Goal: Contribute content: Contribute content

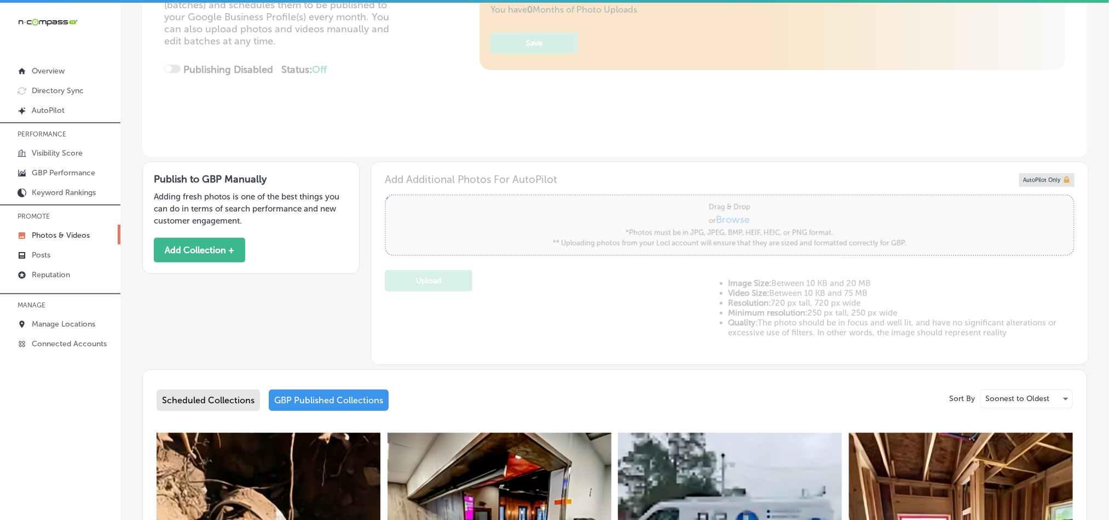
scroll to position [191, 0]
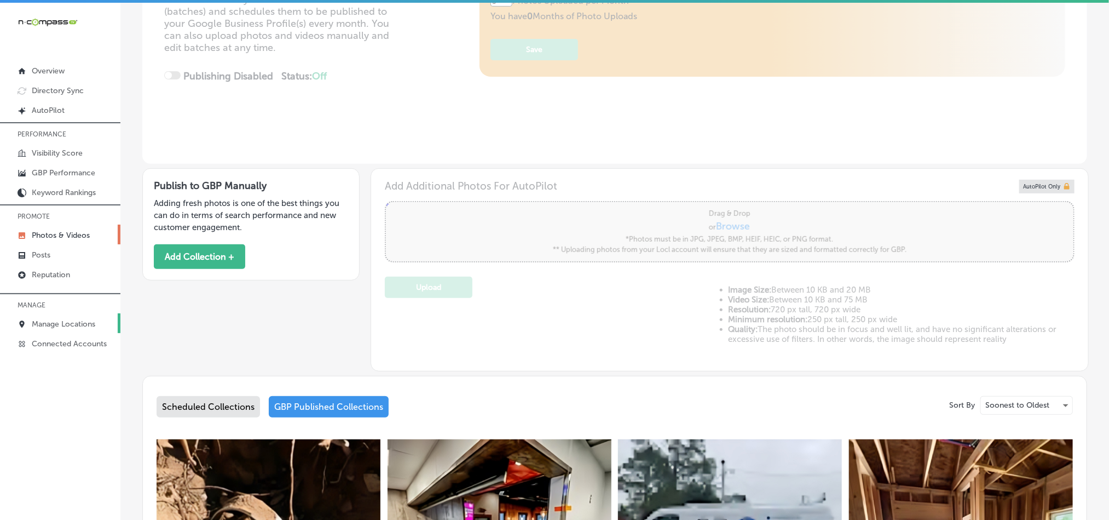
click at [53, 314] on link "Manage Locations" at bounding box center [60, 323] width 120 height 20
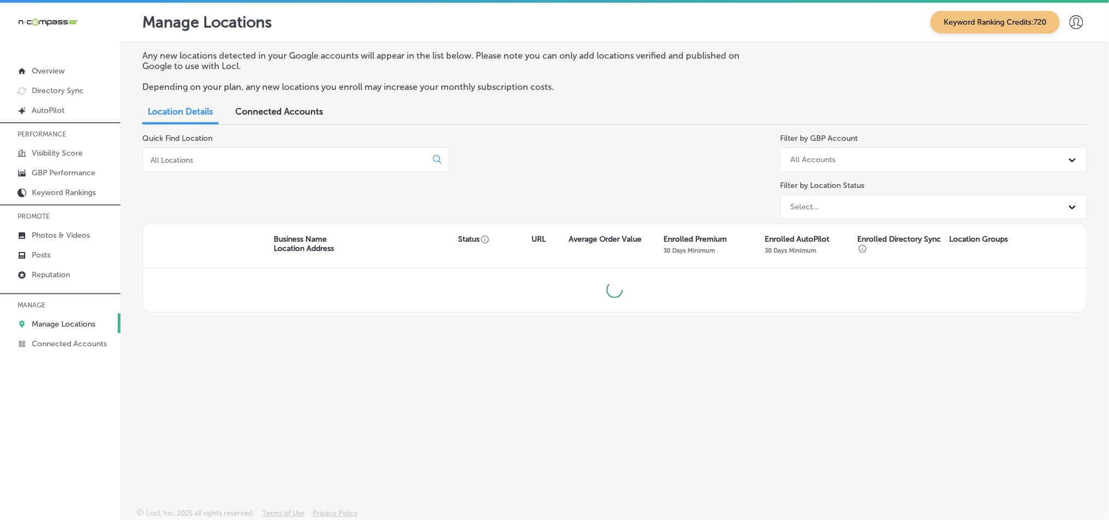
click at [53, 321] on p "Manage Locations" at bounding box center [64, 323] width 64 height 9
click at [209, 168] on div at bounding box center [295, 159] width 307 height 25
click at [230, 153] on div at bounding box center [295, 159] width 307 height 25
click at [232, 153] on div at bounding box center [295, 159] width 307 height 25
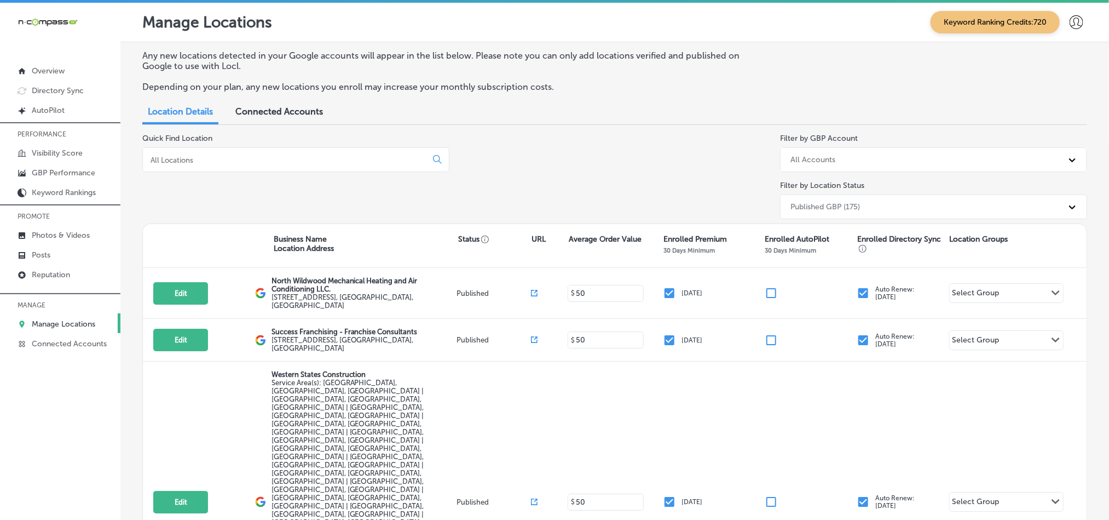
click at [304, 155] on input at bounding box center [286, 160] width 275 height 10
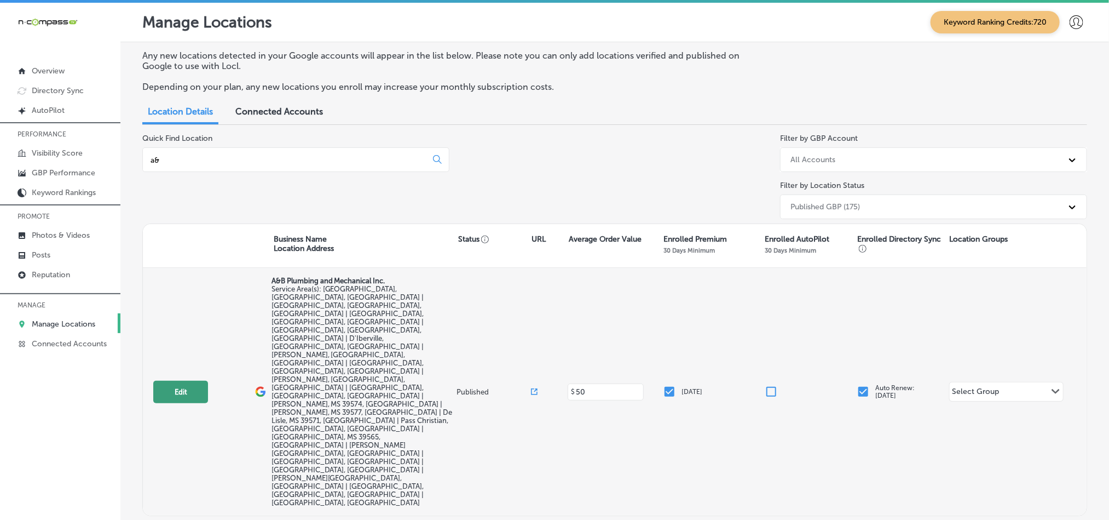
type input "a&"
click at [171, 381] on button "Edit" at bounding box center [180, 392] width 55 height 22
select select "US"
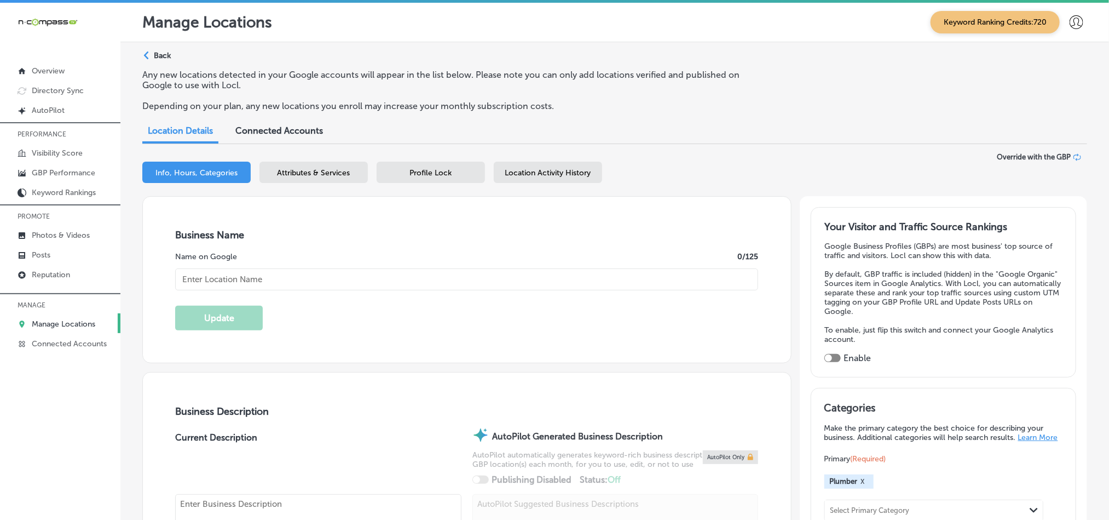
type input "[URL][DOMAIN_NAME]"
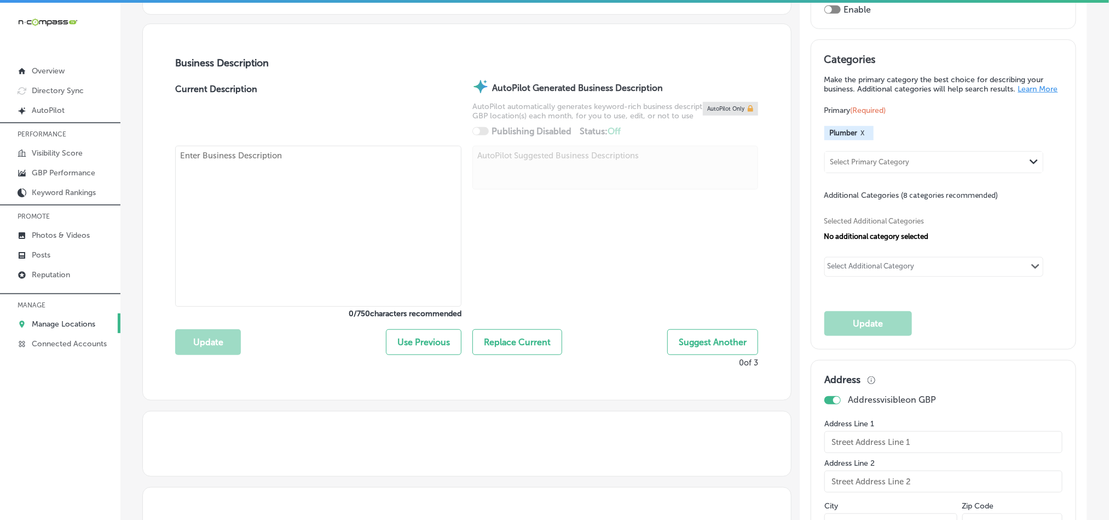
type input "A&B Plumbing and Mechanical Inc."
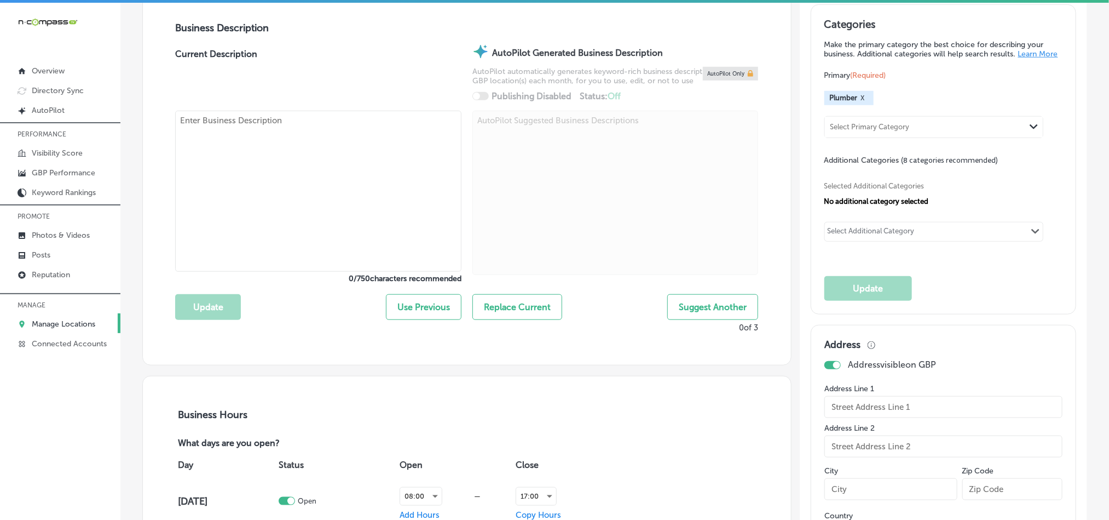
checkbox input "false"
type input "[STREET_ADDRESS][PERSON_NAME]"
type input "Gulfport"
type input "39503"
type input "US"
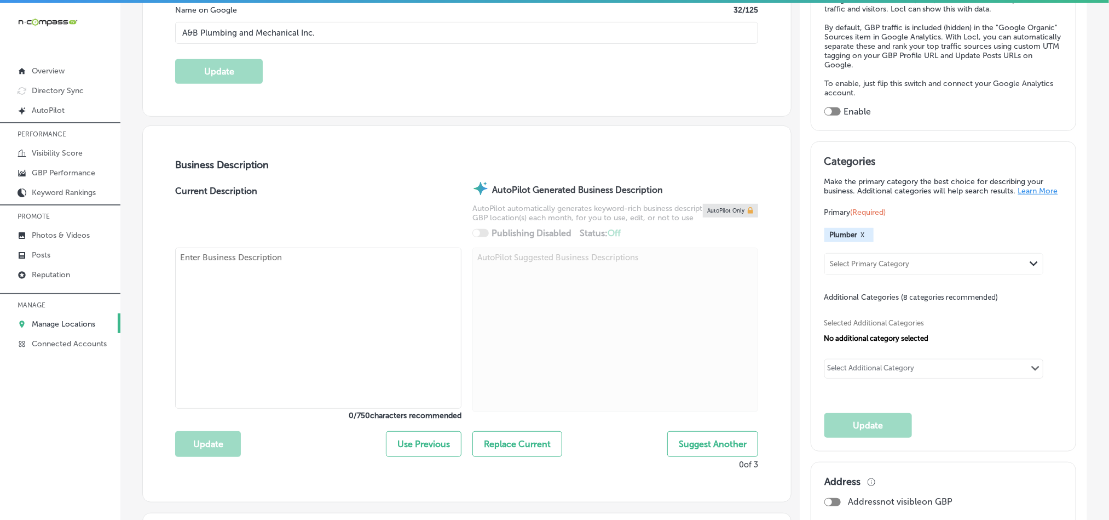
checkbox input "true"
type textarea "A&B Plumbing and Mechanical Inc. , located in [GEOGRAPHIC_DATA], [GEOGRAPHIC_DA…"
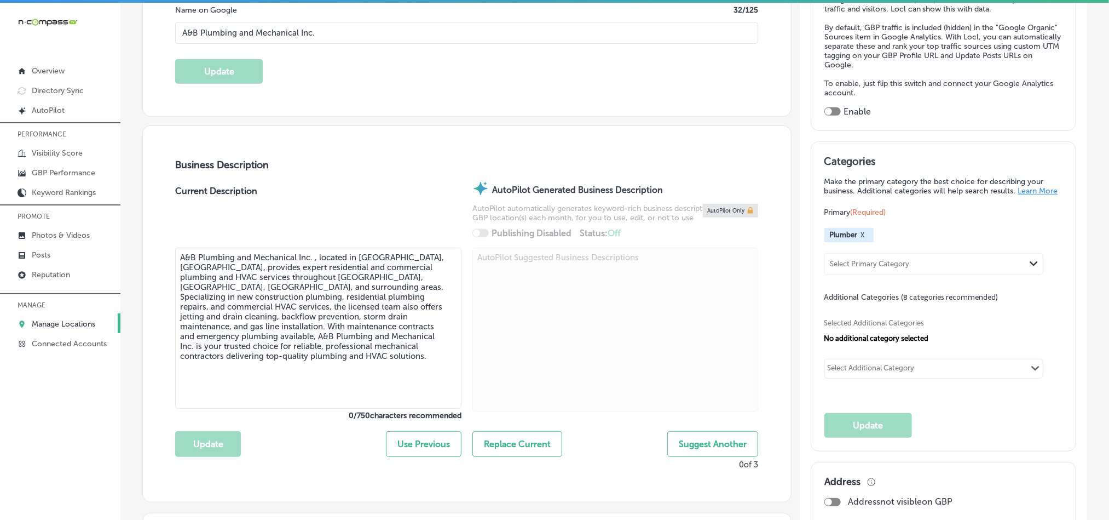
type input "[PHONE_NUMBER]"
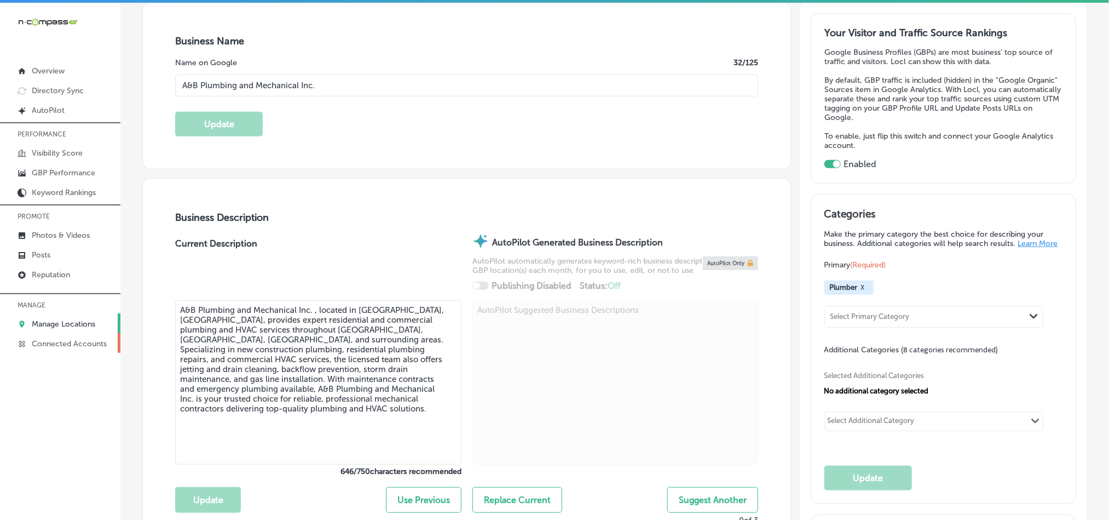
scroll to position [191, 0]
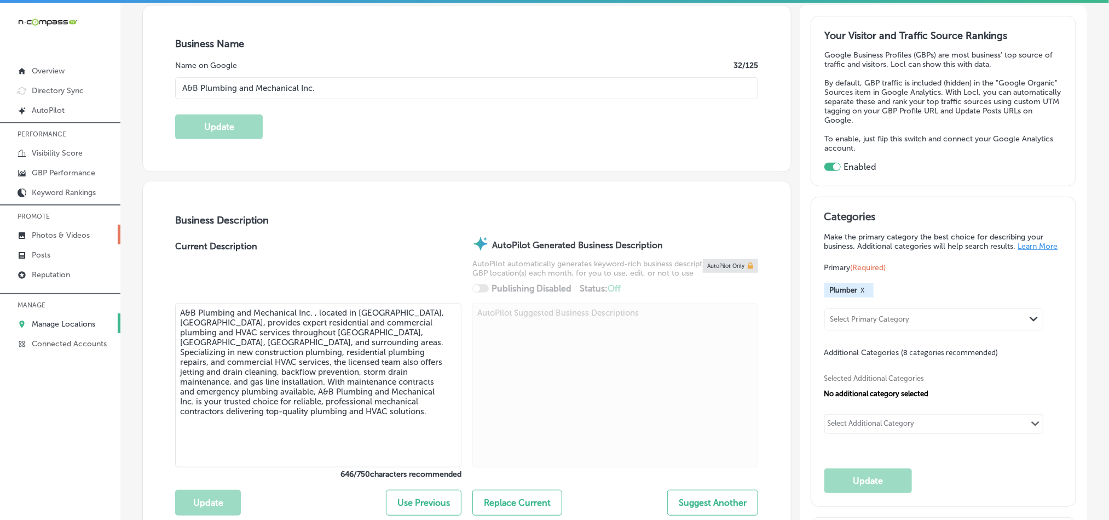
click at [51, 232] on p "Photos & Videos" at bounding box center [61, 235] width 58 height 9
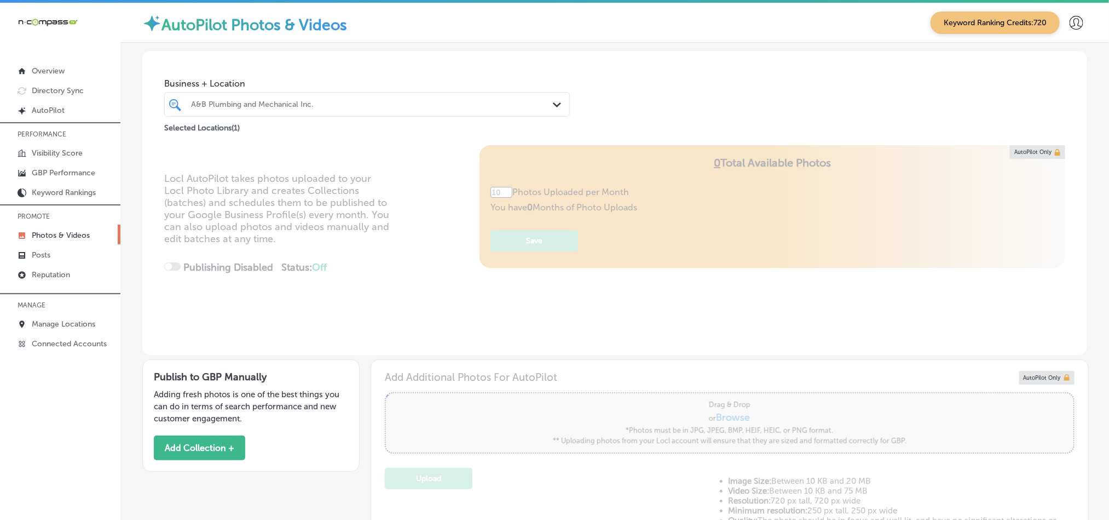
type input "5"
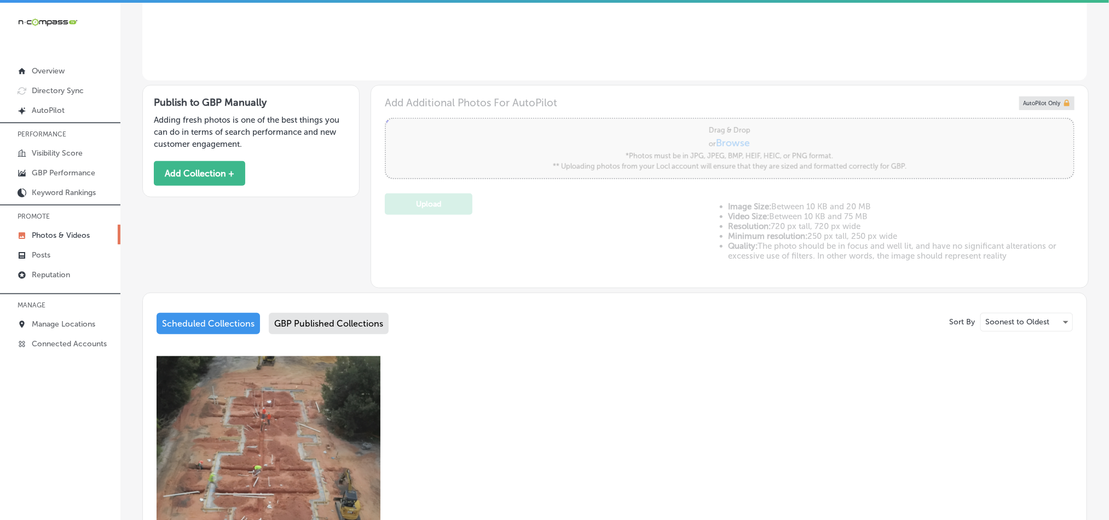
scroll to position [273, 0]
click at [173, 175] on button "Add Collection +" at bounding box center [199, 174] width 91 height 25
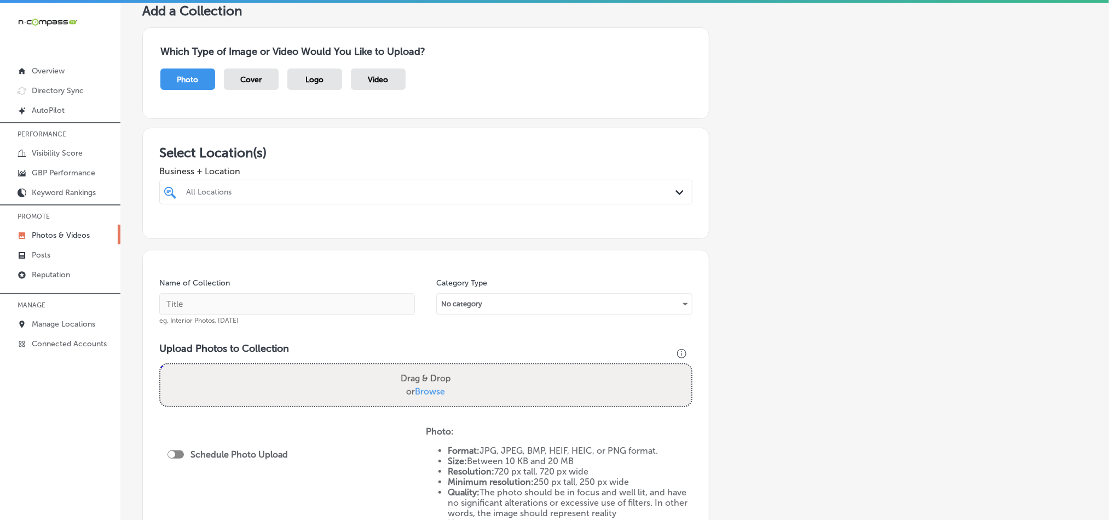
scroll to position [109, 0]
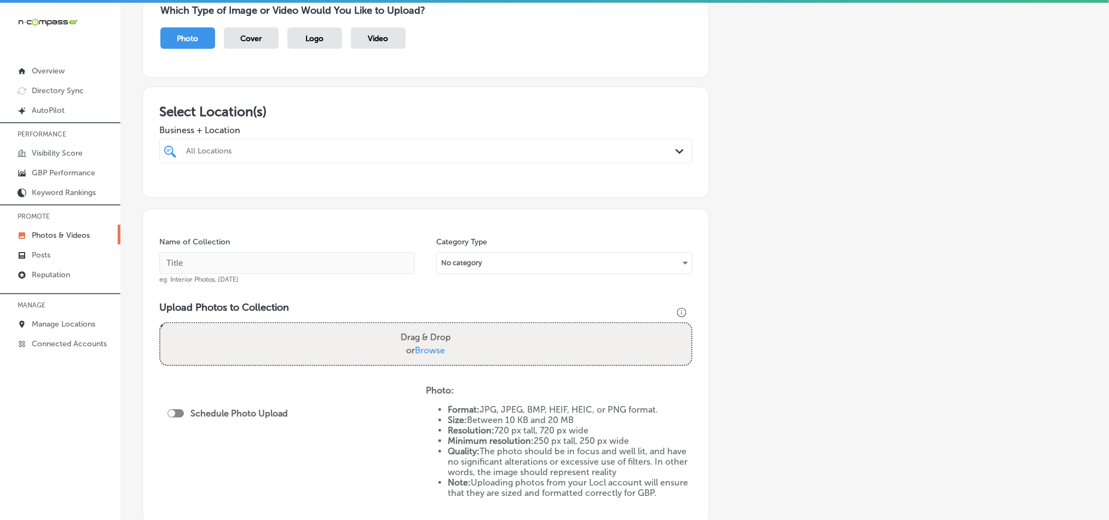
click at [505, 147] on div "All Locations" at bounding box center [431, 150] width 491 height 9
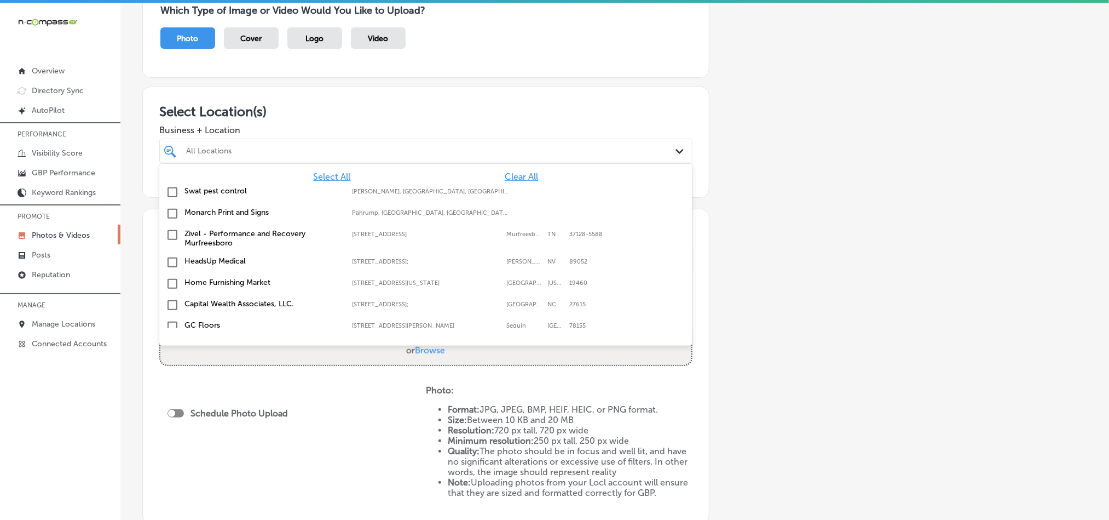
click at [516, 175] on span "Clear All" at bounding box center [521, 176] width 33 height 10
click at [513, 153] on div "All Locations" at bounding box center [431, 150] width 491 height 9
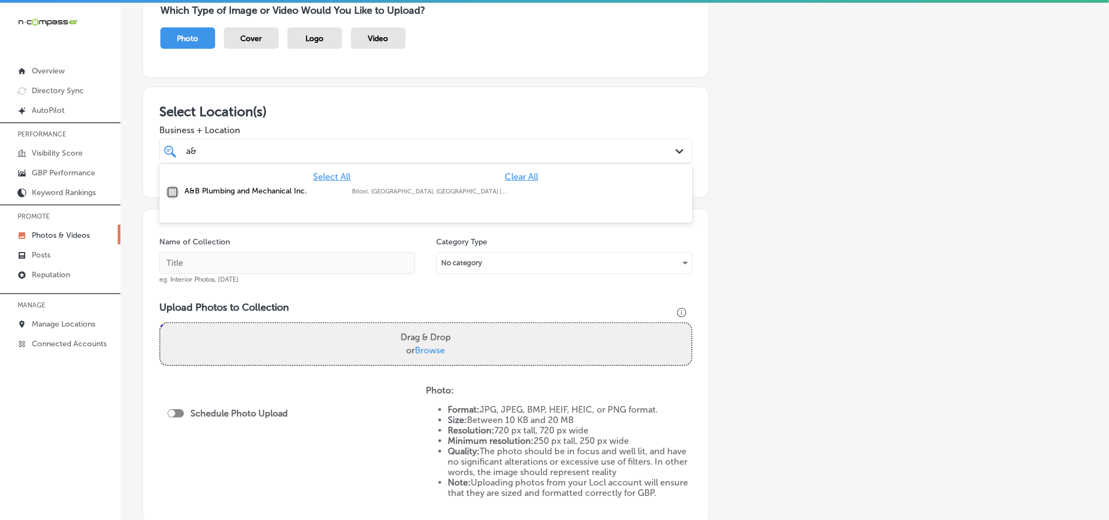
click at [168, 186] on input "checkbox" at bounding box center [172, 192] width 13 height 13
type input "a&"
click at [754, 222] on div "Add a Collection Which Type of Image or Video Would You Like to Upload? Photo C…" at bounding box center [614, 276] width 945 height 629
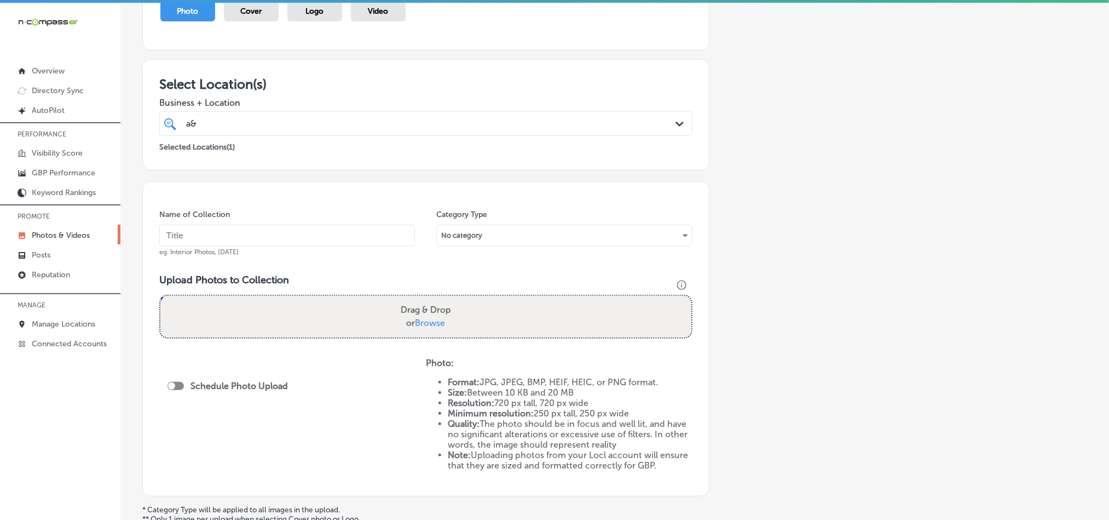
scroll to position [219, 0]
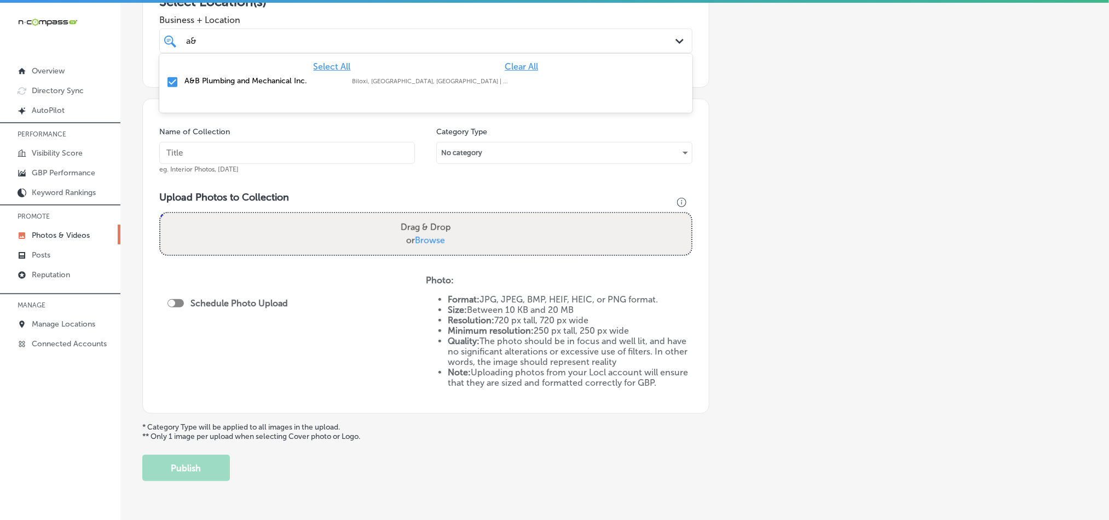
click at [250, 43] on div "a& a&" at bounding box center [402, 40] width 434 height 15
drag, startPoint x: 787, startPoint y: 154, endPoint x: 794, endPoint y: 184, distance: 30.4
click at [789, 155] on div "Add a Collection Which Type of Image or Video Would You Like to Upload? Photo C…" at bounding box center [614, 166] width 945 height 629
click at [277, 152] on input "text" at bounding box center [287, 153] width 256 height 22
paste input "A-&-B-Plumbing-and-Mechanical-Inc-Plumbing-services-[GEOGRAPHIC_DATA]-[GEOGRAPH…"
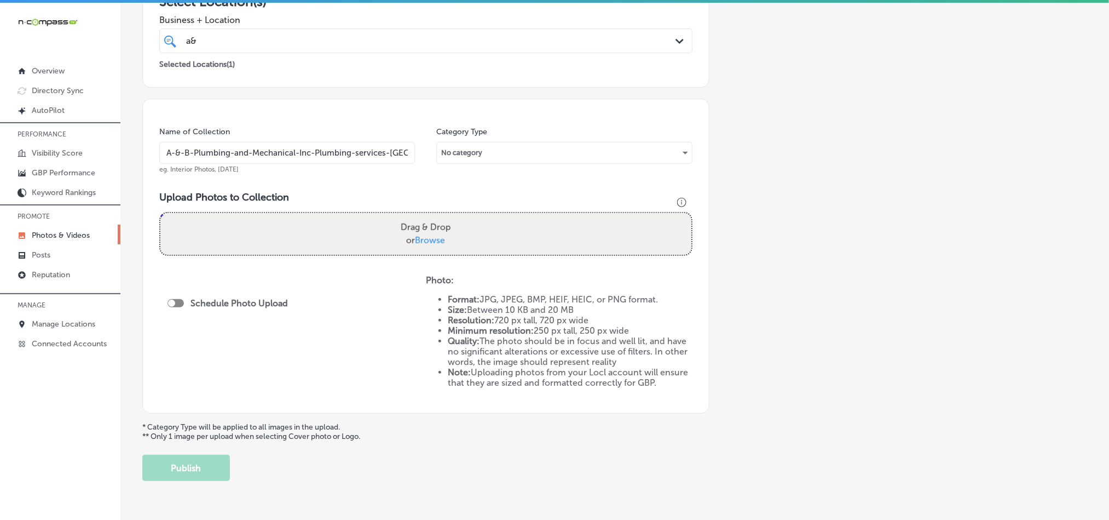
scroll to position [0, 33]
type input "A-&-B-Plumbing-and-Mechanical-Inc-Plumbing-services-[GEOGRAPHIC_DATA]-[GEOGRAPH…"
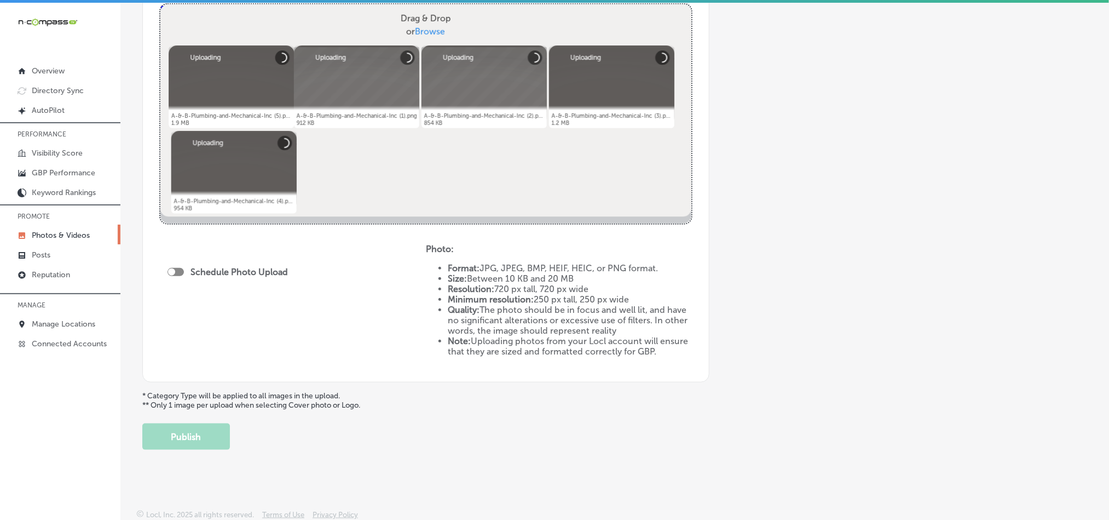
scroll to position [432, 0]
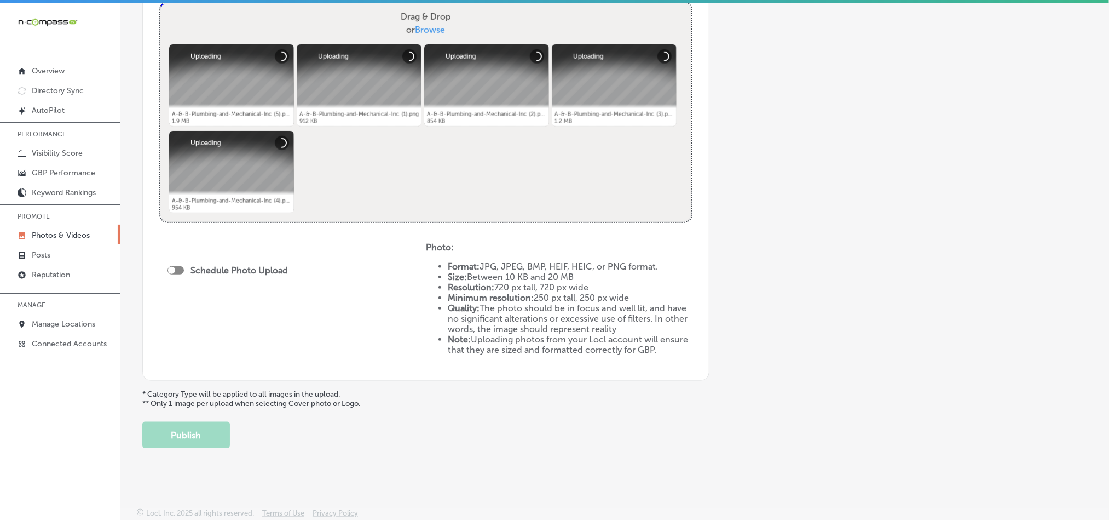
click at [179, 268] on div at bounding box center [176, 270] width 16 height 8
checkbox input "true"
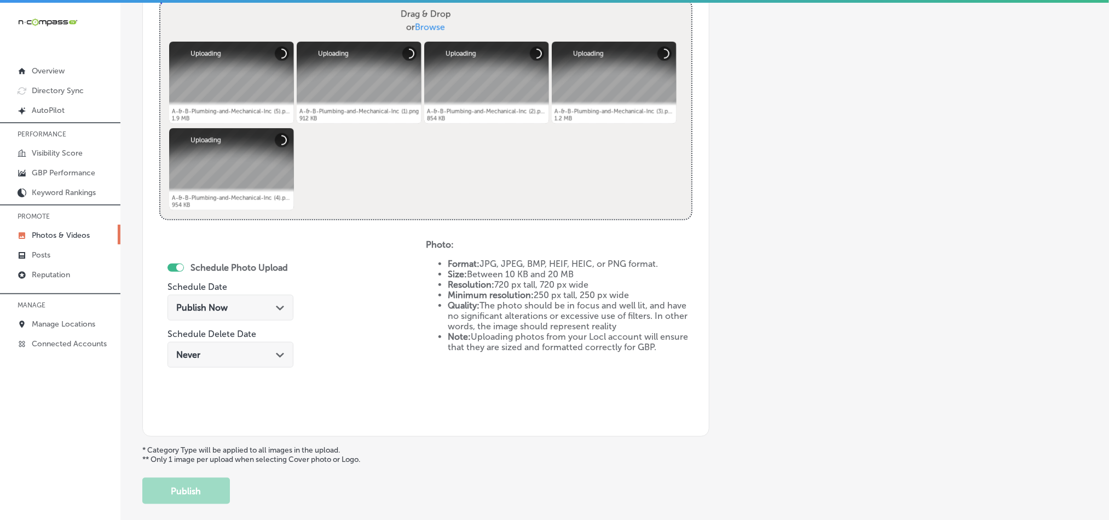
click at [260, 291] on div "Schedule Photo Upload Schedule Date Publish Now Path Created with Sketch. Sched…" at bounding box center [231, 316] width 126 height 119
click at [269, 306] on div "Publish Now Path Created with Sketch." at bounding box center [230, 307] width 108 height 10
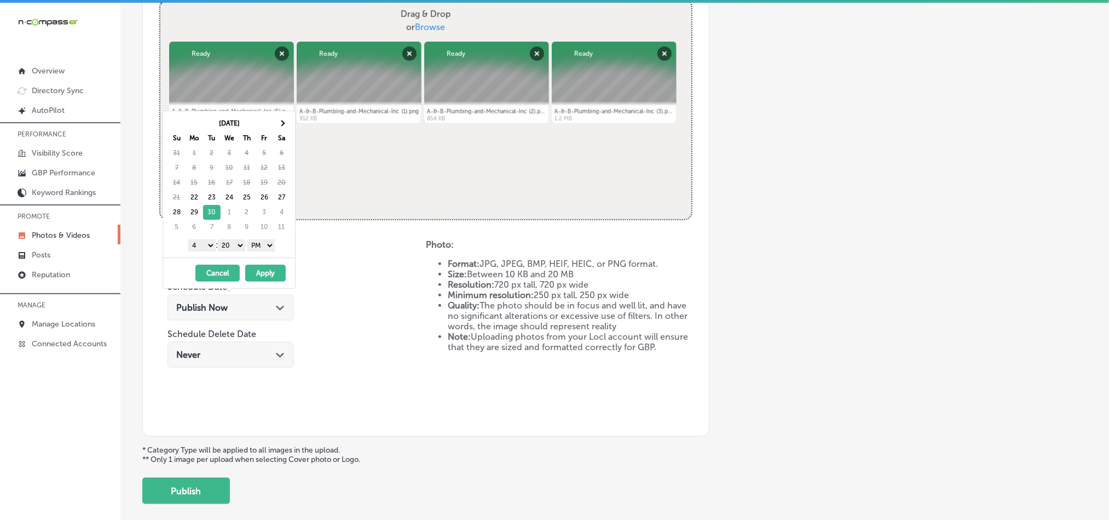
drag, startPoint x: 205, startPoint y: 246, endPoint x: 202, endPoint y: 253, distance: 7.3
click at [205, 246] on select "1 2 3 4 5 6 7 8 9 10 11 12" at bounding box center [201, 245] width 27 height 12
drag, startPoint x: 234, startPoint y: 245, endPoint x: 234, endPoint y: 252, distance: 7.1
click at [234, 245] on select "00 10 20 30 40 50" at bounding box center [231, 245] width 27 height 12
click at [264, 242] on select "AM PM" at bounding box center [261, 245] width 27 height 12
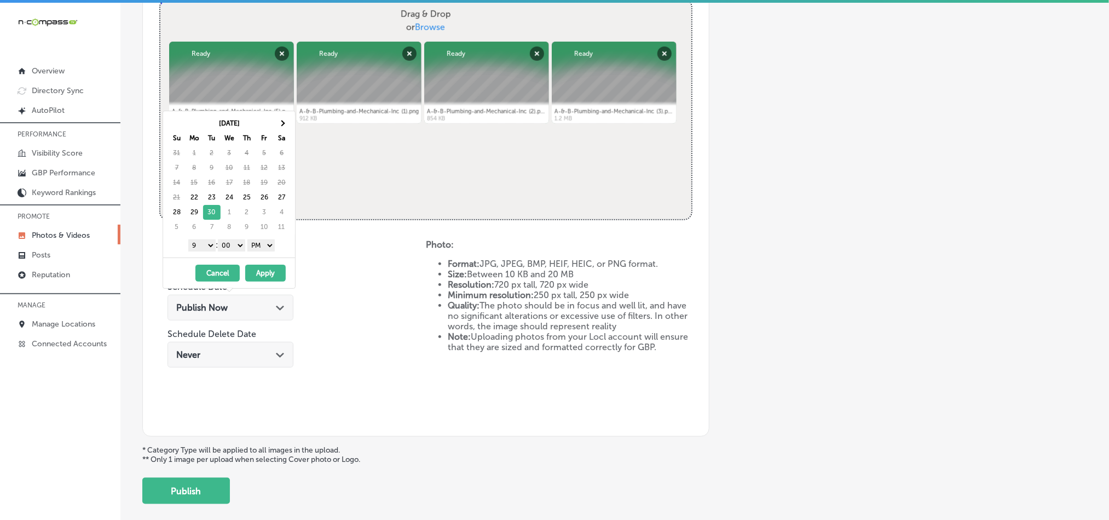
click at [250, 241] on select "AM PM" at bounding box center [261, 245] width 27 height 12
click at [262, 271] on button "Apply" at bounding box center [265, 272] width 41 height 17
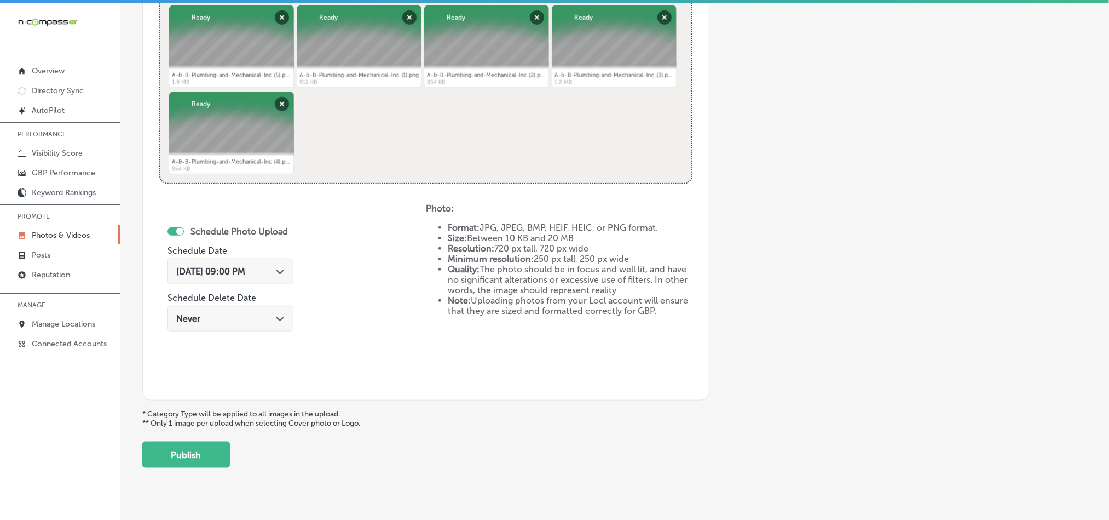
scroll to position [487, 0]
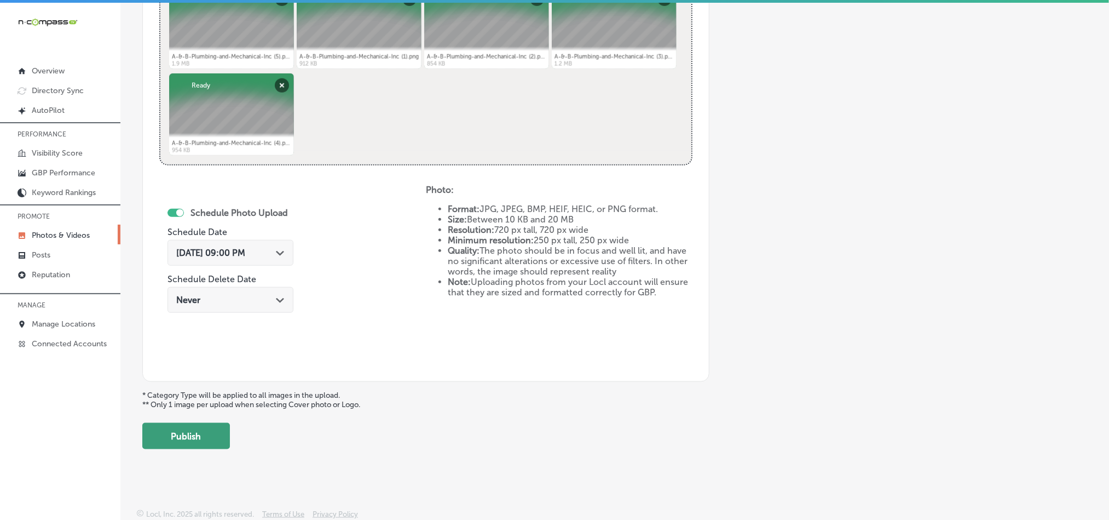
click at [193, 430] on button "Publish" at bounding box center [186, 436] width 88 height 26
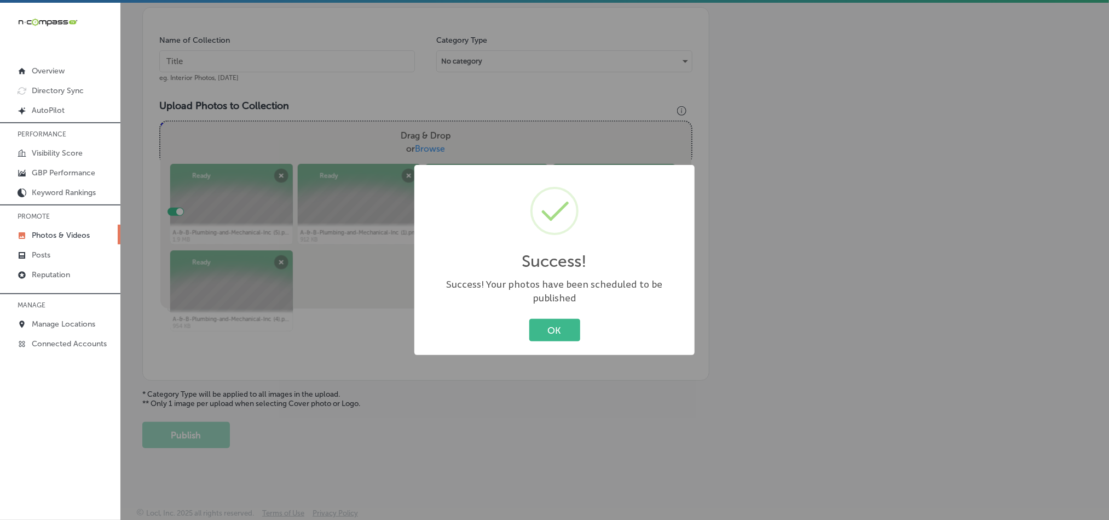
scroll to position [313, 0]
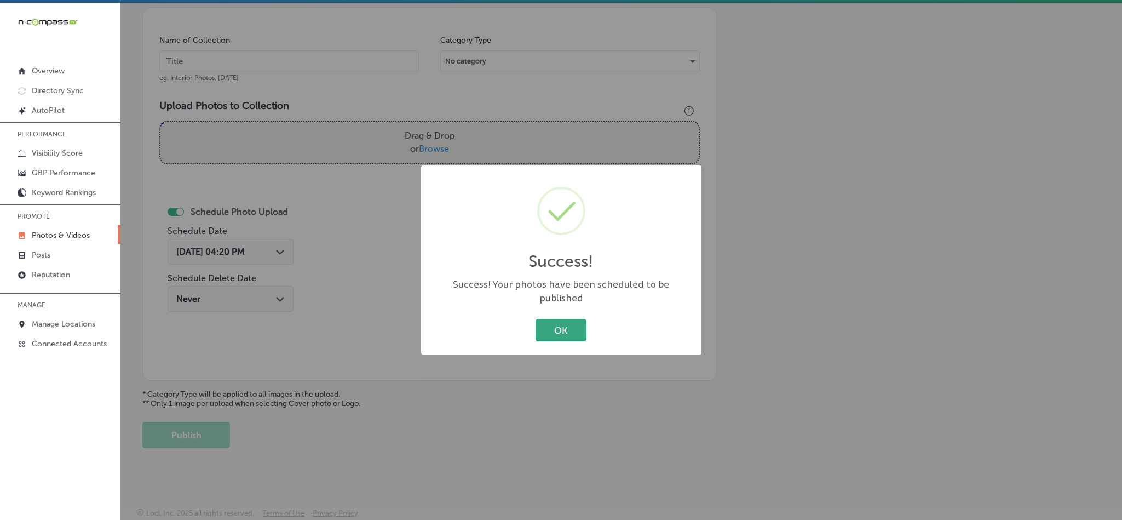
click at [559, 319] on button "OK" at bounding box center [561, 330] width 51 height 22
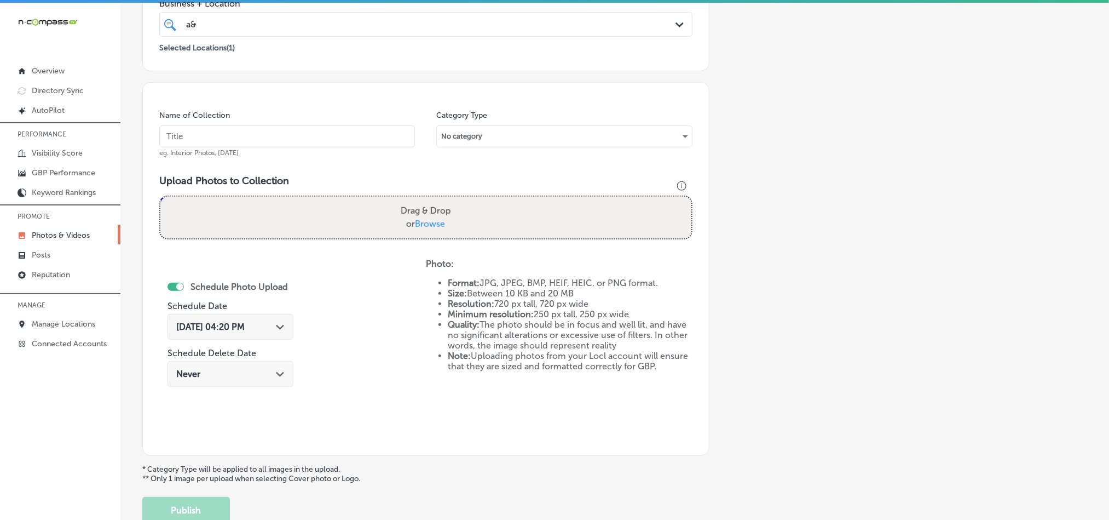
scroll to position [231, 0]
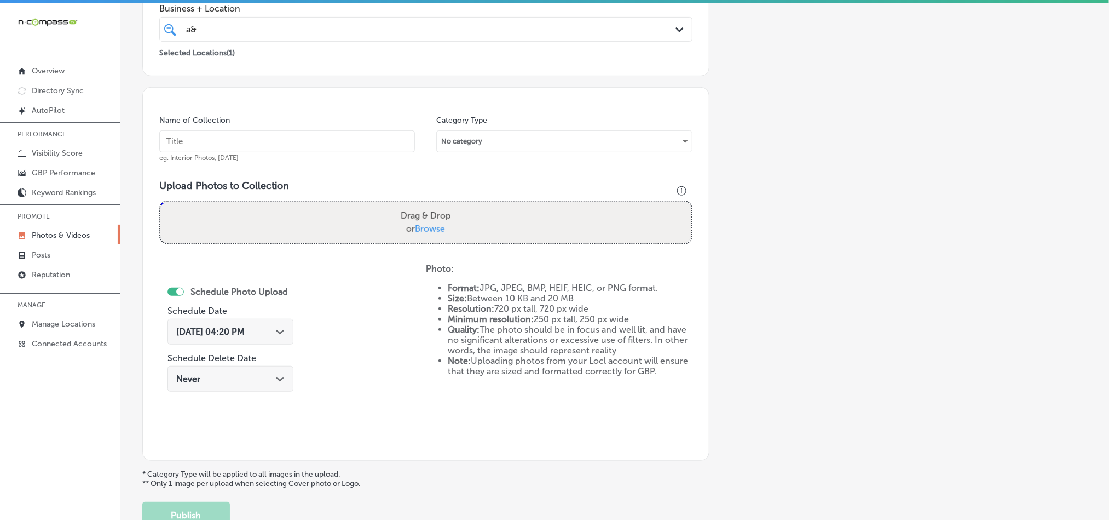
click at [301, 141] on input "text" at bounding box center [287, 141] width 256 height 22
paste input "A-&-B-Plumbing-and-Mechanical-Inc-HVAC-installation-[GEOGRAPHIC_DATA]-[GEOGRAPH…"
type input "A-&-B-Plumbing-and-Mechanical-Inc-HVAC-installation-[GEOGRAPHIC_DATA]-[GEOGRAPH…"
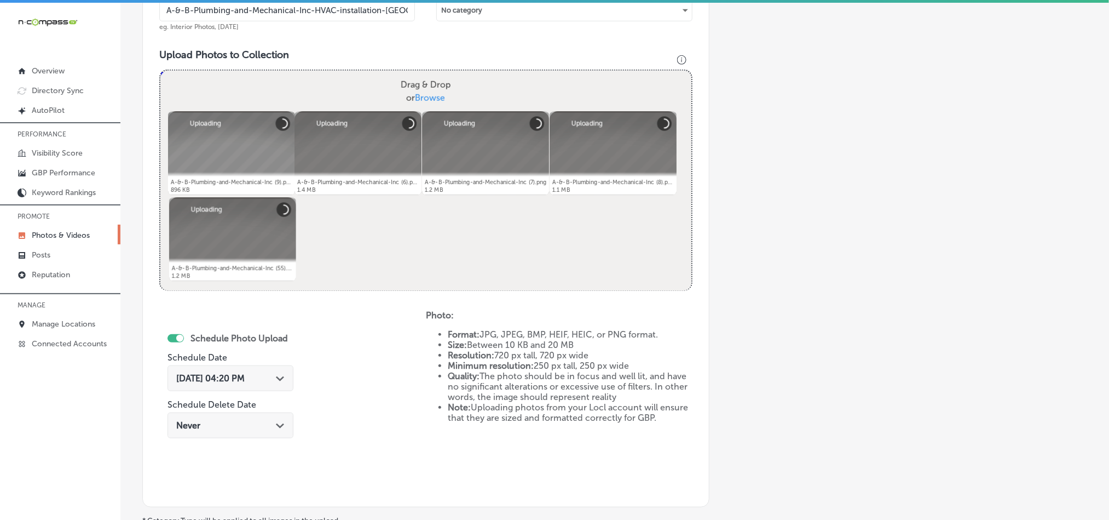
scroll to position [449, 0]
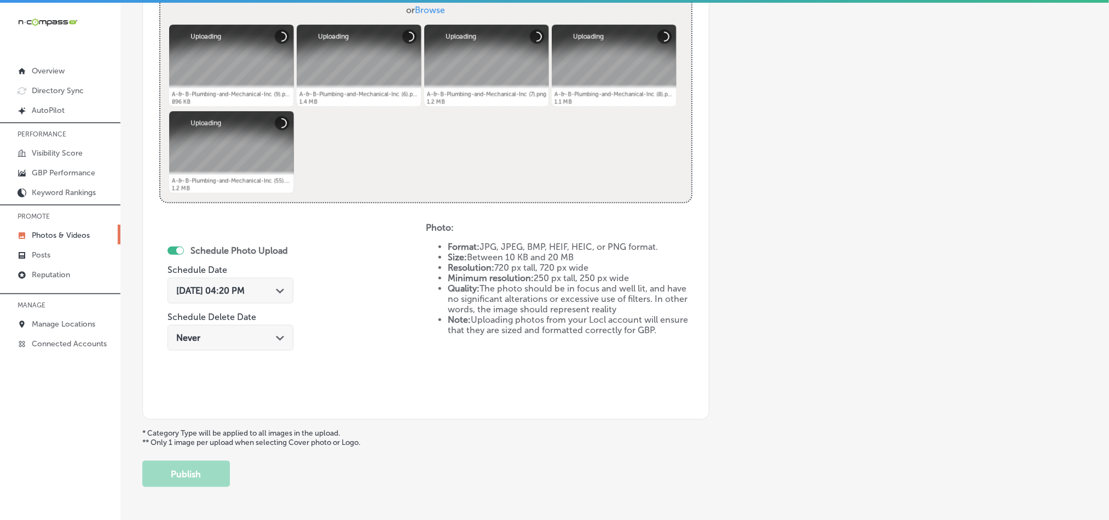
click at [276, 293] on div "[DATE] 04:20 PM Path Created with Sketch." at bounding box center [230, 290] width 108 height 10
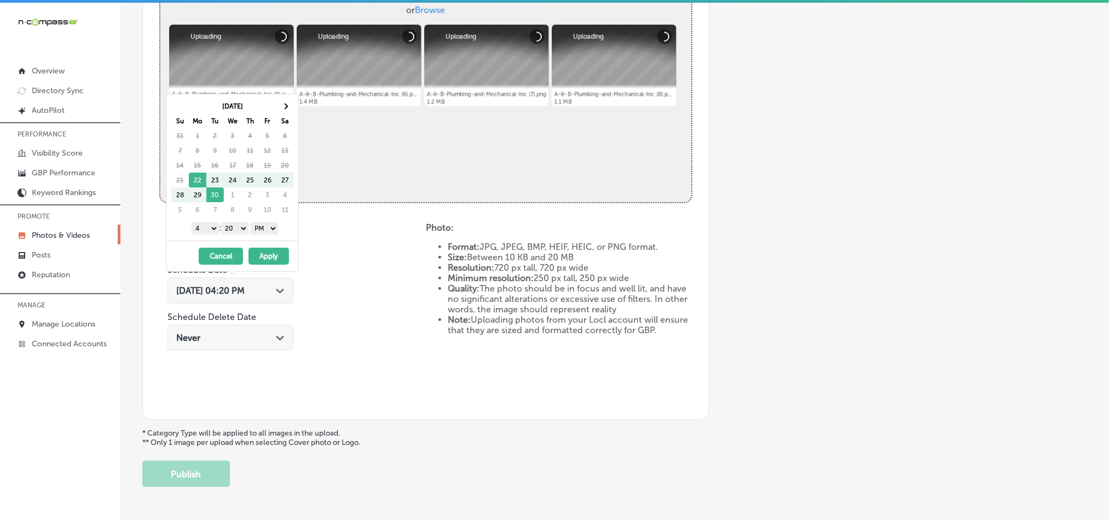
click at [286, 114] on th "Sa" at bounding box center [286, 120] width 18 height 15
click at [281, 102] on th at bounding box center [286, 106] width 18 height 15
click at [204, 232] on select "1 2 3 4 5 6 7 8 9 10 11 12" at bounding box center [205, 228] width 27 height 12
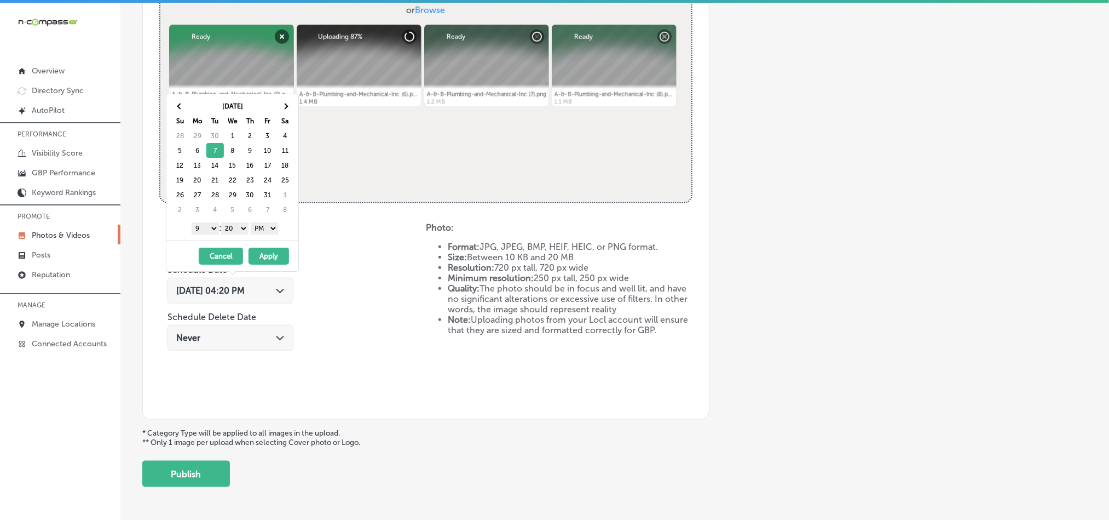
click at [229, 229] on select "00 10 20 30 40 50" at bounding box center [234, 228] width 27 height 12
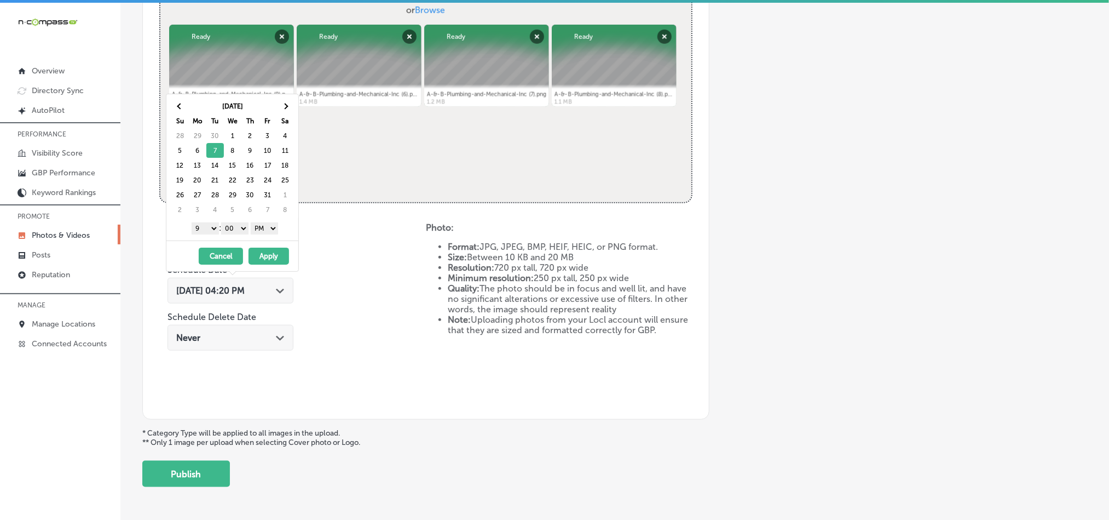
click at [277, 255] on button "Apply" at bounding box center [269, 256] width 41 height 17
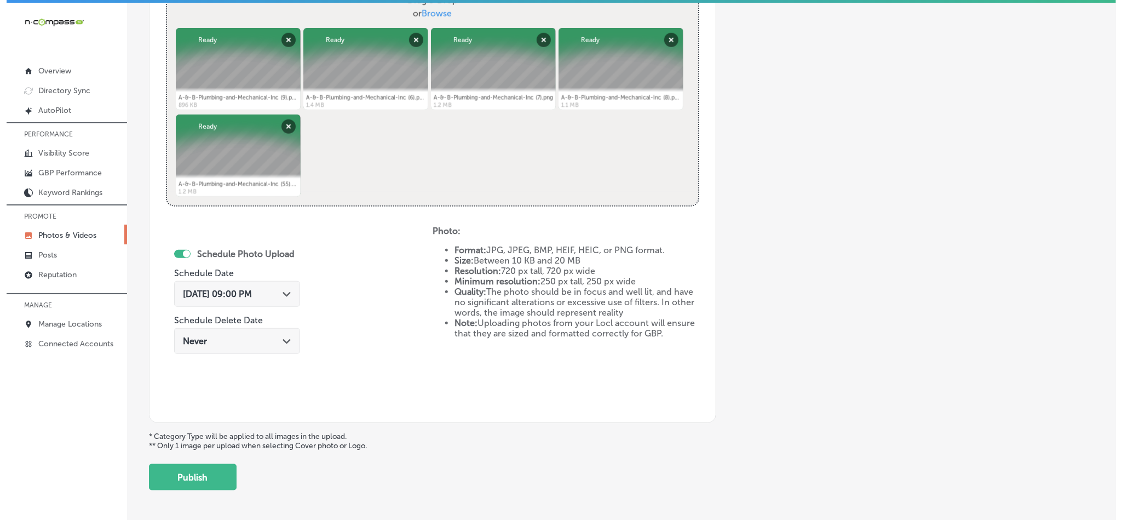
scroll to position [477, 0]
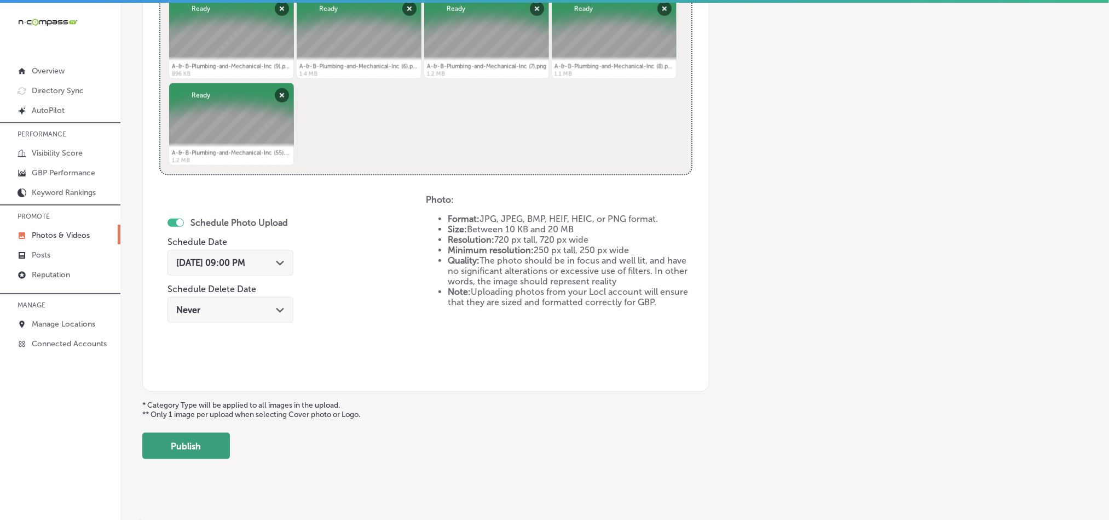
click at [199, 454] on button "Publish" at bounding box center [186, 446] width 88 height 26
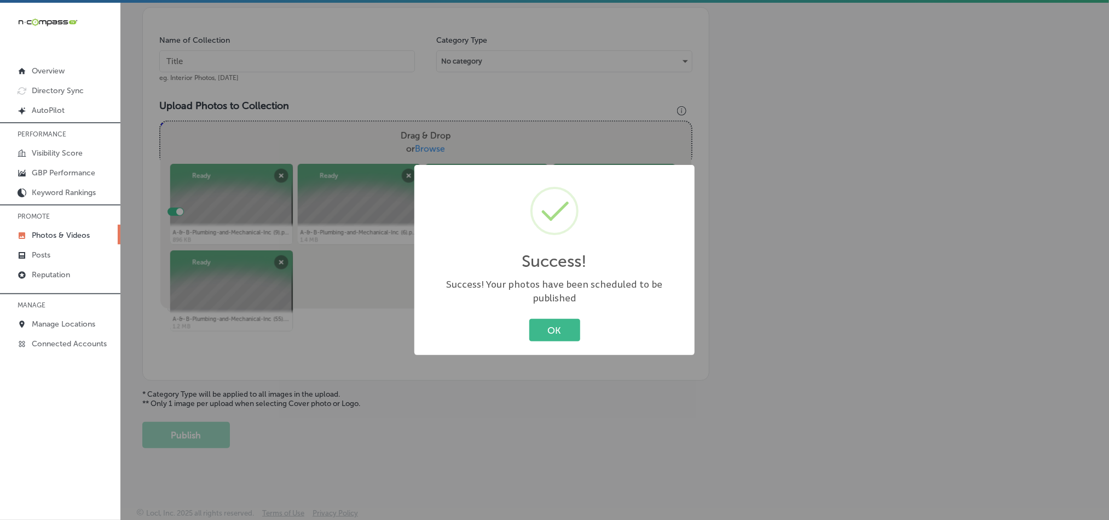
scroll to position [313, 0]
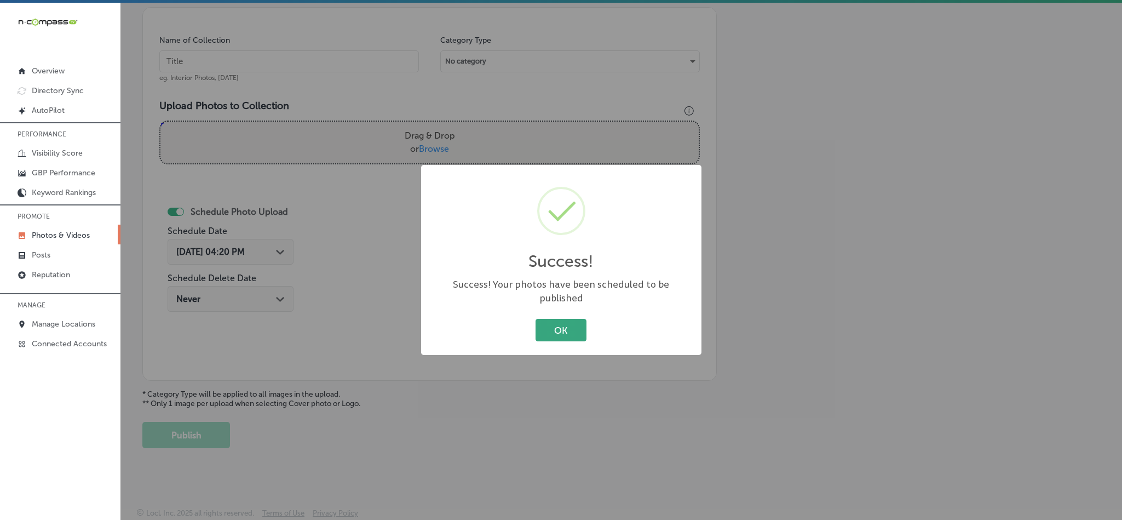
click at [564, 319] on button "OK" at bounding box center [561, 330] width 51 height 22
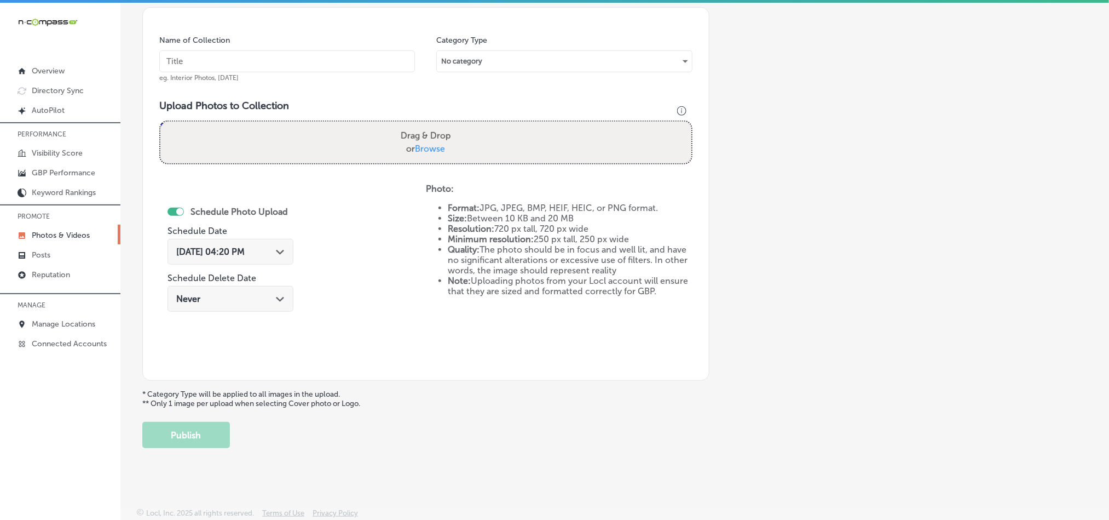
click at [279, 53] on input "text" at bounding box center [287, 61] width 256 height 22
paste input "A-&-B-Plumbing-and-Mechanical-Inc-Residential-plumbing-repairs"
type input "A-&-B-Plumbing-and-Mechanical-Inc-Residential-plumbing-repairs"
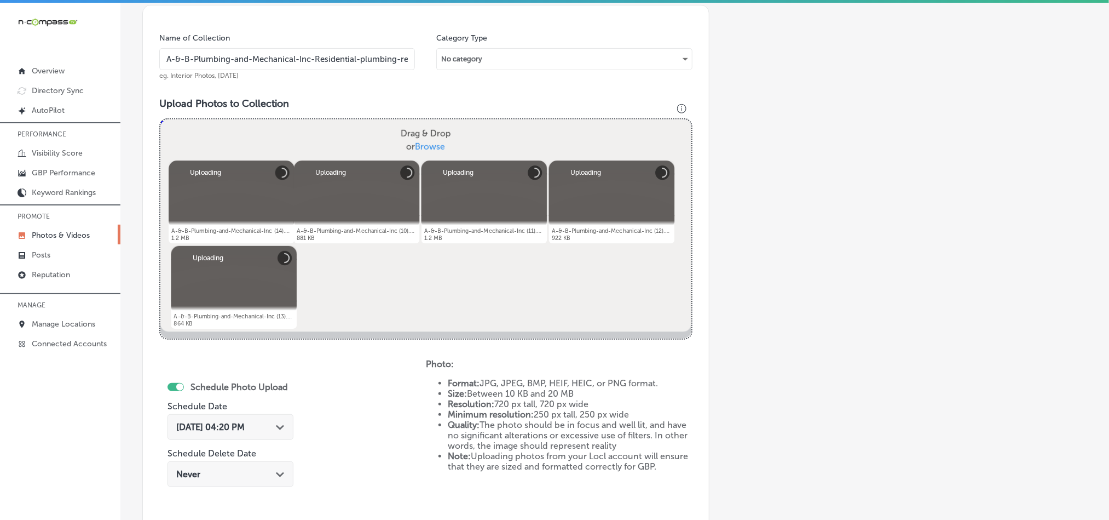
scroll to position [422, 0]
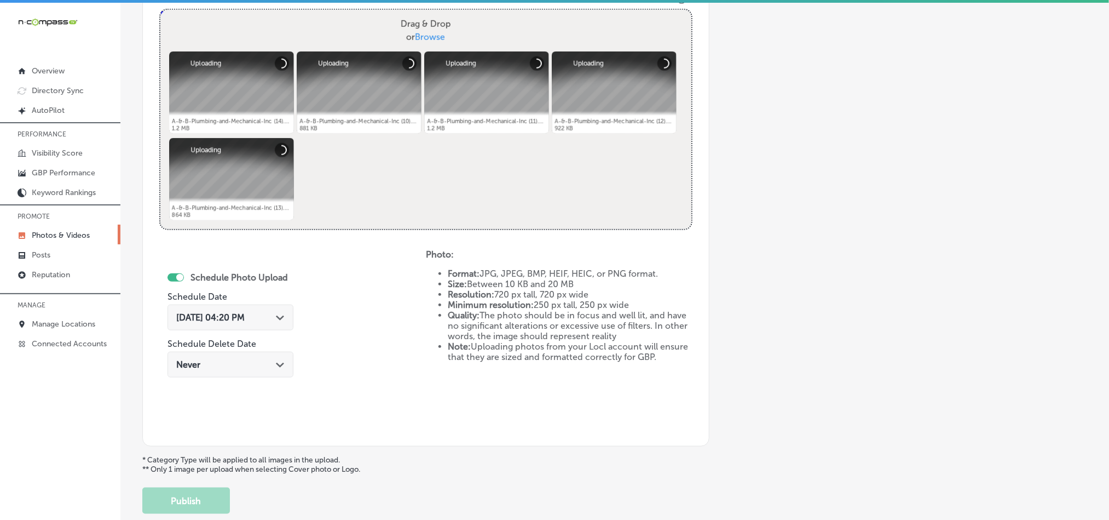
click at [284, 320] on icon "Path Created with Sketch." at bounding box center [280, 317] width 8 height 5
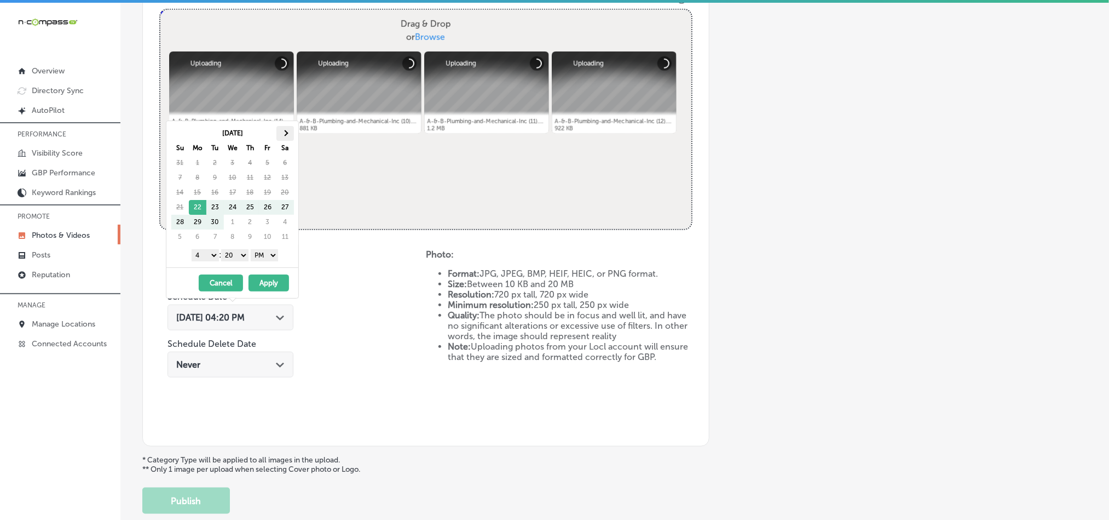
click at [283, 134] on span at bounding box center [285, 133] width 6 height 6
click at [206, 260] on select "1 2 3 4 5 6 7 8 9 10 11 12" at bounding box center [205, 255] width 27 height 12
click at [234, 260] on select "00 10 20 30 40 50" at bounding box center [234, 255] width 27 height 12
click at [273, 275] on div "[DATE] - [DATE] Cancel Apply" at bounding box center [232, 282] width 132 height 31
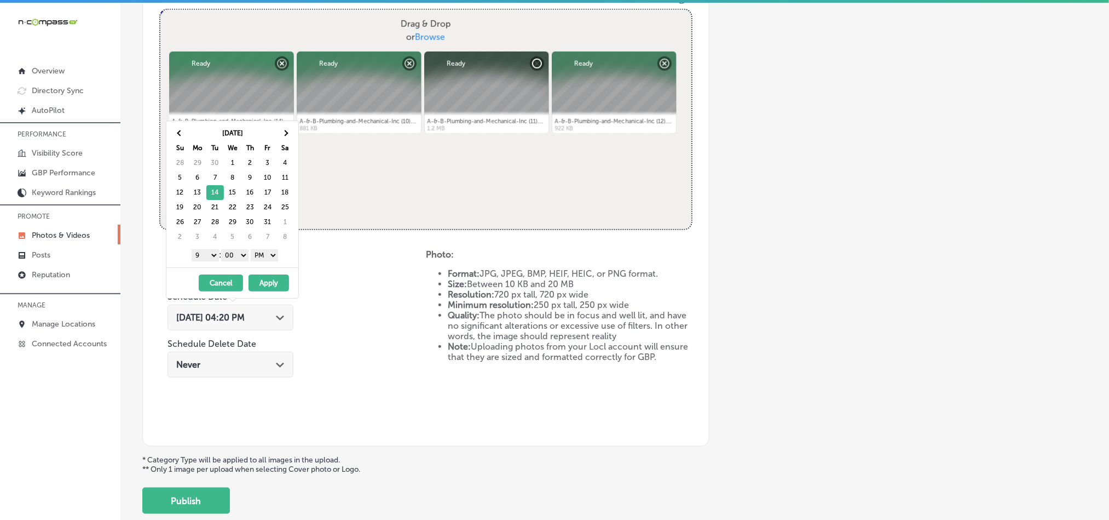
click at [273, 285] on button "Apply" at bounding box center [269, 282] width 41 height 17
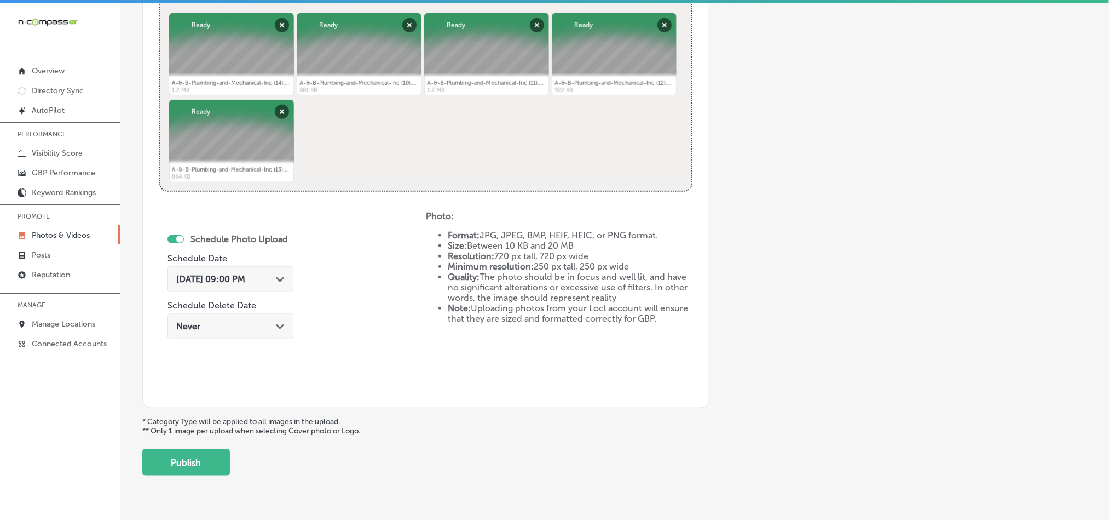
scroll to position [477, 0]
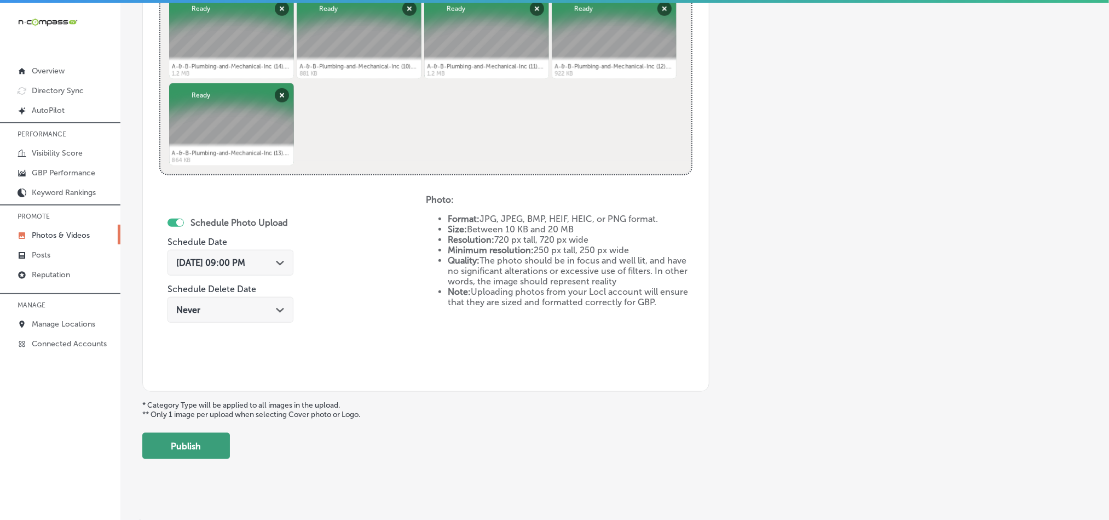
click at [224, 441] on button "Publish" at bounding box center [186, 446] width 88 height 26
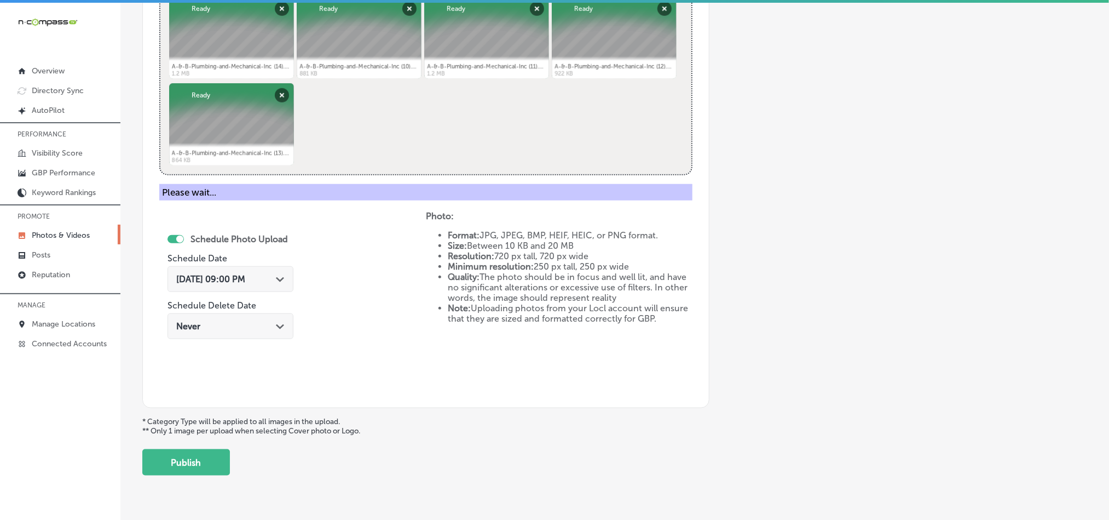
scroll to position [313, 0]
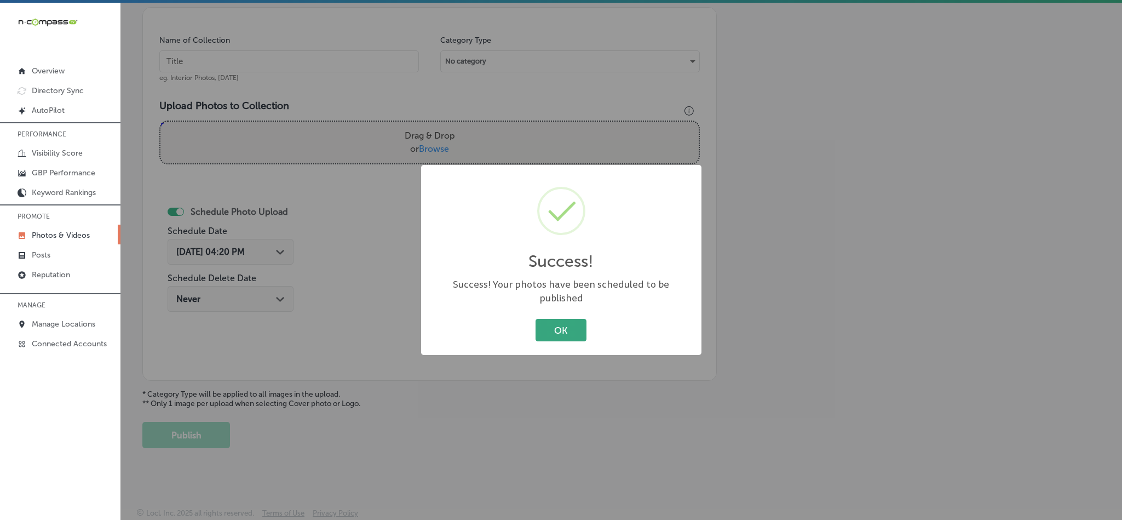
click at [549, 319] on button "OK" at bounding box center [561, 330] width 51 height 22
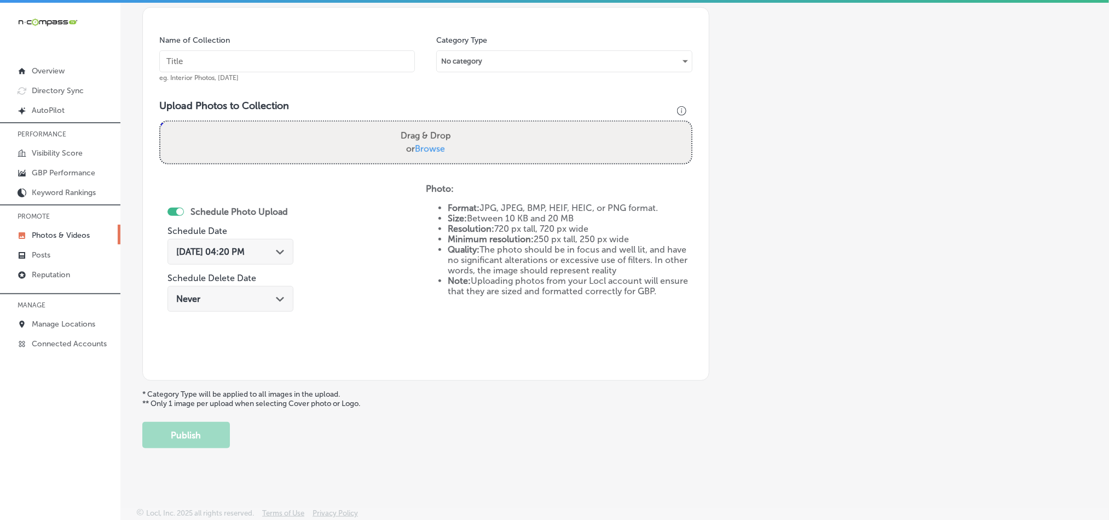
click at [246, 53] on input "text" at bounding box center [287, 61] width 256 height 22
paste input "A-&-B-Plumbing-and-Mechanical-Inc-Commercial-HVAC-services"
type input "A-&-B-Plumbing-and-Mechanical-Inc-Commercial-HVAC-services"
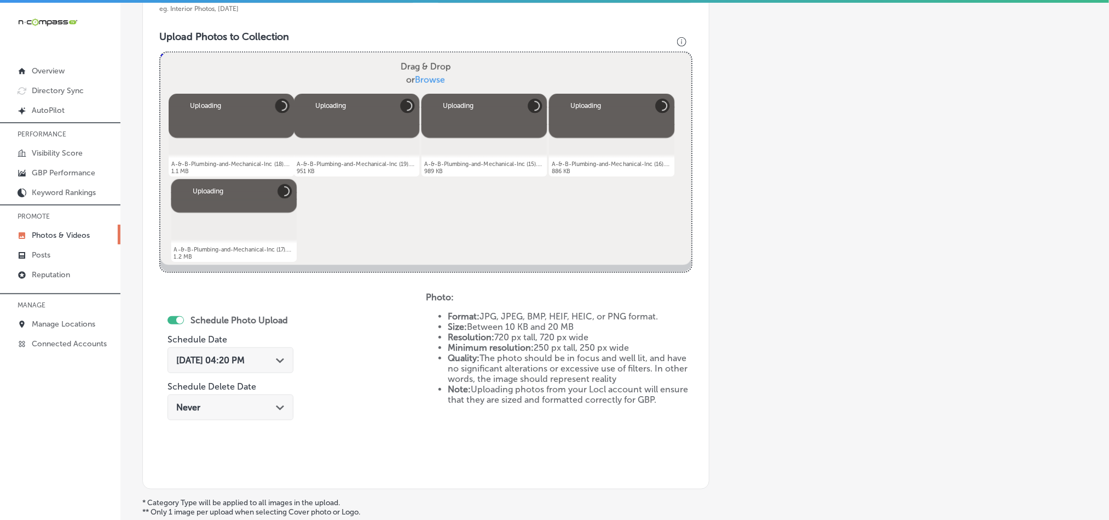
scroll to position [422, 0]
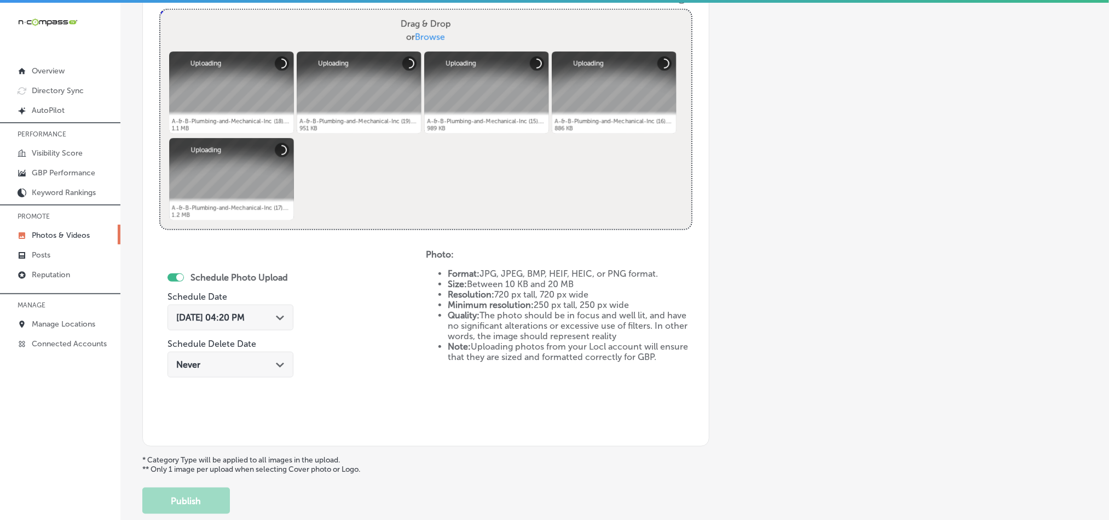
click at [245, 321] on span "[DATE] 04:20 PM" at bounding box center [210, 317] width 68 height 10
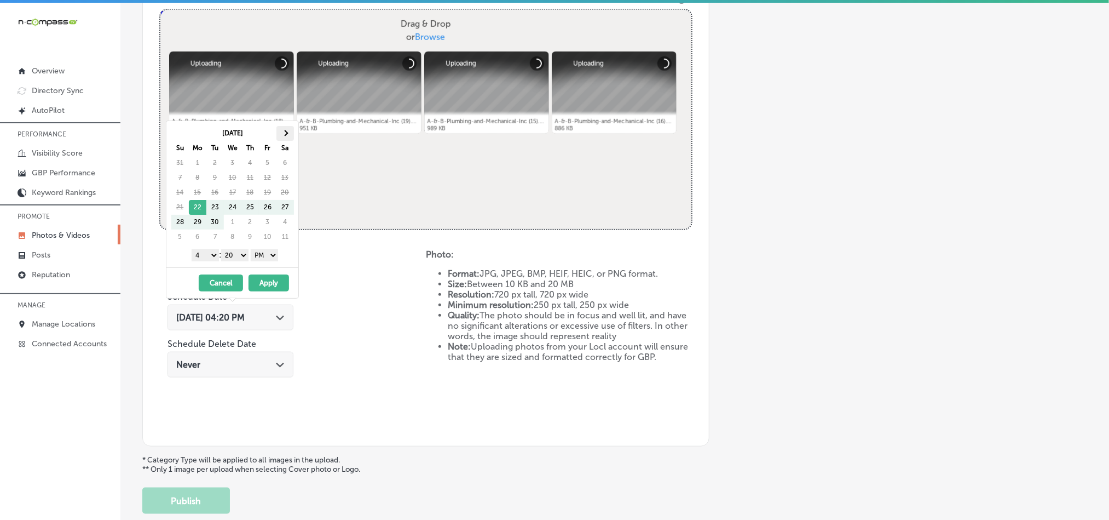
click at [286, 128] on th at bounding box center [286, 133] width 18 height 15
drag, startPoint x: 206, startPoint y: 256, endPoint x: 204, endPoint y: 262, distance: 5.9
click at [206, 256] on select "1 2 3 4 5 6 7 8 9 10 11 12" at bounding box center [205, 255] width 27 height 12
click at [245, 255] on select "00 10 20 30 40 50" at bounding box center [234, 255] width 27 height 12
click at [270, 291] on button "Apply" at bounding box center [269, 282] width 41 height 17
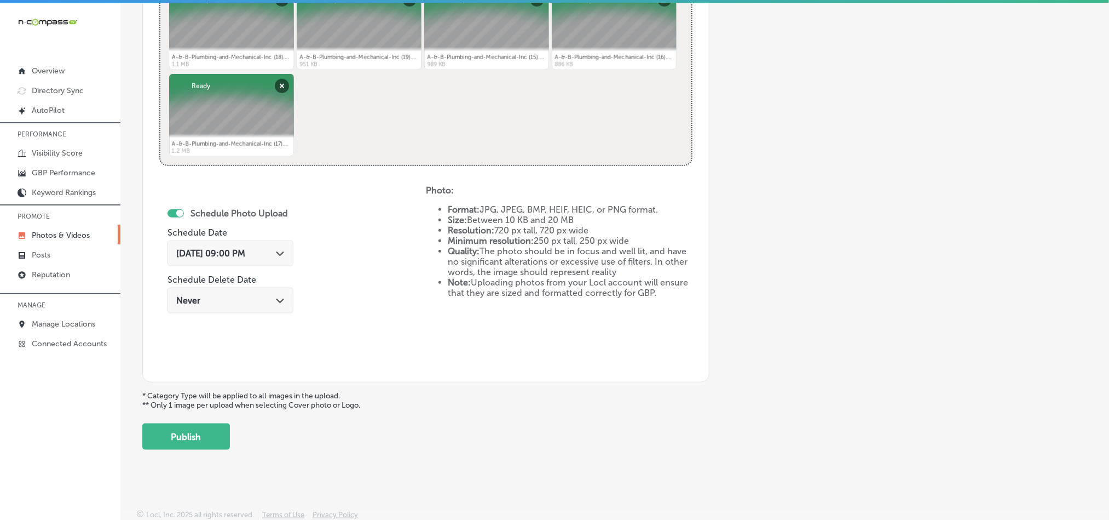
scroll to position [490, 0]
click at [212, 429] on button "Publish" at bounding box center [186, 435] width 88 height 26
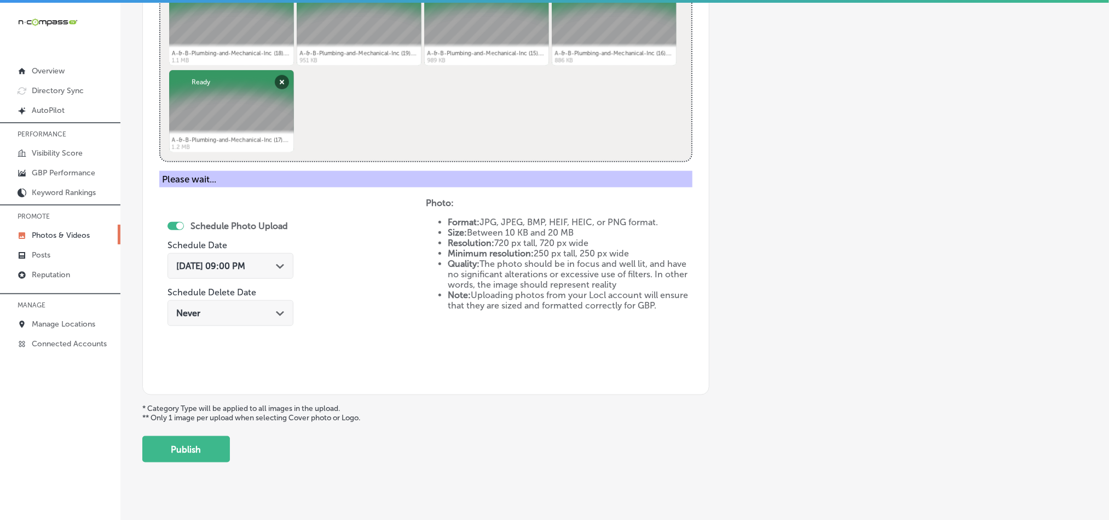
scroll to position [313, 0]
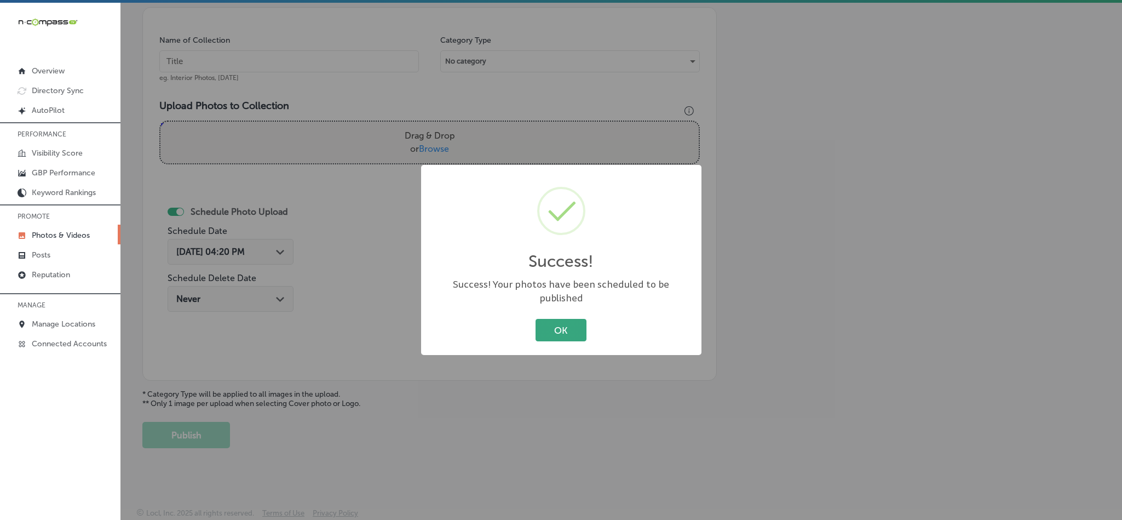
click at [546, 325] on button "OK" at bounding box center [561, 330] width 51 height 22
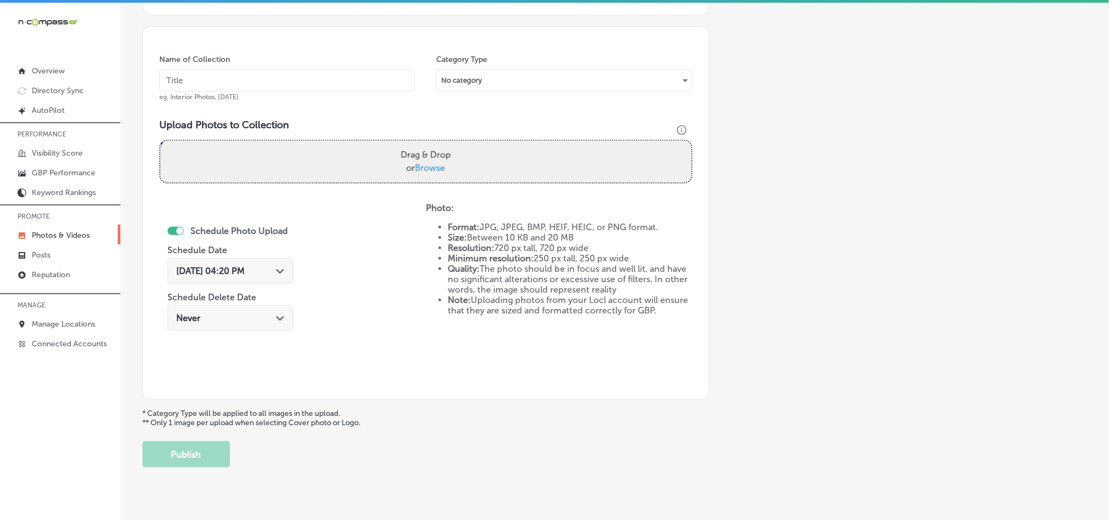
scroll to position [286, 0]
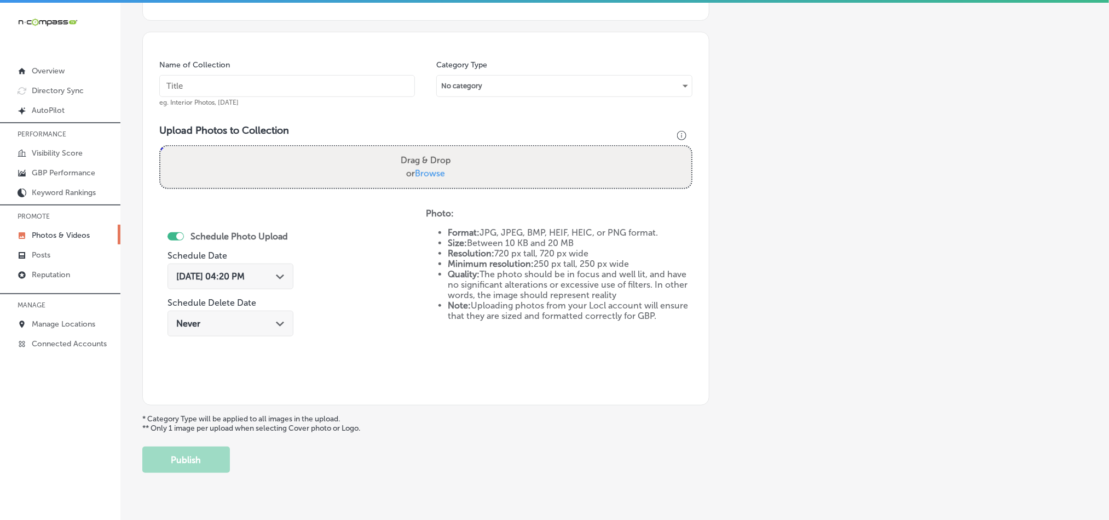
click at [245, 91] on input "text" at bounding box center [287, 86] width 256 height 22
paste input "A-&-B-Plumbing-and-Mechanical-Inc-Jetting-and-drain-cleaning"
type input "A-&-B-Plumbing-and-Mechanical-Inc-Jetting-and-drain-cleaning"
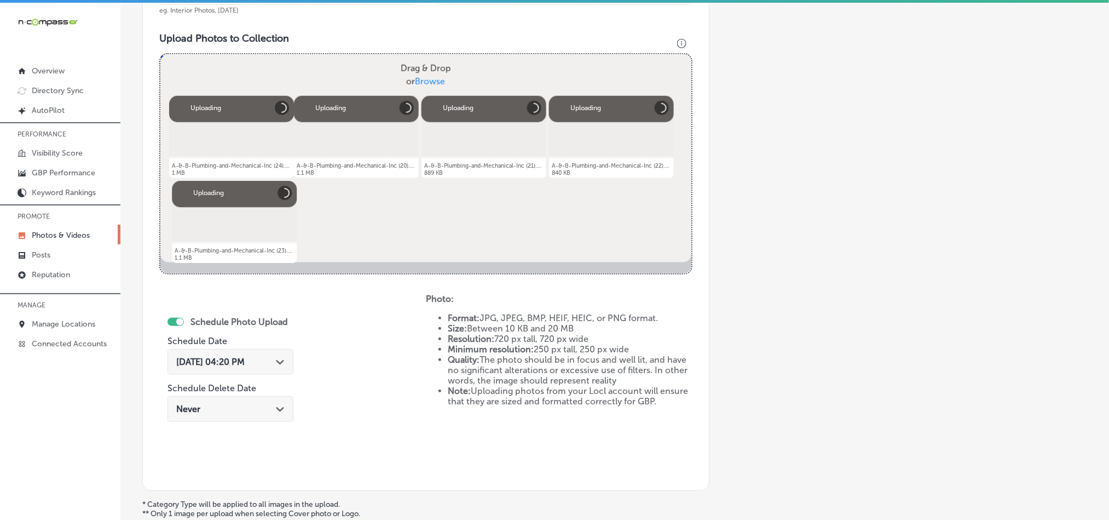
scroll to position [395, 0]
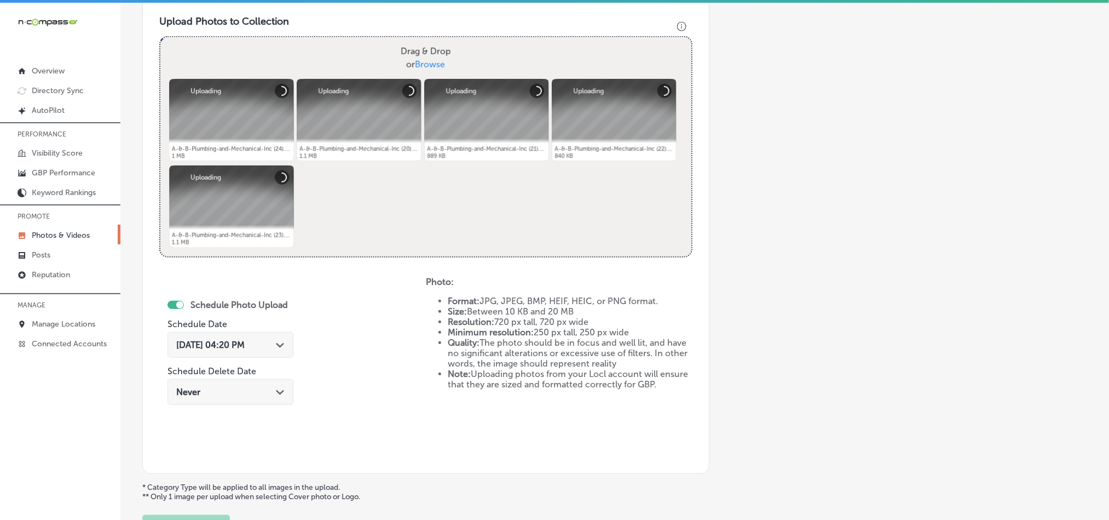
click at [277, 346] on div "[DATE] 04:20 PM Path Created with Sketch." at bounding box center [230, 344] width 108 height 10
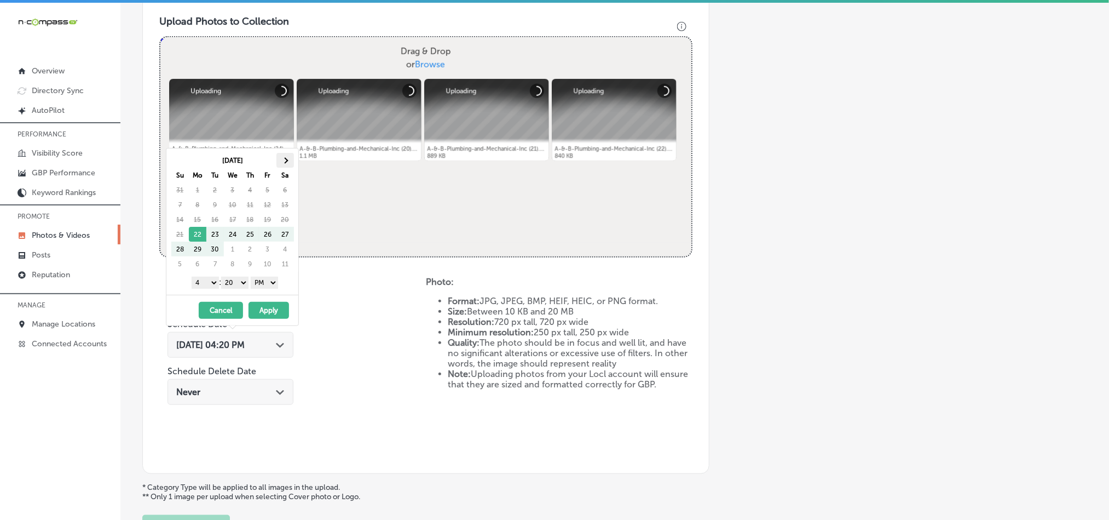
click at [284, 162] on span at bounding box center [285, 160] width 6 height 6
click at [203, 289] on select "1 2 3 4 5 6 7 8 9 10 11 12" at bounding box center [205, 283] width 27 height 12
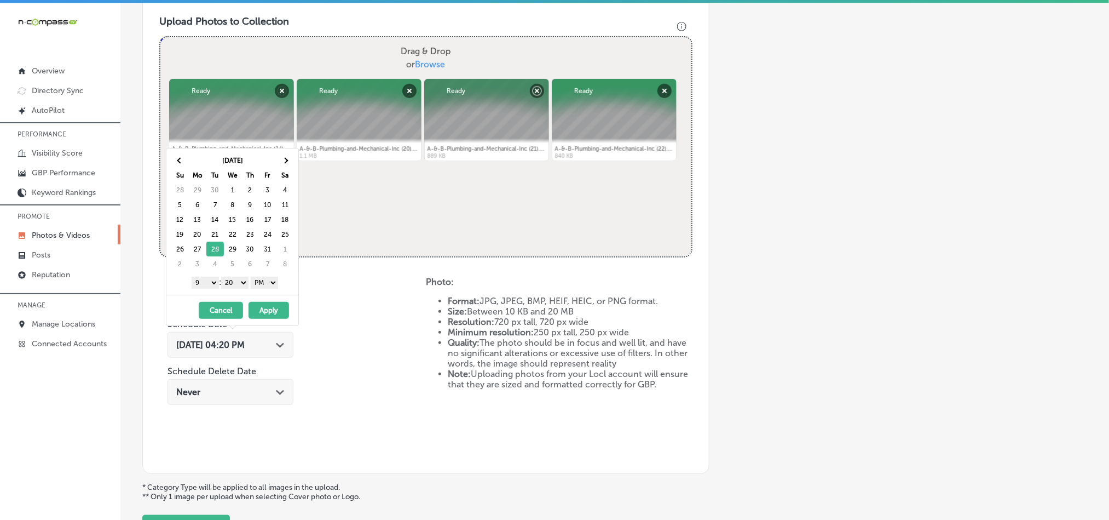
click at [235, 278] on select "00 10 20 30 40 50" at bounding box center [234, 283] width 27 height 12
click at [273, 319] on button "Apply" at bounding box center [269, 310] width 41 height 17
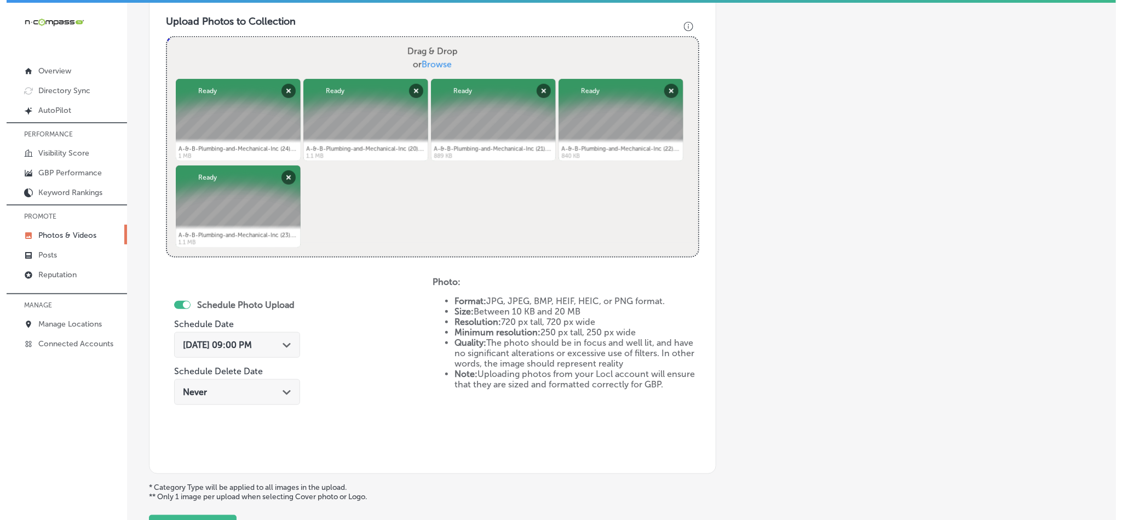
scroll to position [450, 0]
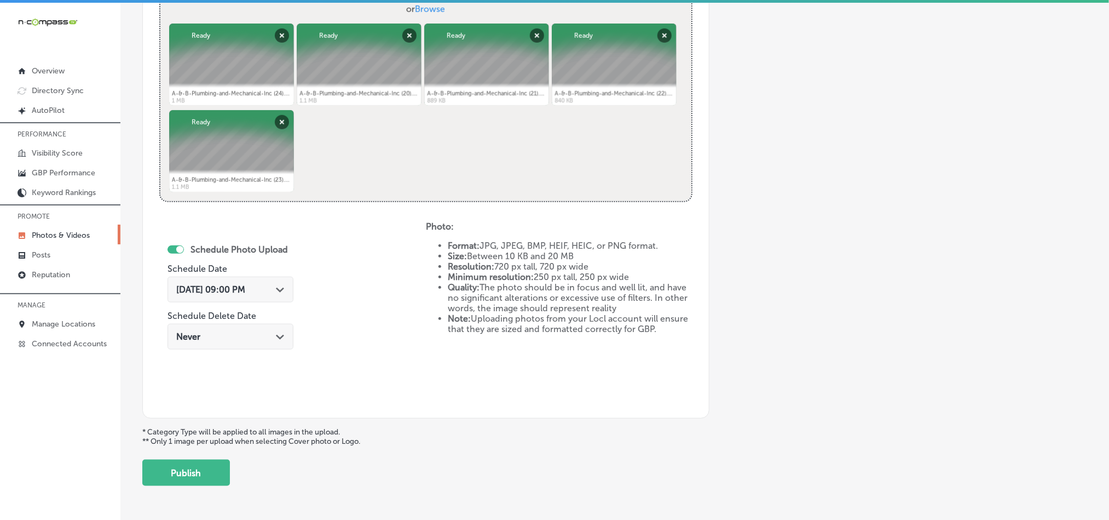
click at [194, 472] on button "Publish" at bounding box center [186, 472] width 88 height 26
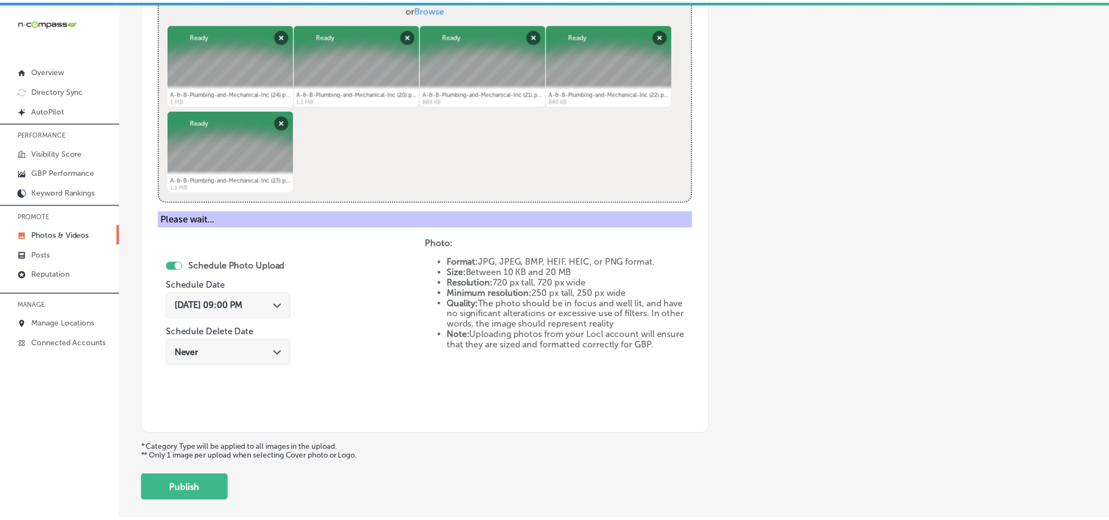
scroll to position [313, 0]
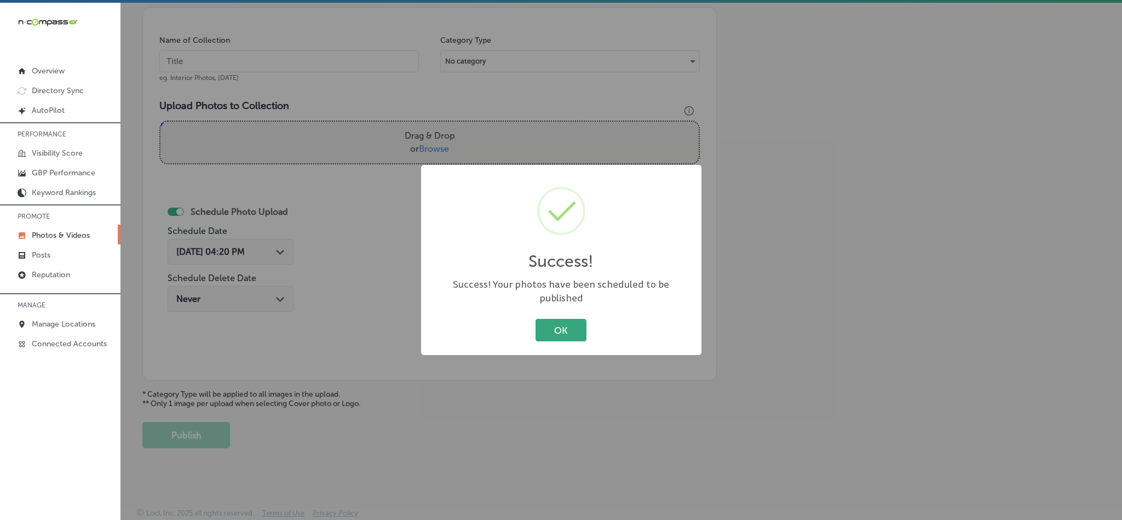
click at [549, 322] on button "OK" at bounding box center [561, 330] width 51 height 22
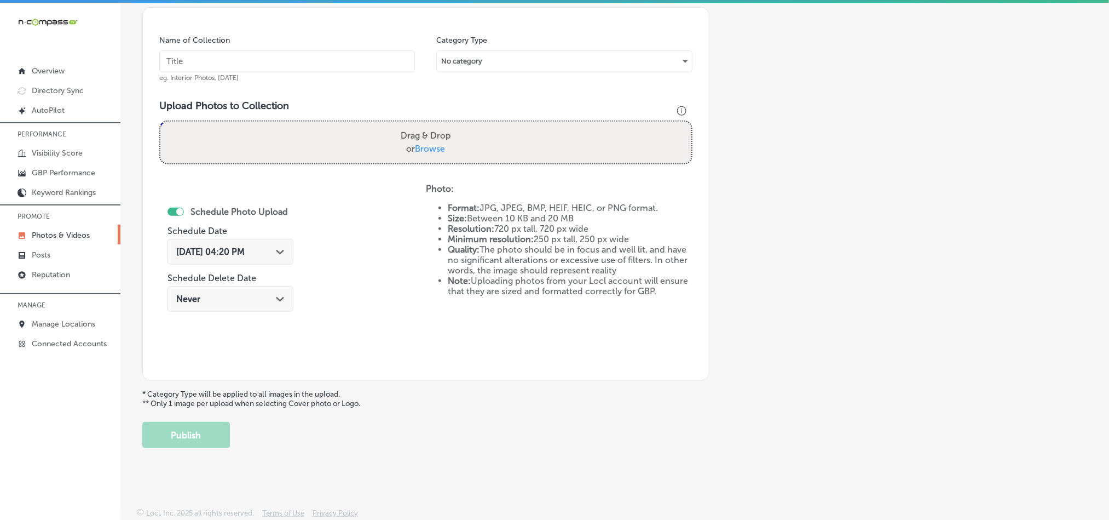
click at [209, 55] on input "text" at bounding box center [287, 61] width 256 height 22
paste input "A-&-B-Plumbing-and-Mechanical-Inc-Plumbing-services-[GEOGRAPHIC_DATA]-[GEOGRAPH…"
type input "A-&-B-Plumbing-and-Mechanical-Inc-Plumbing-services-[GEOGRAPHIC_DATA]-[GEOGRAPH…"
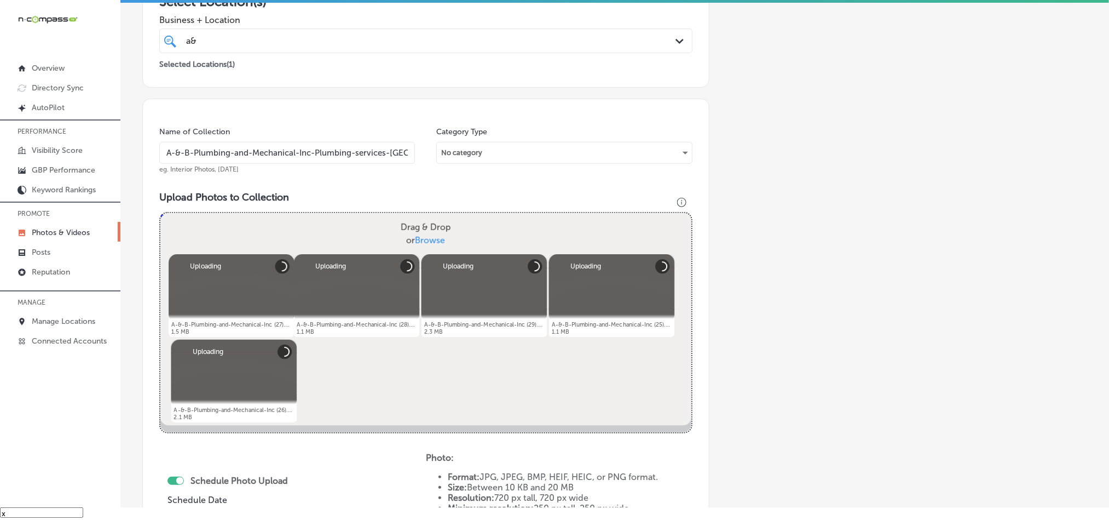
scroll to position [313, 0]
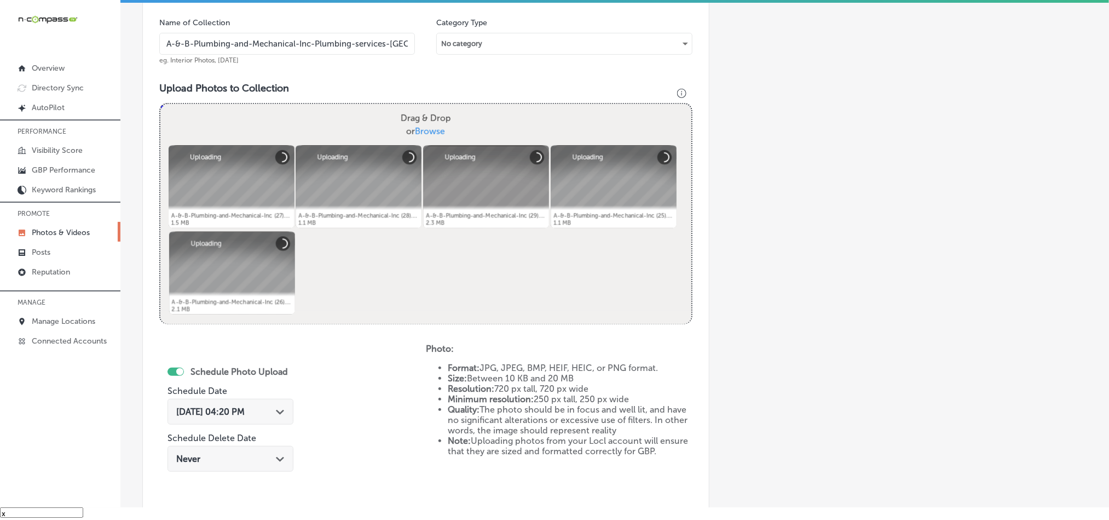
click at [283, 421] on div "[DATE] 04:20 PM Path Created with Sketch." at bounding box center [231, 412] width 126 height 26
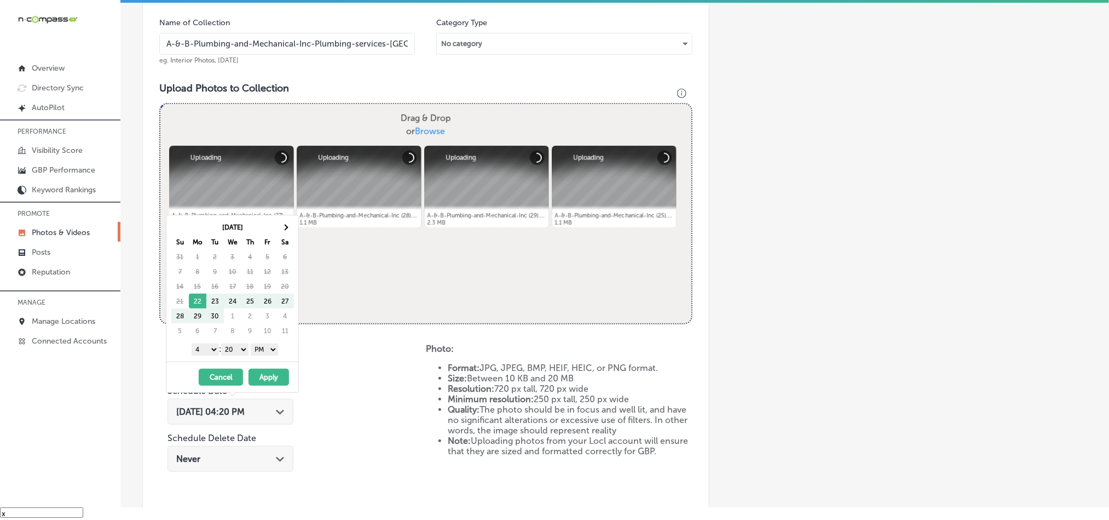
click at [283, 225] on th at bounding box center [286, 227] width 18 height 15
click at [286, 227] on span at bounding box center [285, 227] width 6 height 6
click at [206, 347] on select "1 2 3 4 5 6 7 8 9 10 11 12" at bounding box center [205, 349] width 27 height 12
click at [239, 348] on select "00 10 20 30 40 50" at bounding box center [234, 349] width 27 height 12
click at [281, 377] on button "Apply" at bounding box center [269, 377] width 41 height 17
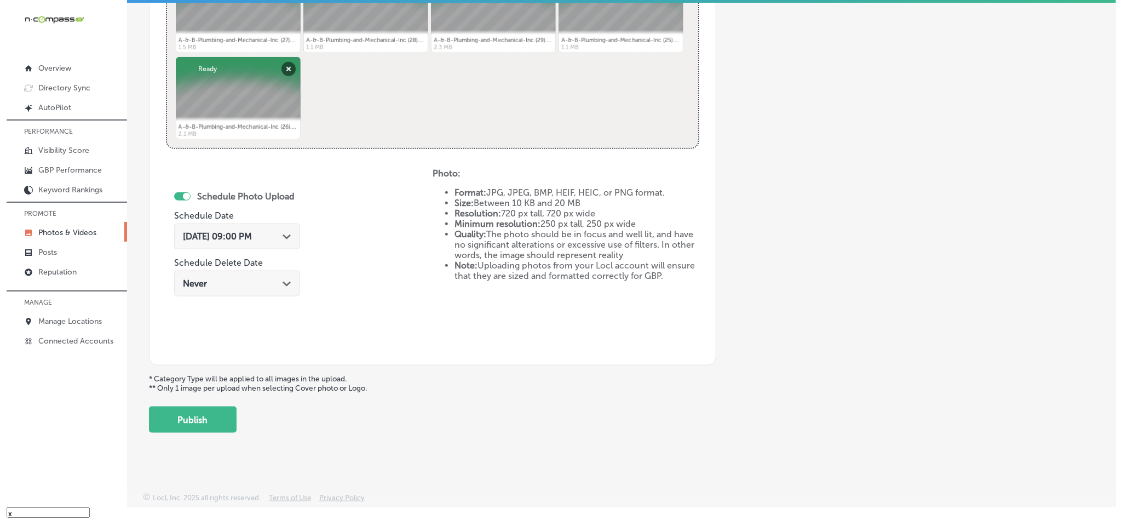
scroll to position [490, 0]
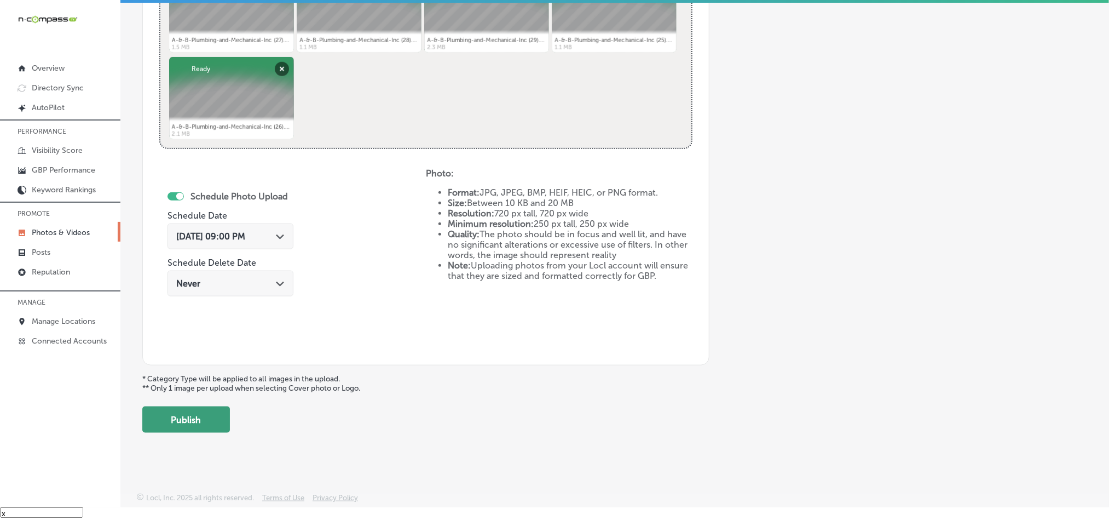
click at [194, 422] on button "Publish" at bounding box center [186, 419] width 88 height 26
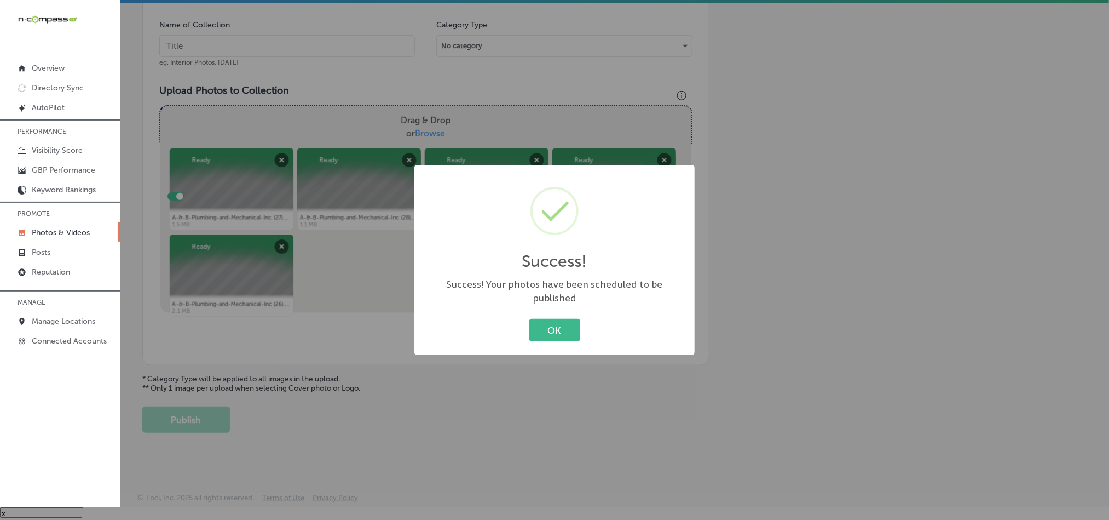
scroll to position [313, 0]
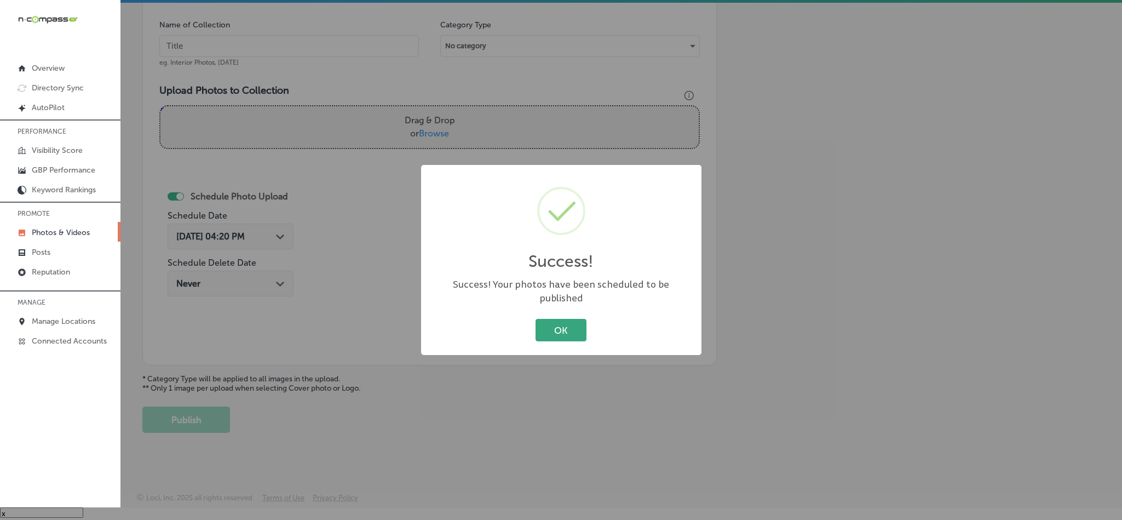
click at [557, 321] on button "OK" at bounding box center [561, 330] width 51 height 22
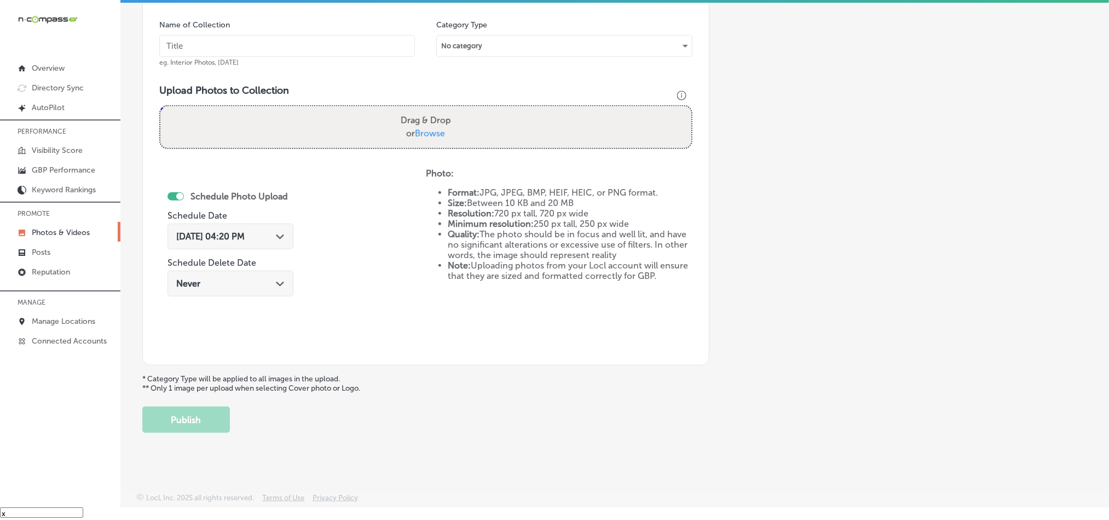
scroll to position [258, 0]
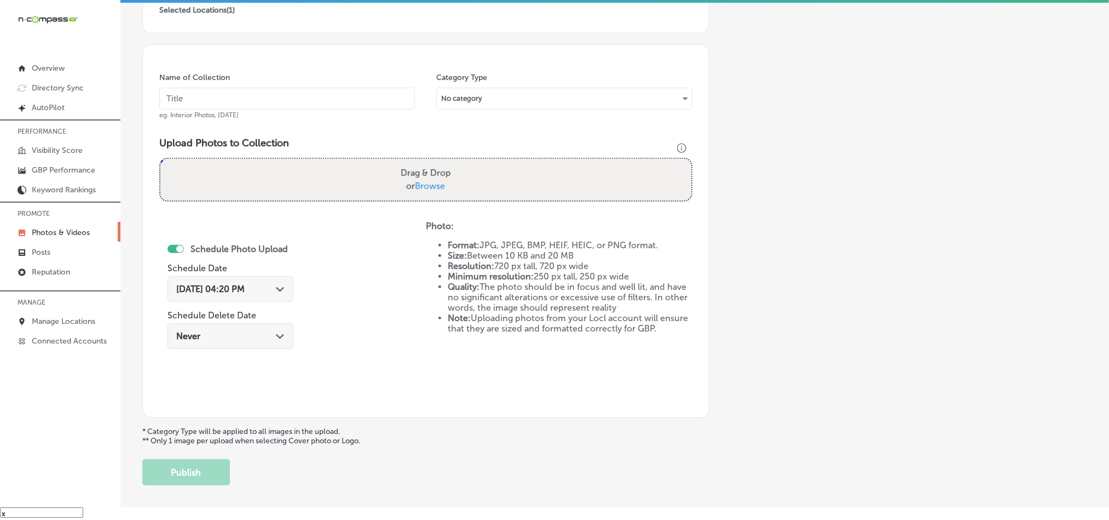
click at [285, 94] on input "text" at bounding box center [287, 99] width 256 height 22
paste input "A-&-B-Plumbing-and-Mechanical-Inc-HVAC-installation-[GEOGRAPHIC_DATA]-[GEOGRAPH…"
type input "A-&-B-Plumbing-and-Mechanical-Inc-HVAC-installation-[GEOGRAPHIC_DATA]-[GEOGRAPH…"
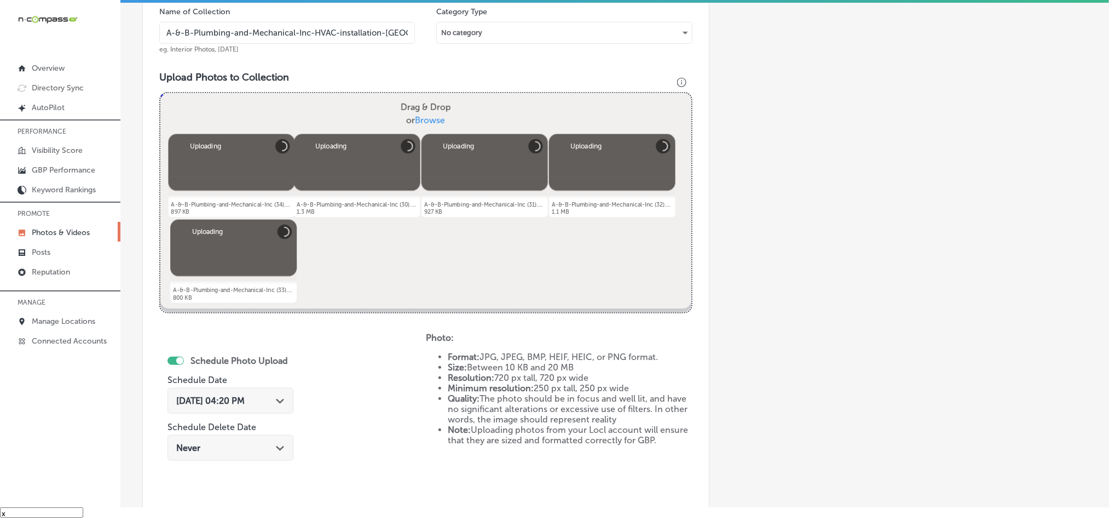
scroll to position [368, 0]
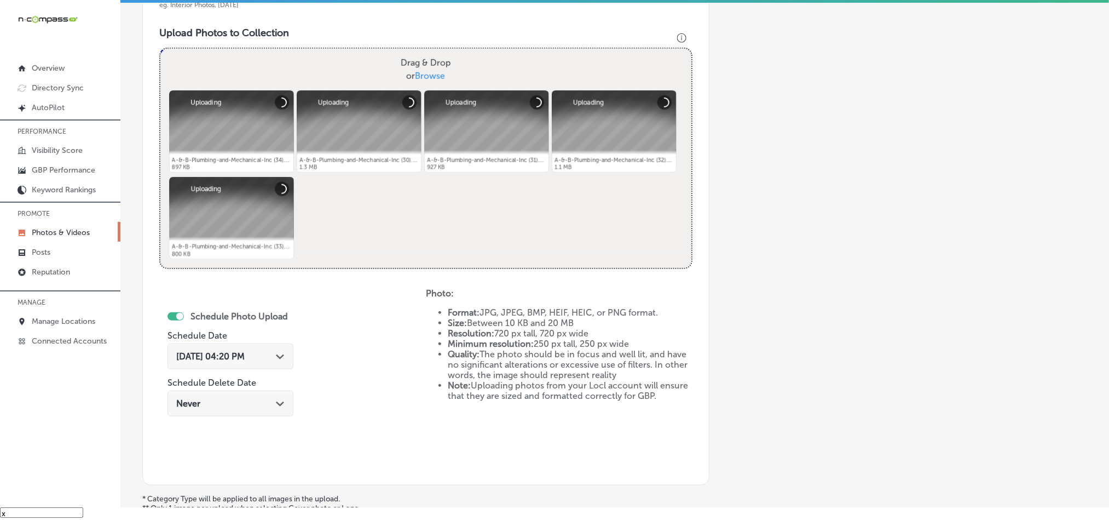
click at [279, 359] on div "[DATE] 04:20 PM Path Created with Sketch." at bounding box center [230, 356] width 108 height 10
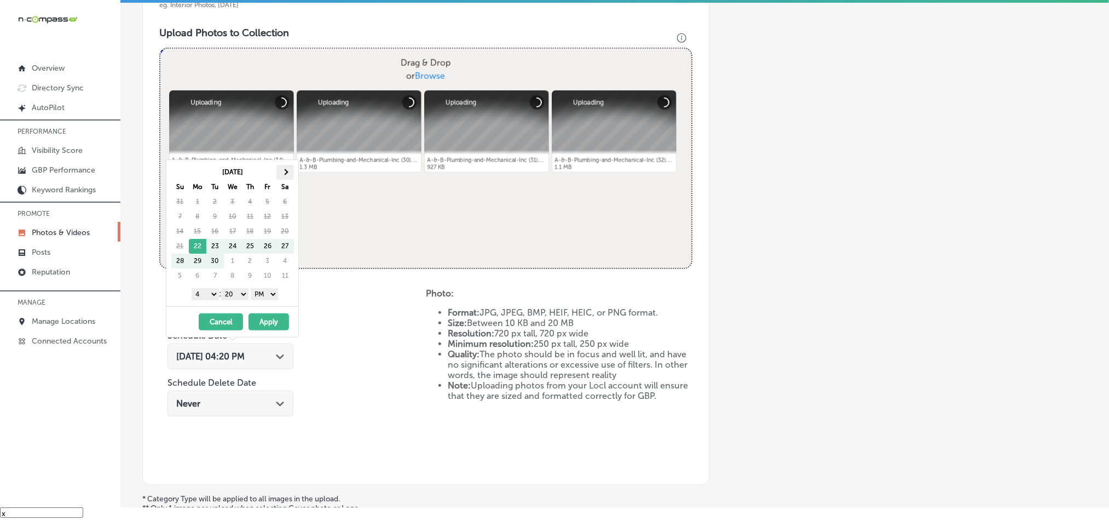
click at [288, 174] on th at bounding box center [286, 172] width 18 height 15
click at [208, 291] on select "1 2 3 4 5 6 7 8 9 10 11 12" at bounding box center [205, 294] width 27 height 12
click at [237, 306] on div "[DATE] Su Mo Tu We Th Fr Sa 26 27 28 29 30 31 1 2 3 4 5 6 7 8 9 10 11 12 13 14 …" at bounding box center [232, 233] width 132 height 146
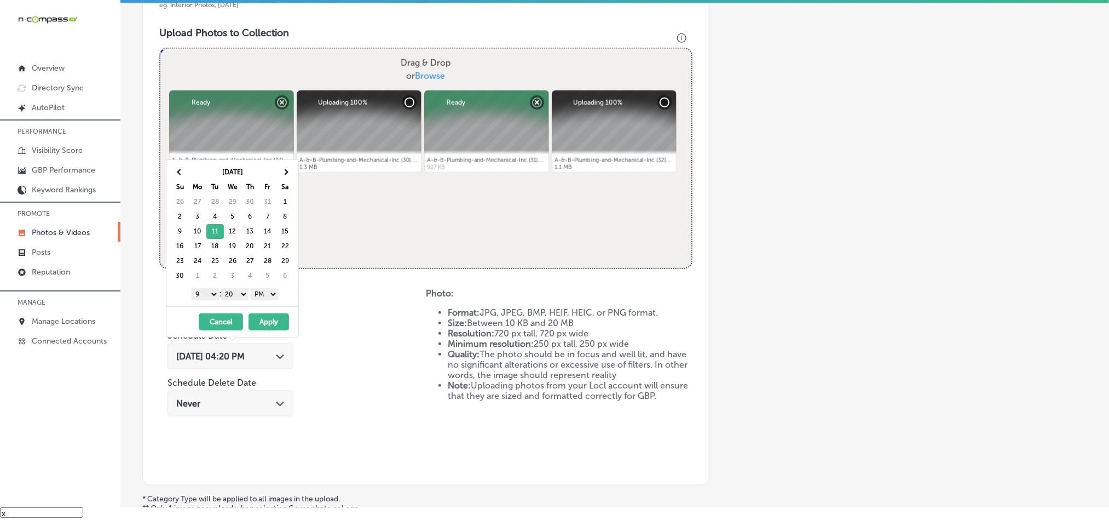
click at [237, 300] on select "00 10 20 30 40 50" at bounding box center [234, 294] width 27 height 12
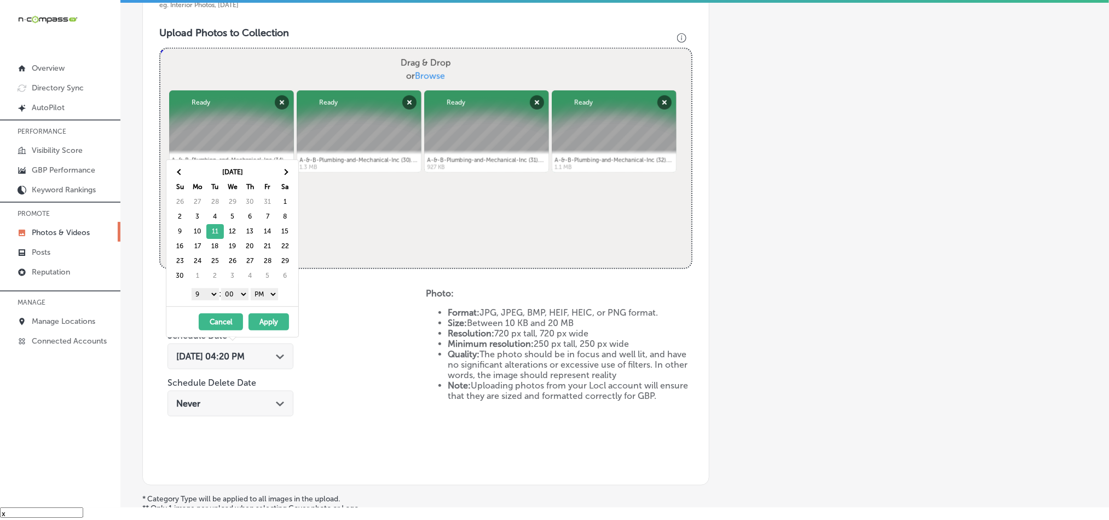
click at [267, 327] on button "Apply" at bounding box center [269, 321] width 41 height 17
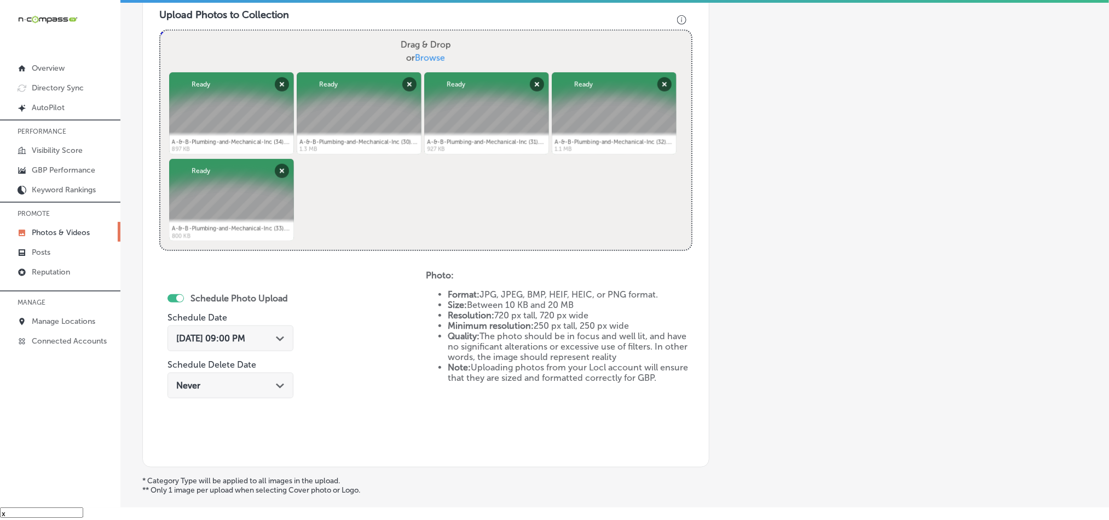
scroll to position [422, 0]
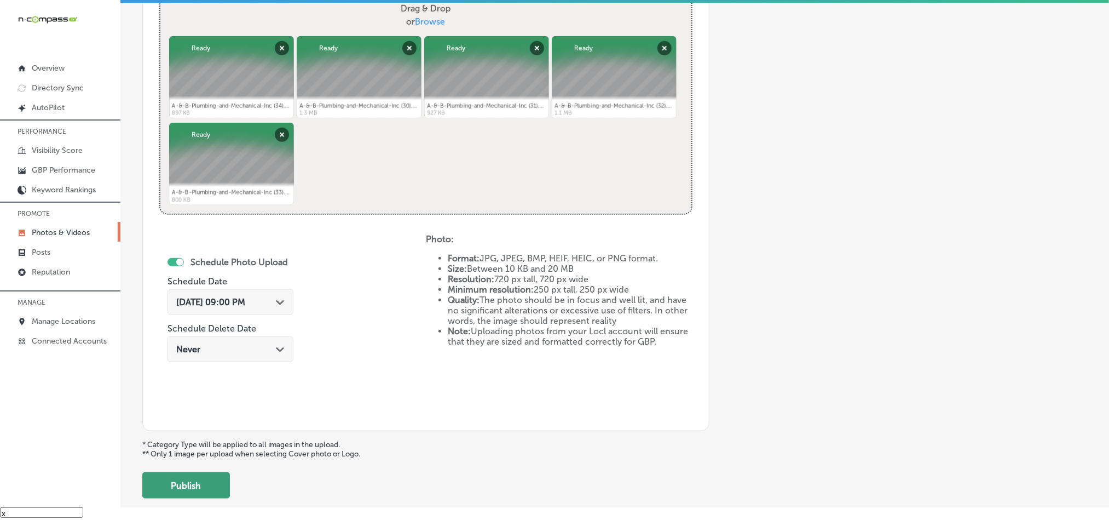
click at [214, 485] on button "Publish" at bounding box center [186, 485] width 88 height 26
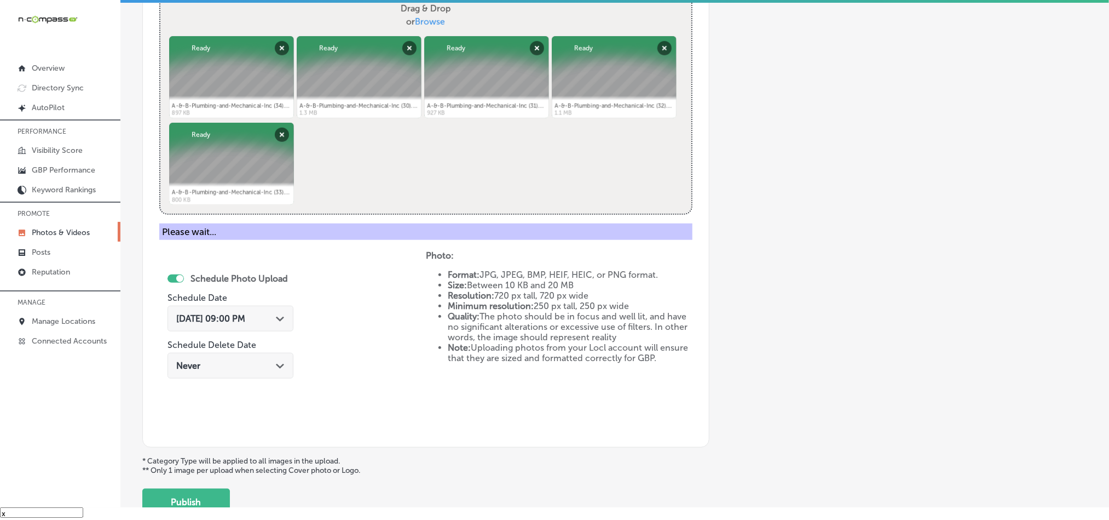
scroll to position [313, 0]
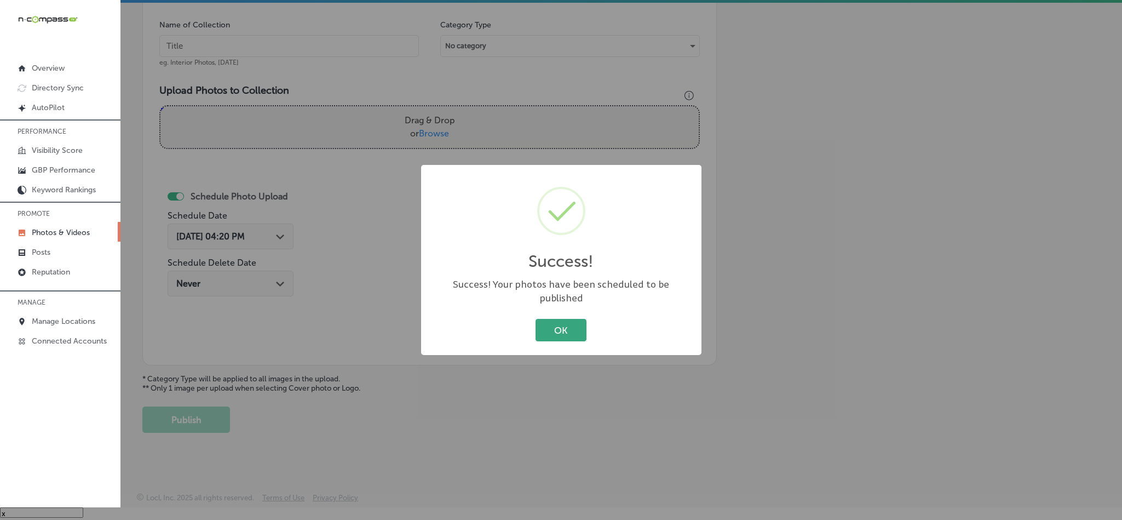
click at [543, 319] on button "OK" at bounding box center [561, 330] width 51 height 22
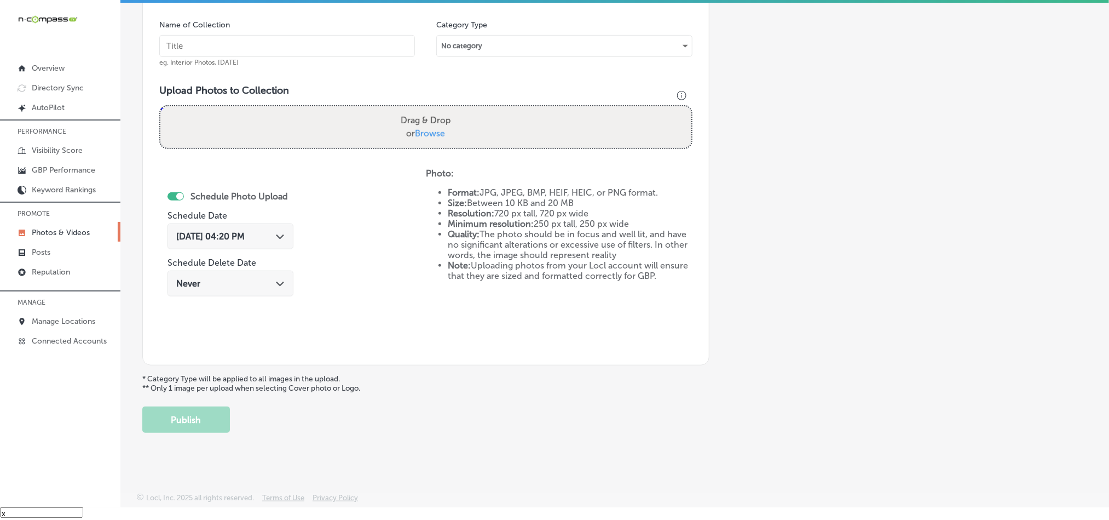
click at [260, 41] on input "text" at bounding box center [287, 46] width 256 height 22
paste input "A-&-B-Plumbing-and-Mechanical-Inc-Residential-plumbing-repairs"
type input "A-&-B-Plumbing-and-Mechanical-Inc-Residential-plumbing-repairs"
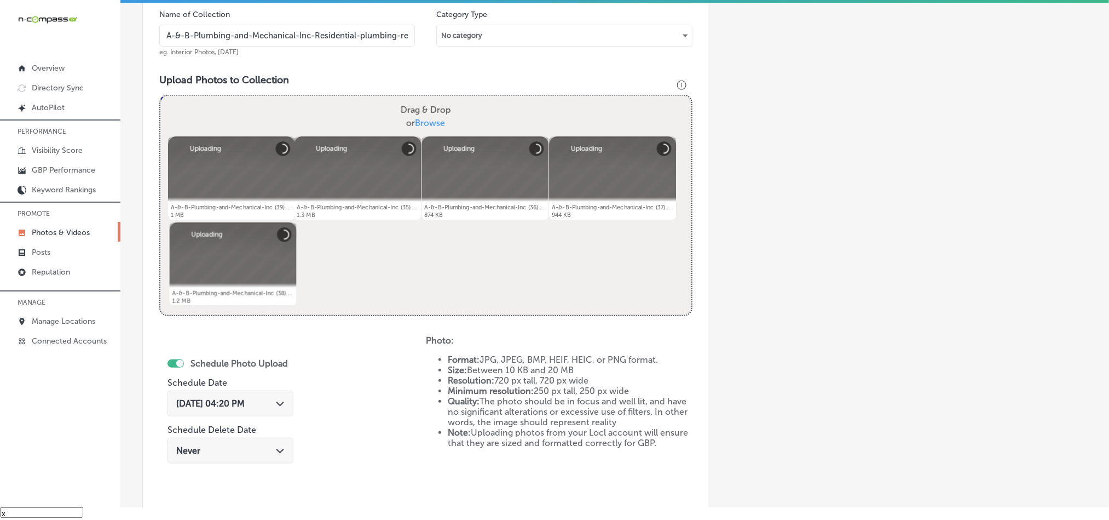
scroll to position [423, 0]
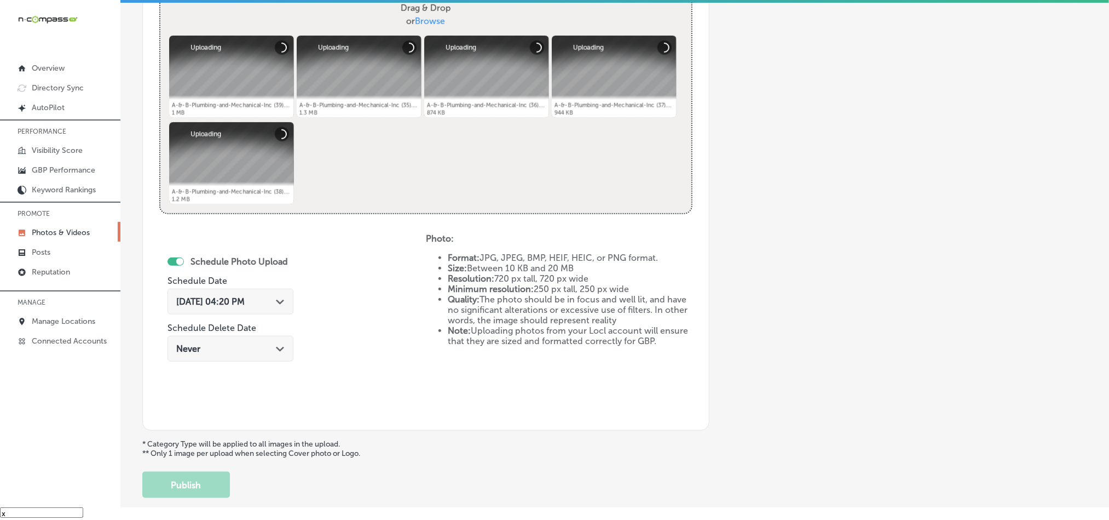
click at [280, 294] on div "[DATE] 04:20 PM Path Created with Sketch." at bounding box center [231, 302] width 126 height 26
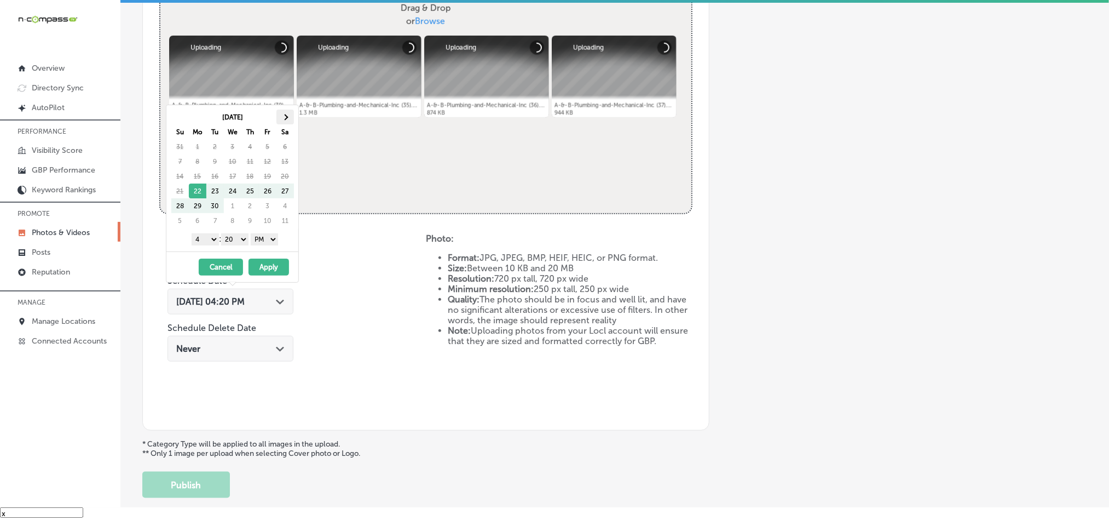
click at [284, 117] on span at bounding box center [285, 117] width 6 height 6
click at [208, 240] on select "1 2 3 4 5 6 7 8 9 10 11 12" at bounding box center [205, 239] width 27 height 12
click at [238, 235] on select "00 10 20 30 40 50" at bounding box center [234, 239] width 27 height 12
click at [266, 273] on button "Apply" at bounding box center [269, 266] width 41 height 17
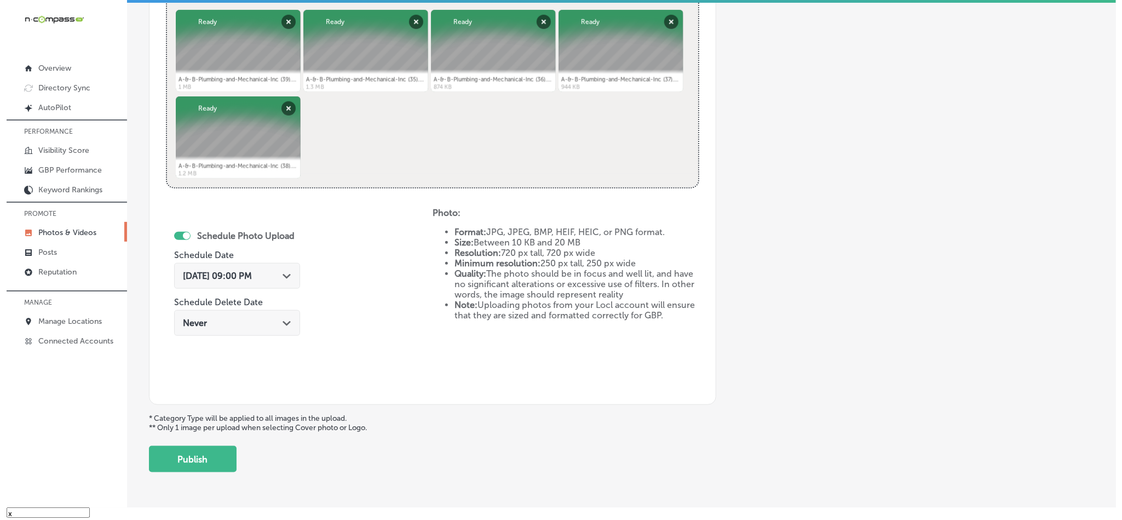
scroll to position [450, 0]
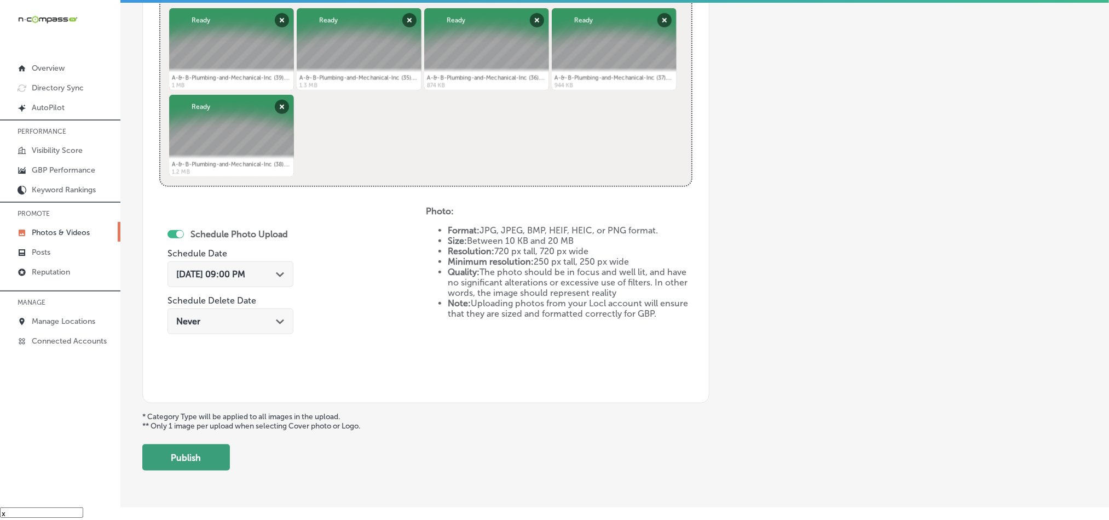
click at [209, 457] on button "Publish" at bounding box center [186, 457] width 88 height 26
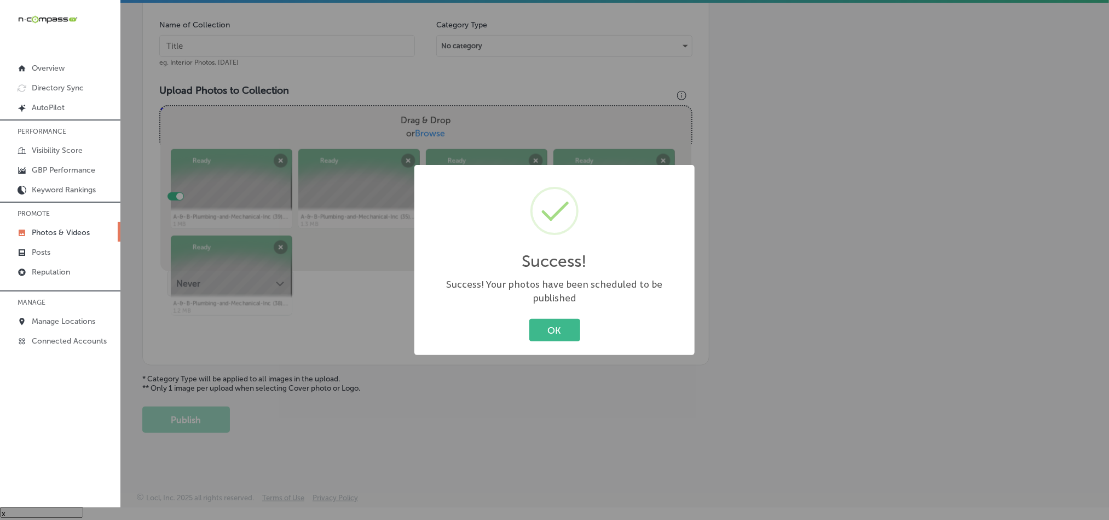
scroll to position [313, 0]
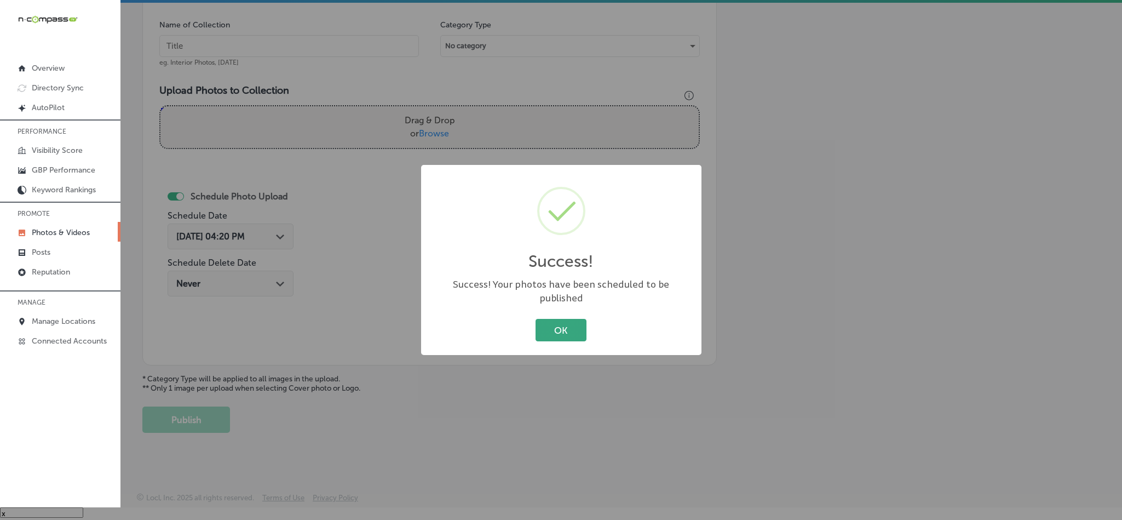
click at [563, 320] on button "OK" at bounding box center [561, 330] width 51 height 22
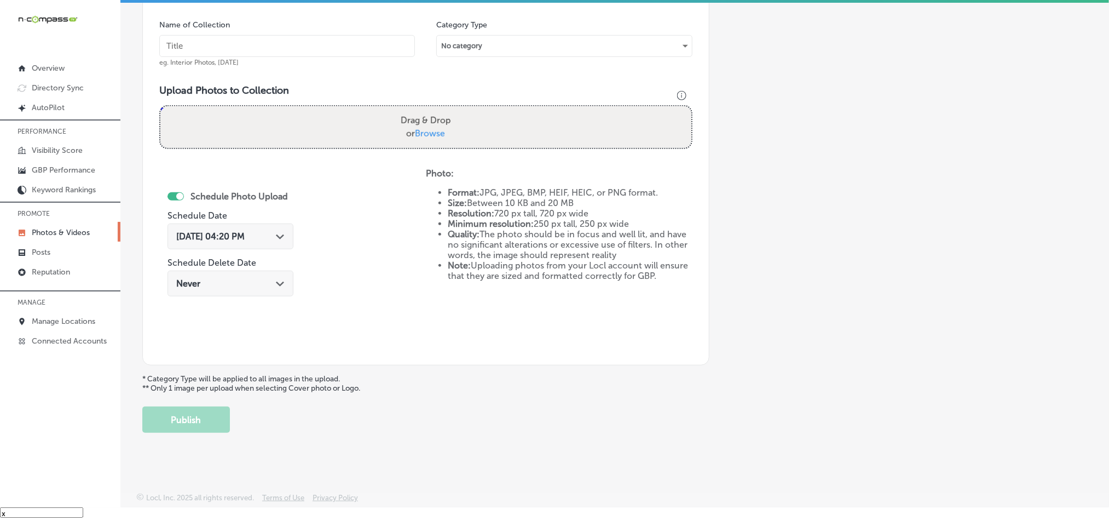
click at [264, 42] on input "text" at bounding box center [287, 46] width 256 height 22
paste input "A-&-B-Plumbing-and-Mechanical-Inc-Commercial-HVAC-services"
type input "A-&-B-Plumbing-and-Mechanical-Inc-Commercial-HVAC-services"
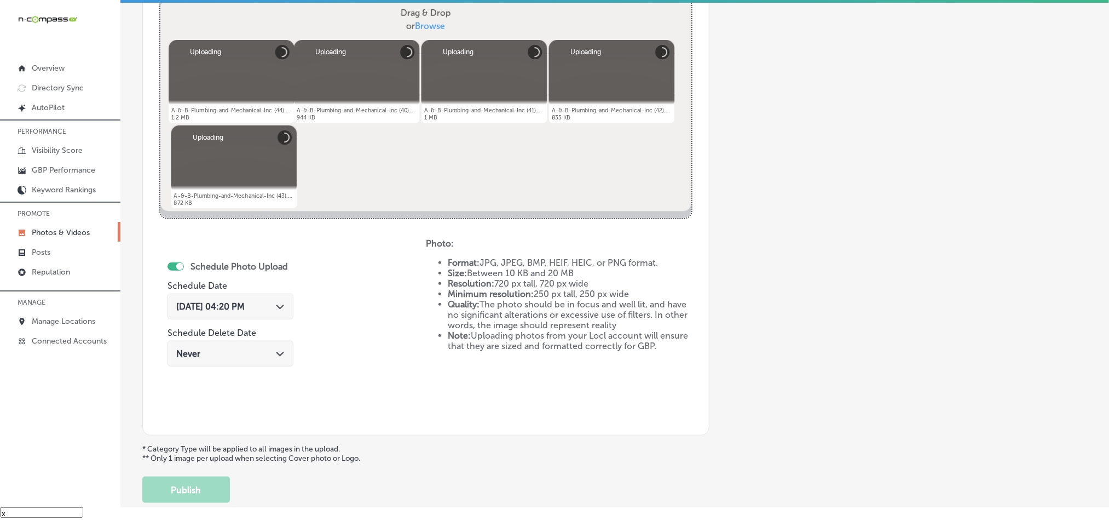
scroll to position [422, 0]
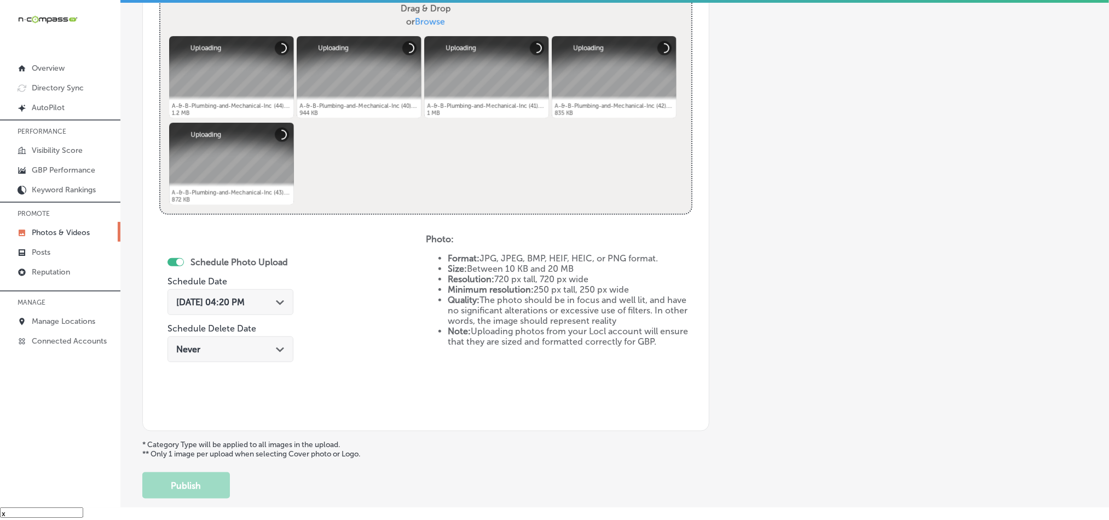
click at [278, 304] on div "[DATE] 04:20 PM Path Created with Sketch." at bounding box center [230, 302] width 108 height 10
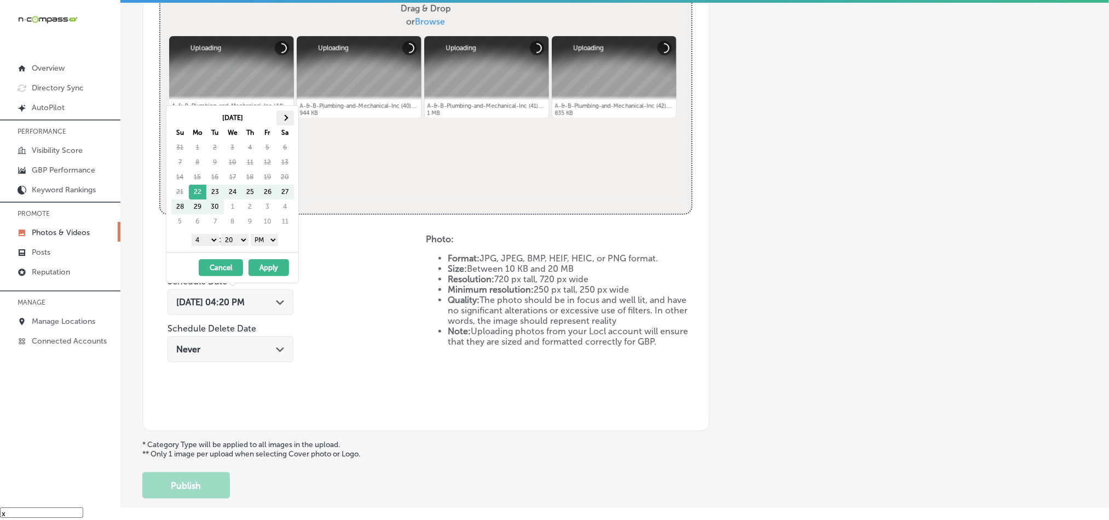
click at [284, 120] on span at bounding box center [285, 117] width 6 height 6
click at [201, 232] on div "[DATE] Su Mo Tu We Th Fr Sa 26 27 28 29 30 31 1 2 3 4 5 6 7 8 9 10 11 12 13 14 …" at bounding box center [232, 179] width 132 height 146
click at [204, 241] on select "1 2 3 4 5 6 7 8 9 10 11 12" at bounding box center [205, 240] width 27 height 12
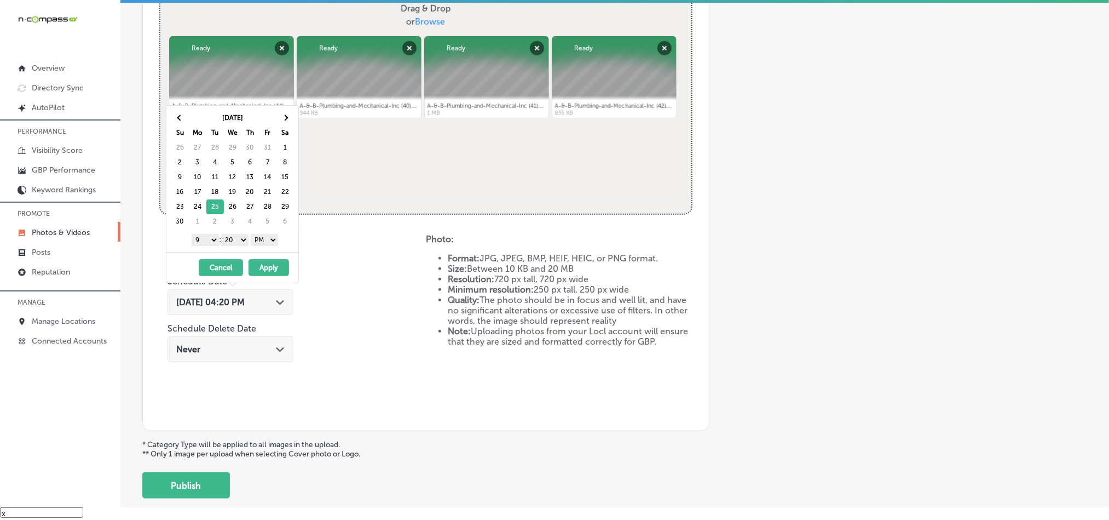
click at [232, 237] on select "00 10 20 30 40 50" at bounding box center [234, 240] width 27 height 12
click at [260, 268] on button "Apply" at bounding box center [269, 267] width 41 height 17
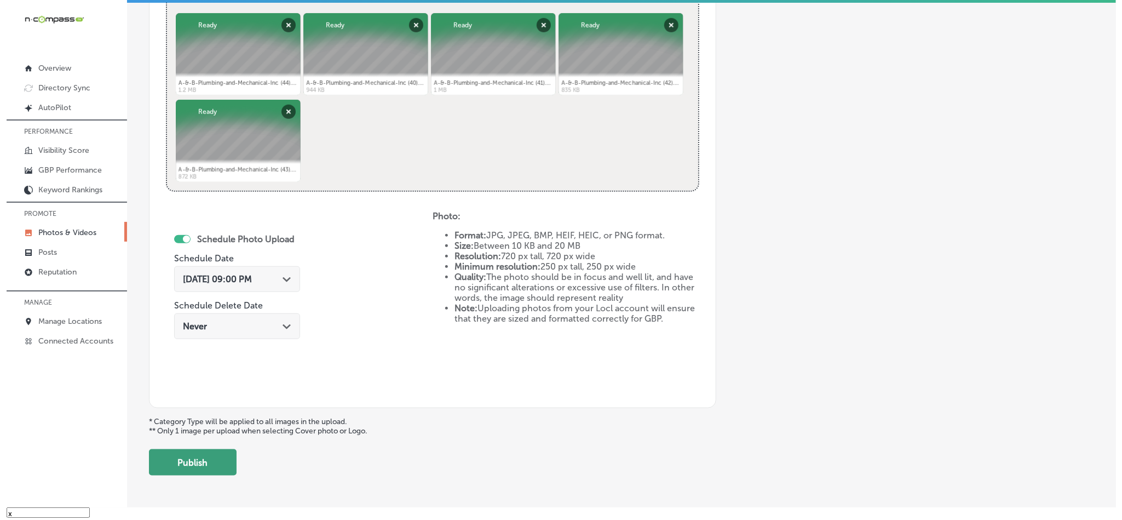
scroll to position [450, 0]
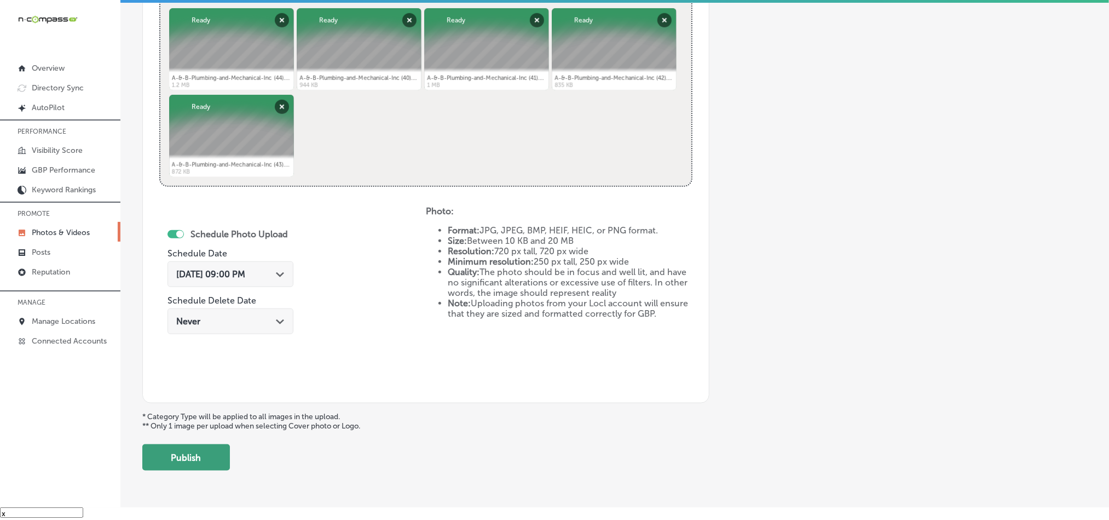
click at [177, 470] on button "Publish" at bounding box center [186, 457] width 88 height 26
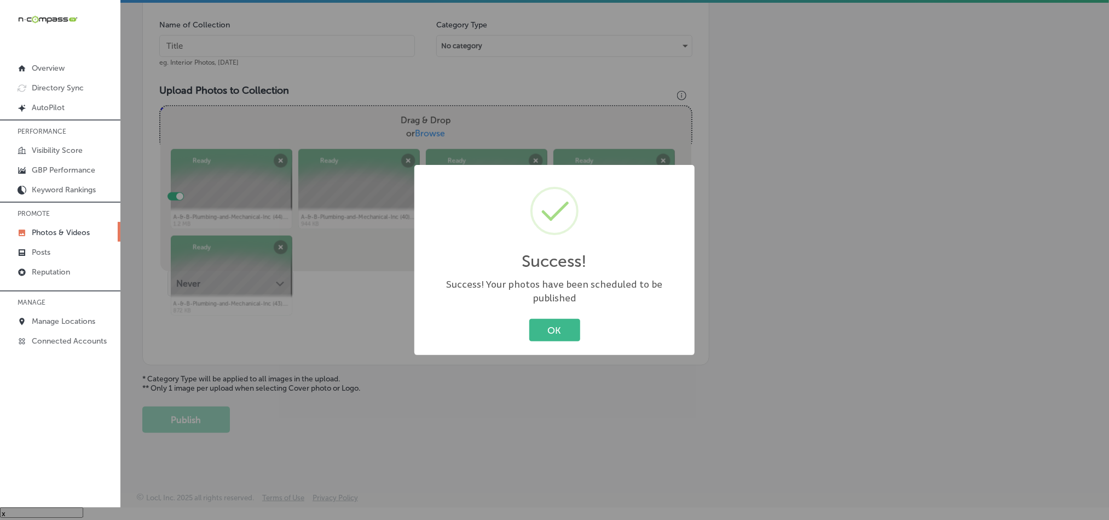
scroll to position [313, 0]
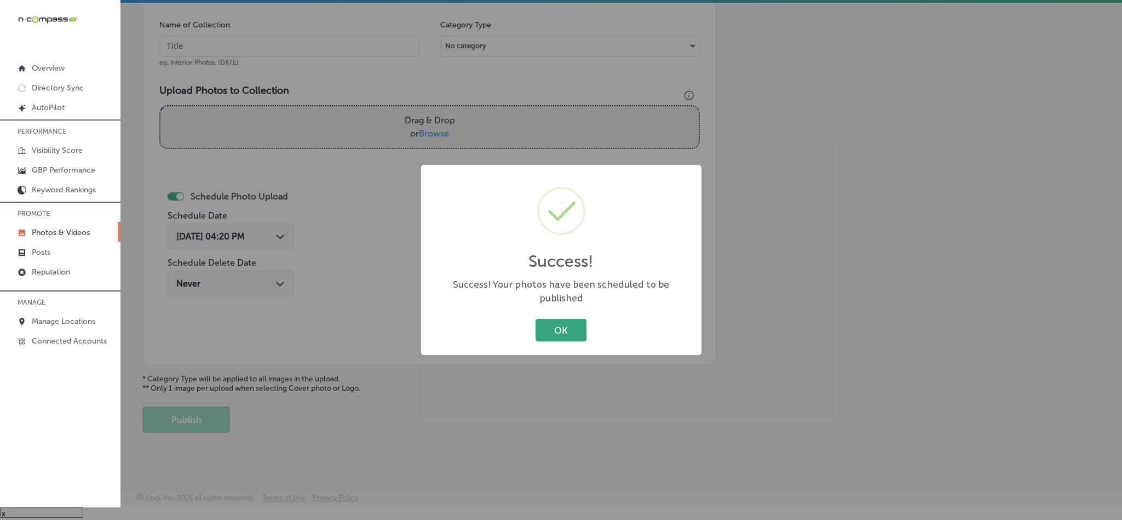
click at [541, 319] on button "OK" at bounding box center [561, 330] width 51 height 22
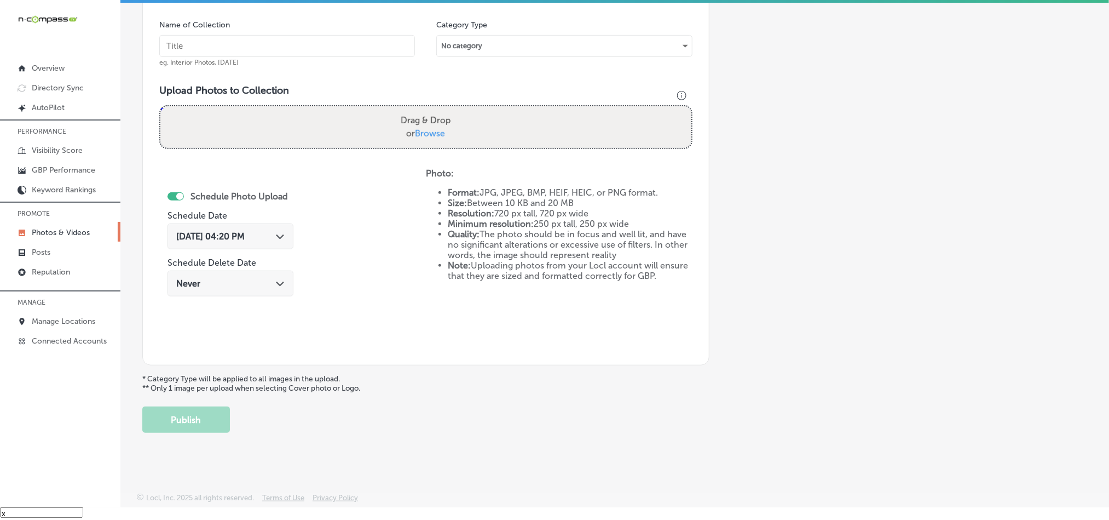
click at [250, 42] on input "text" at bounding box center [287, 46] width 256 height 22
paste input "A-&-B-Plumbing-and-Mechanical-Inc-Jetting-and-drain-cleaning"
type input "A-&-B-Plumbing-and-Mechanical-Inc-Jetting-and-drain-cleaning"
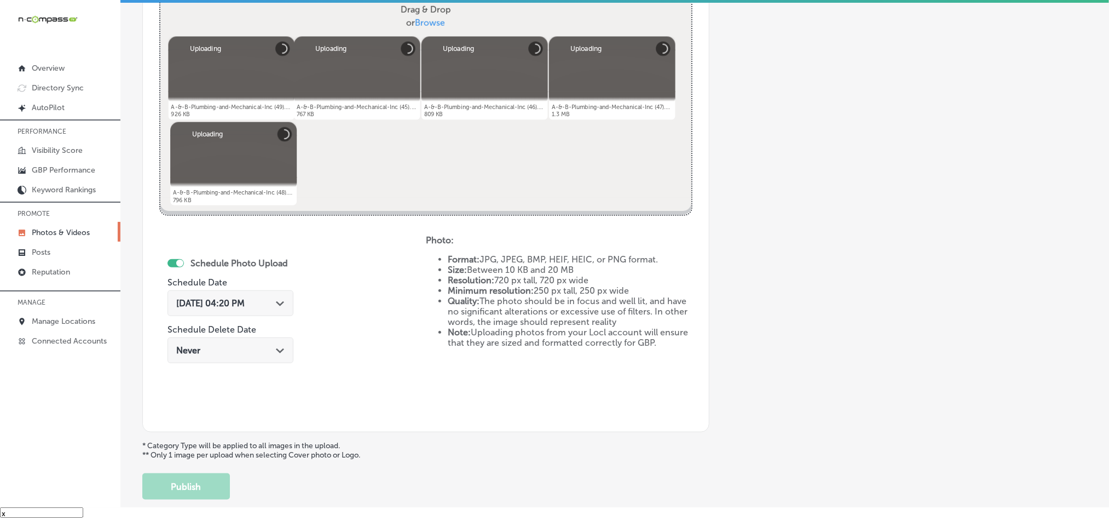
scroll to position [422, 0]
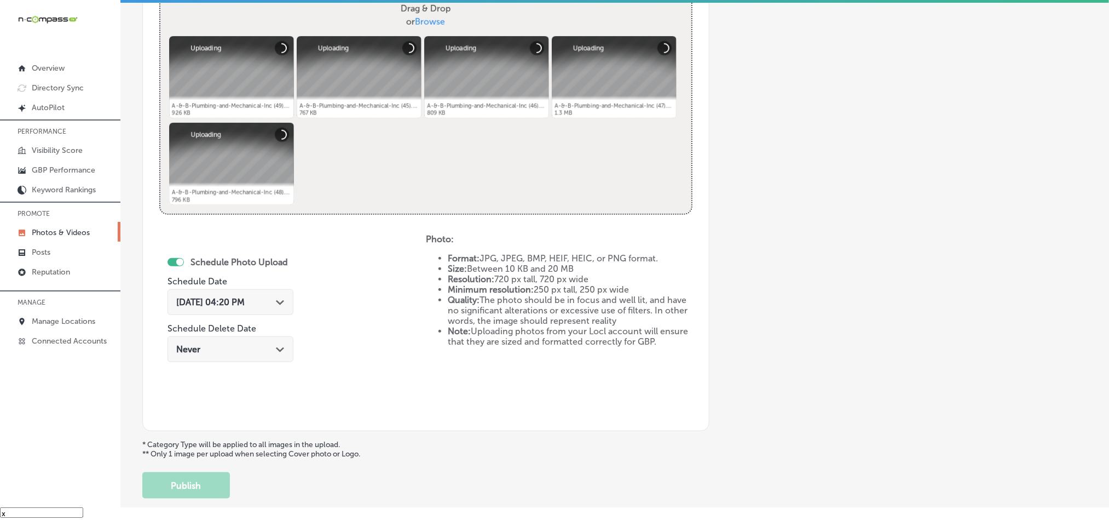
click at [245, 301] on span "[DATE] 04:20 PM" at bounding box center [210, 302] width 68 height 10
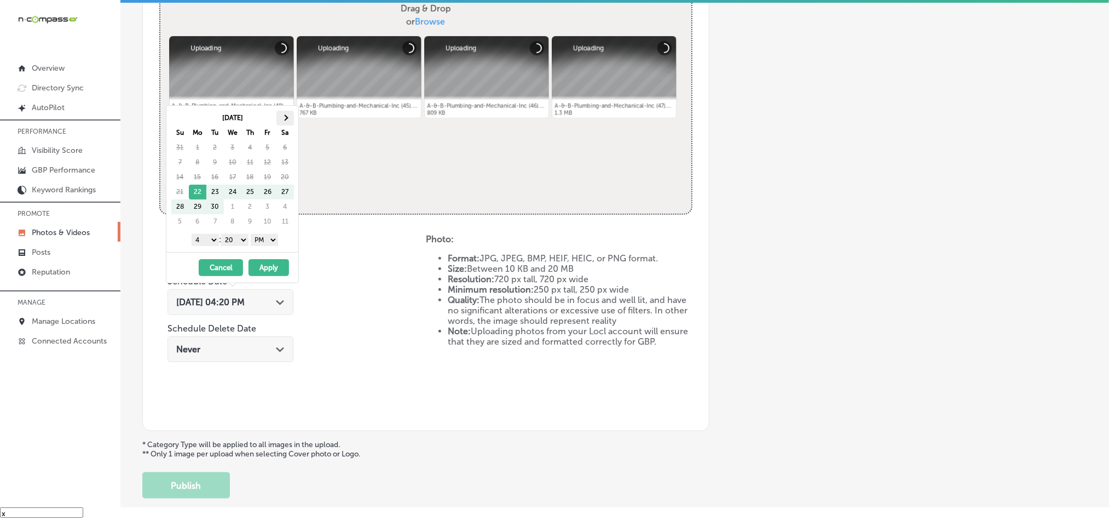
click at [284, 116] on span at bounding box center [285, 117] width 6 height 6
click at [206, 243] on select "1 2 3 4 5 6 7 8 9 10 11 12" at bounding box center [205, 240] width 27 height 12
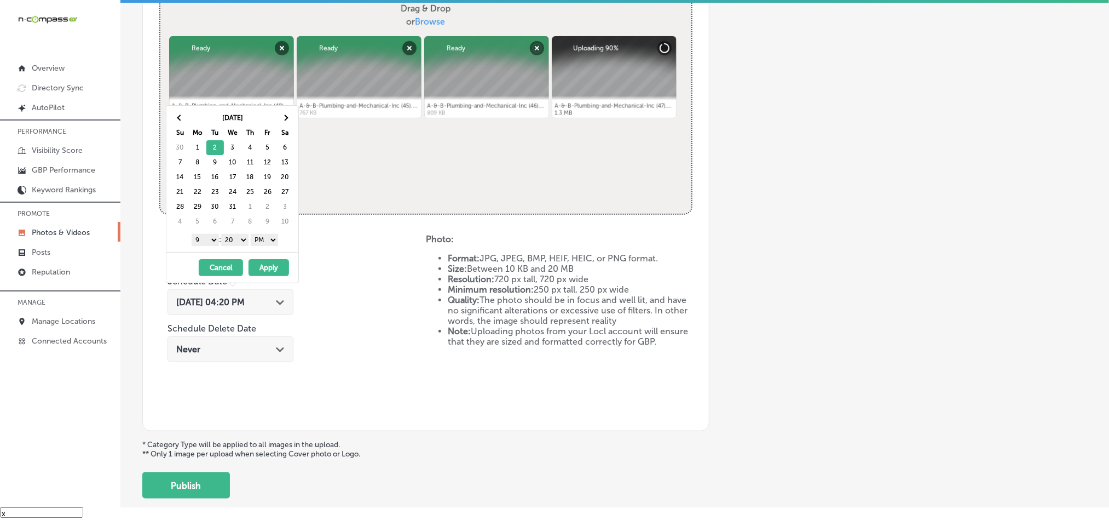
click at [233, 239] on select "00 10 20 30 40 50" at bounding box center [234, 240] width 27 height 12
click at [271, 267] on button "Apply" at bounding box center [269, 267] width 41 height 17
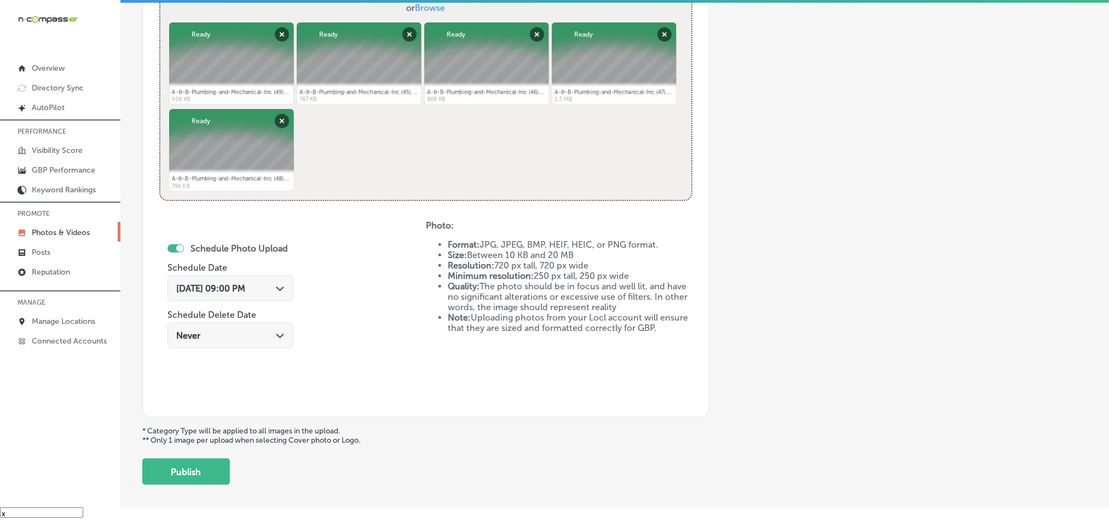
scroll to position [449, 0]
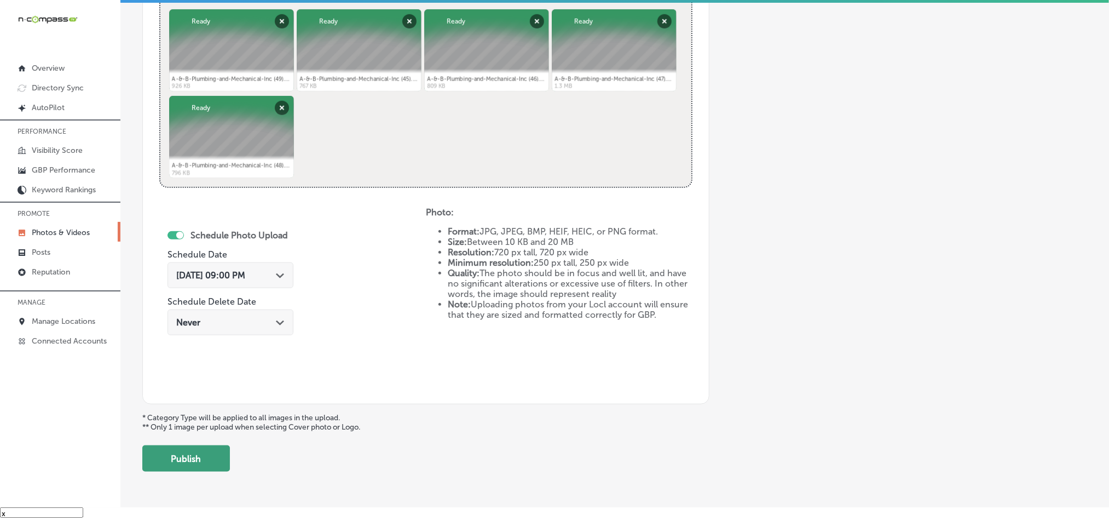
click at [209, 462] on button "Publish" at bounding box center [186, 458] width 88 height 26
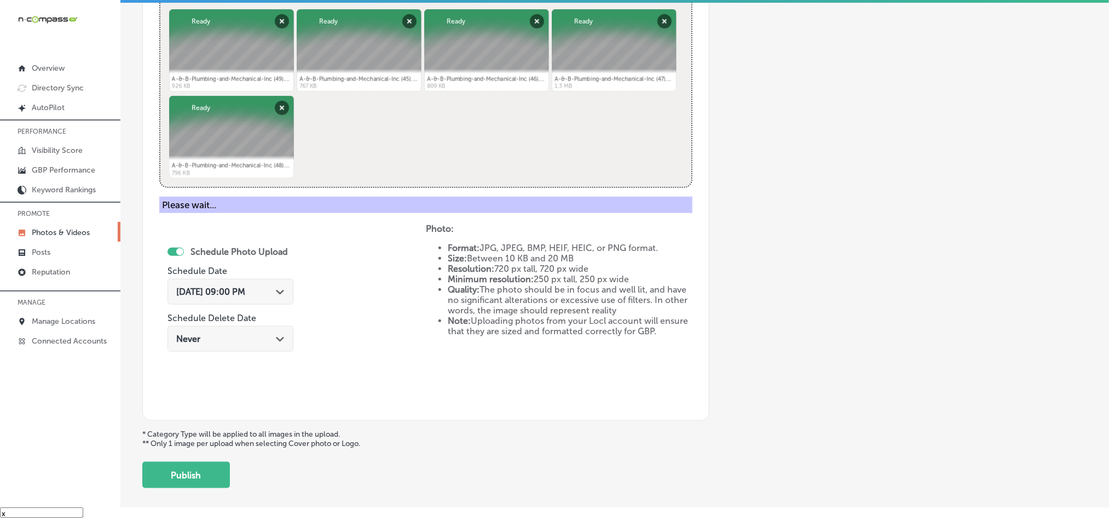
scroll to position [313, 0]
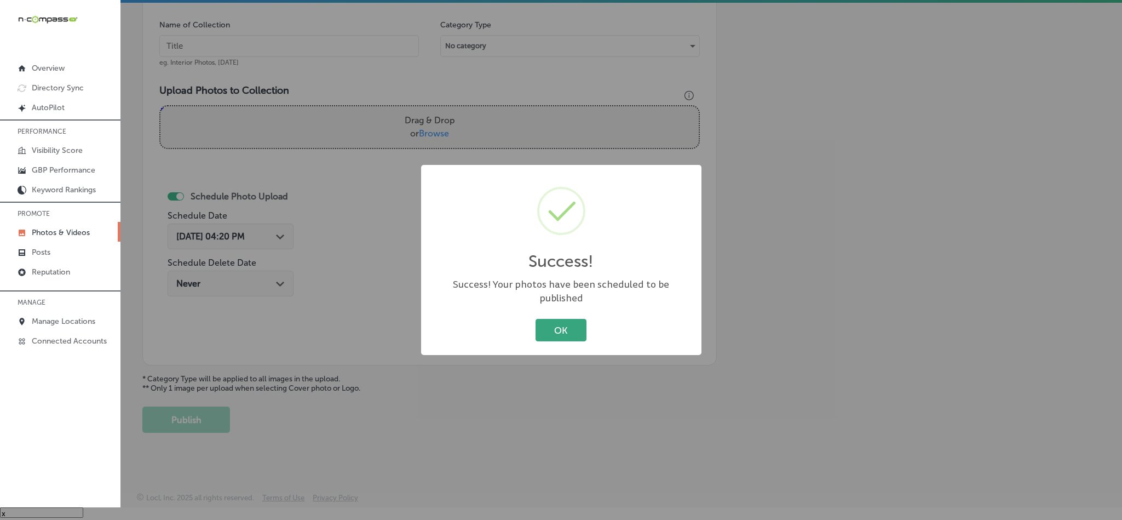
click at [561, 319] on button "OK" at bounding box center [561, 330] width 51 height 22
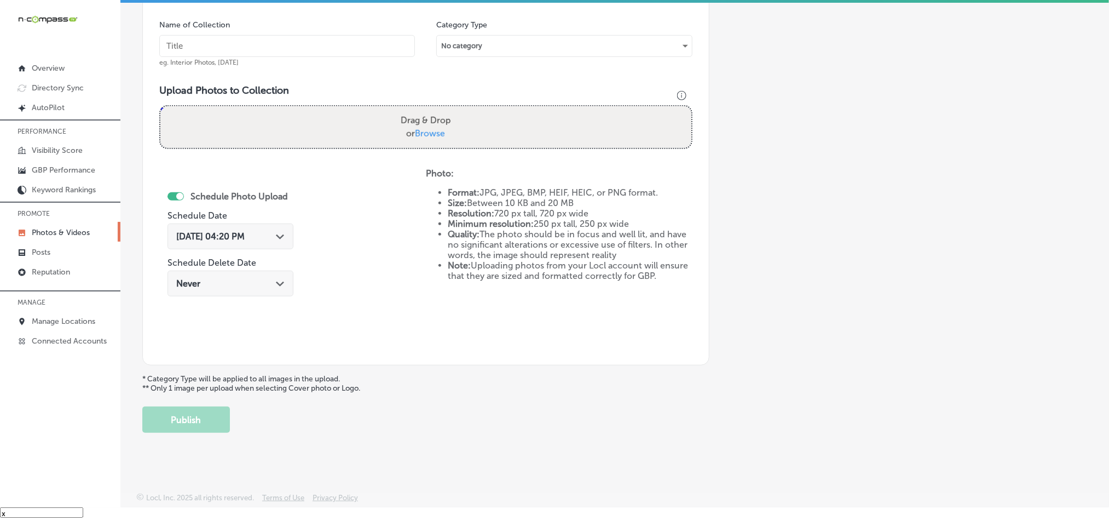
click at [234, 48] on input "text" at bounding box center [287, 46] width 256 height 22
paste input "A-&-B-Plumbing-and-Mechanical-Inc-Plumbing-services-[GEOGRAPHIC_DATA]-[GEOGRAPH…"
type input "A-&-B-Plumbing-and-Mechanical-Inc-Plumbing-services-[GEOGRAPHIC_DATA]-[GEOGRAPH…"
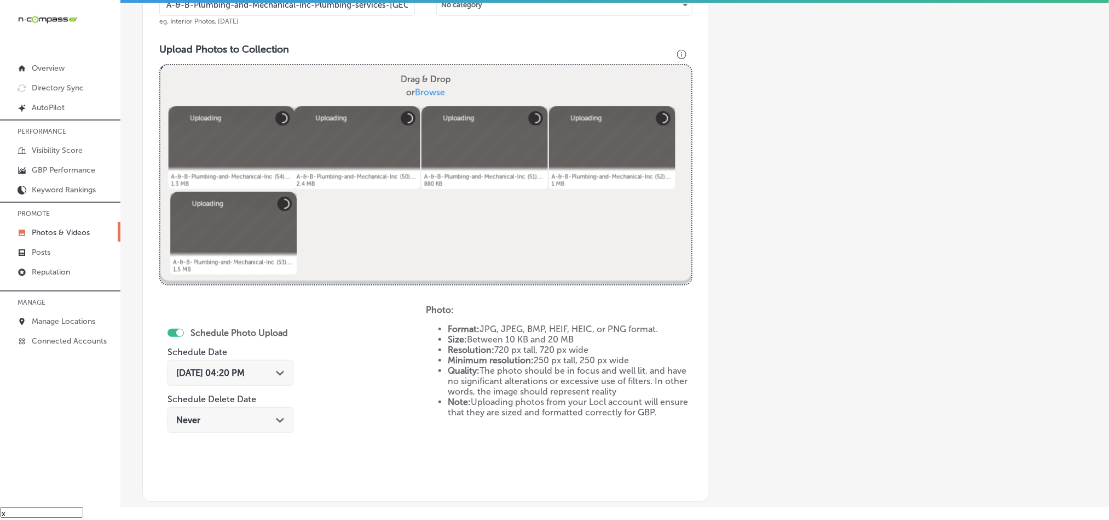
scroll to position [423, 0]
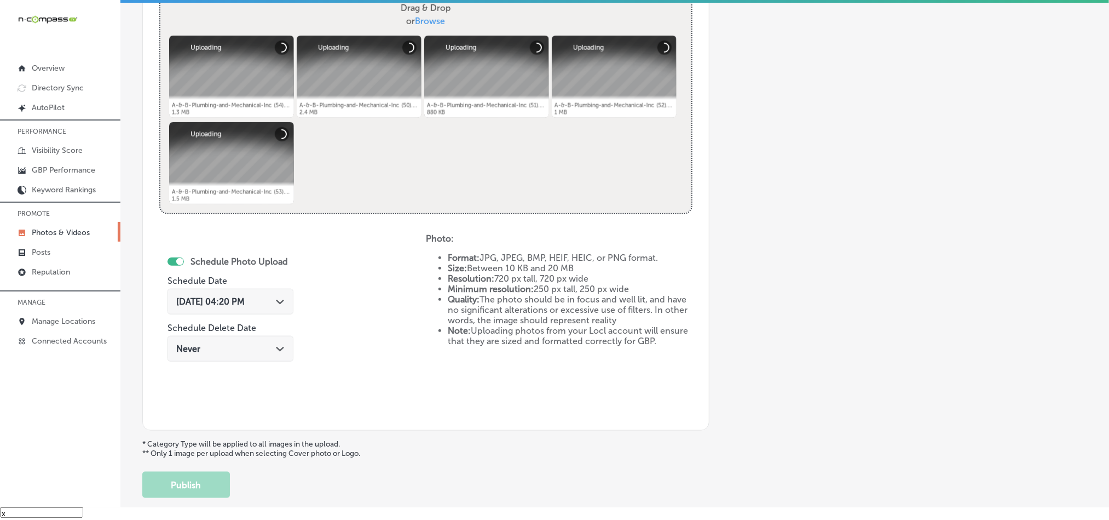
click at [284, 303] on icon "Path Created with Sketch." at bounding box center [280, 302] width 8 height 5
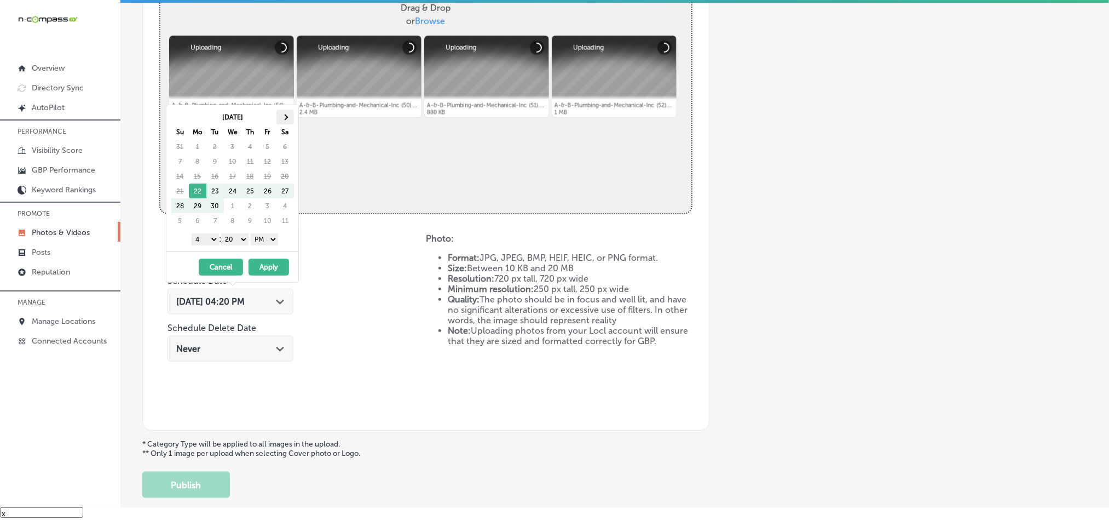
click at [286, 118] on span at bounding box center [285, 117] width 6 height 6
click at [204, 240] on select "1 2 3 4 5 6 7 8 9 10 11 12" at bounding box center [205, 239] width 27 height 12
click at [231, 237] on select "00 10 20 30 40 50" at bounding box center [234, 239] width 27 height 12
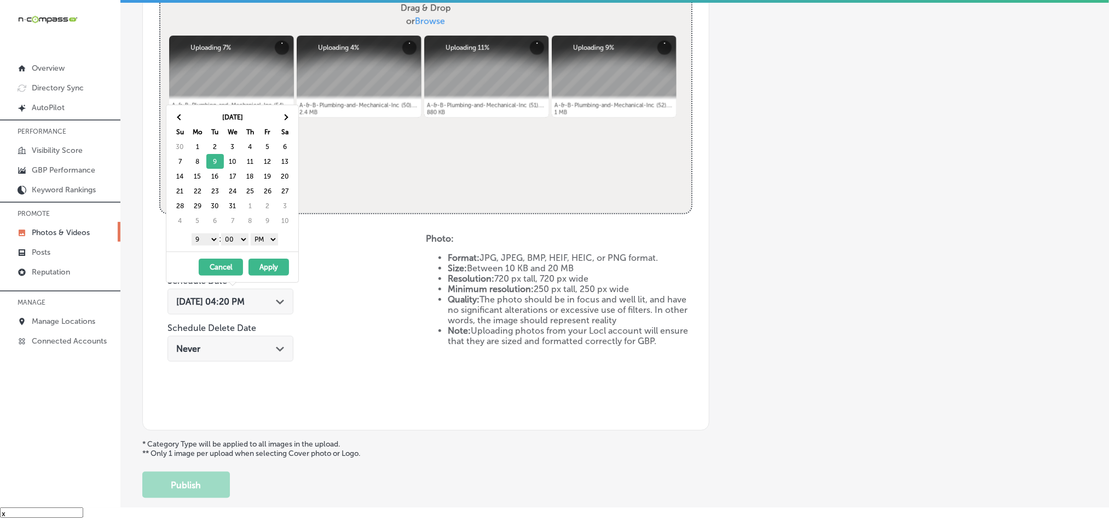
click at [271, 270] on button "Apply" at bounding box center [269, 266] width 41 height 17
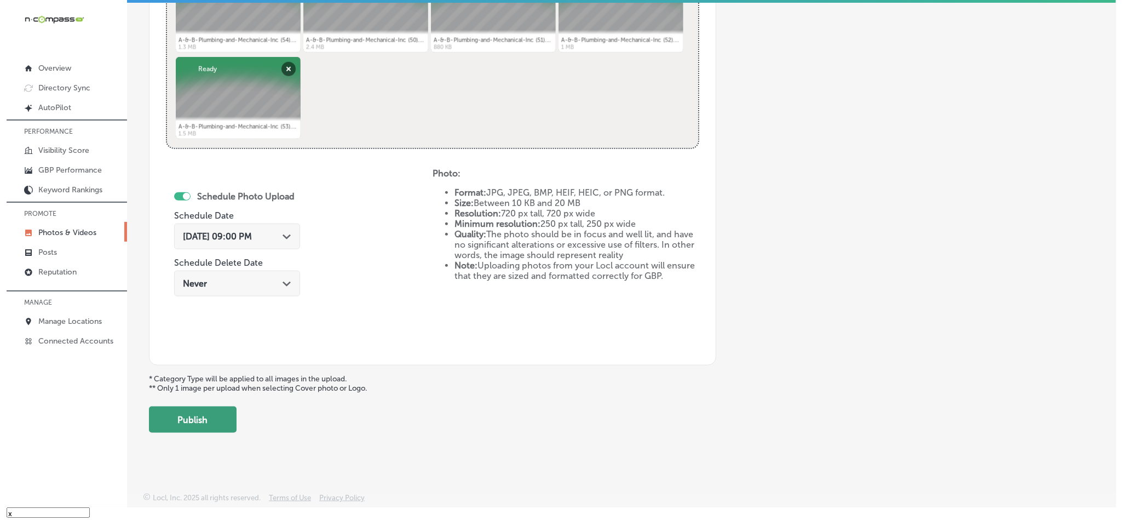
scroll to position [490, 0]
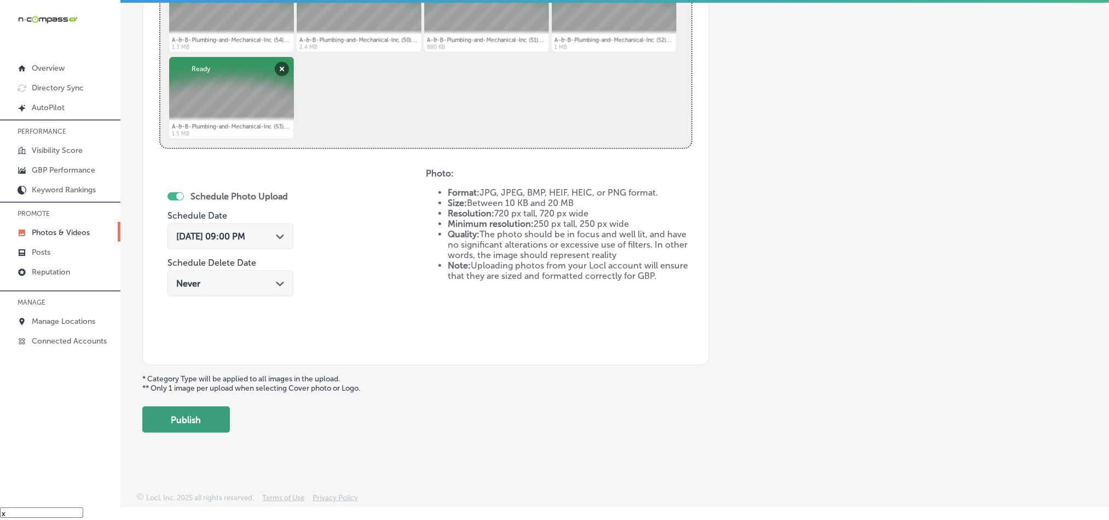
click at [175, 419] on button "Publish" at bounding box center [186, 419] width 88 height 26
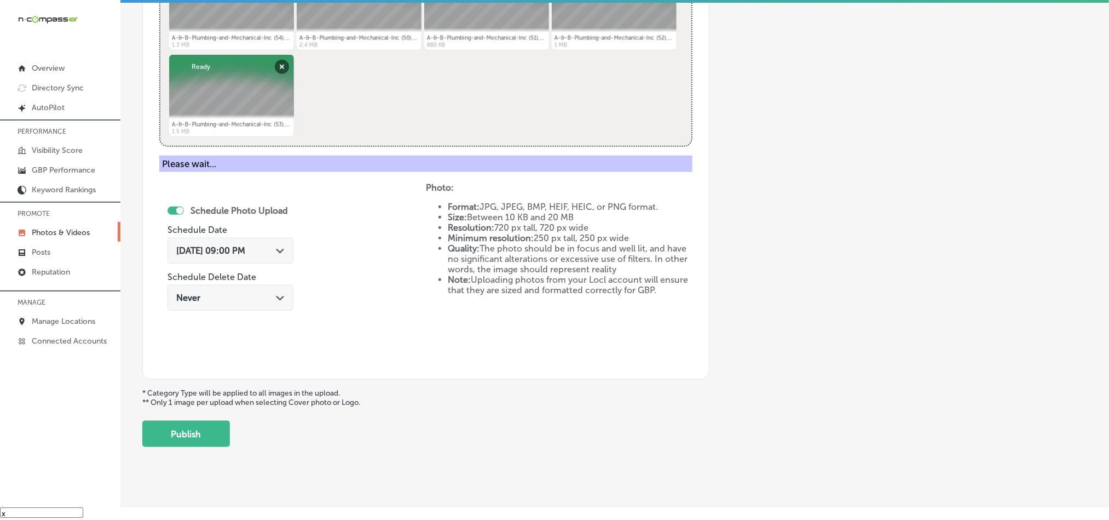
scroll to position [313, 0]
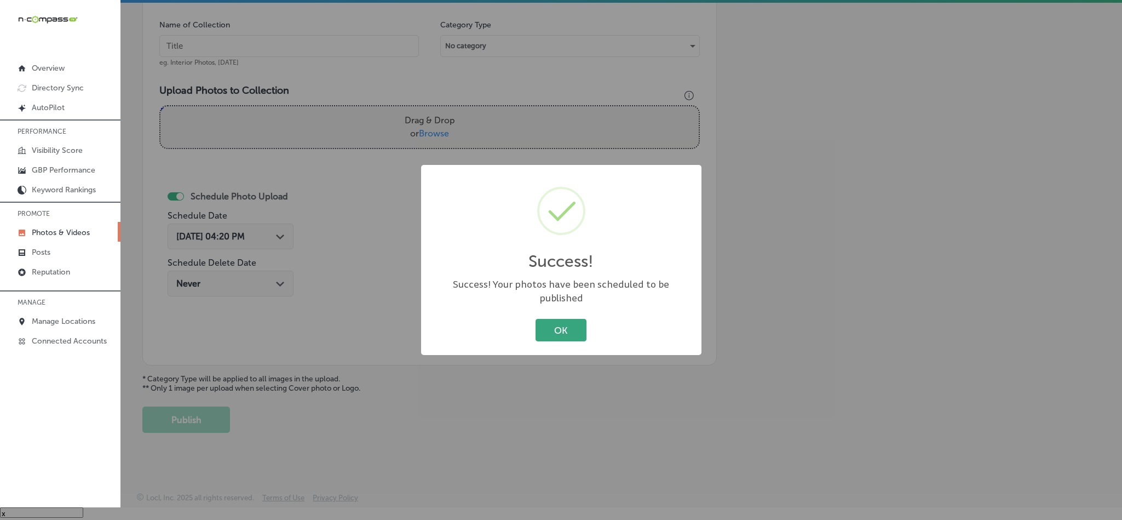
click at [556, 322] on button "OK" at bounding box center [561, 330] width 51 height 22
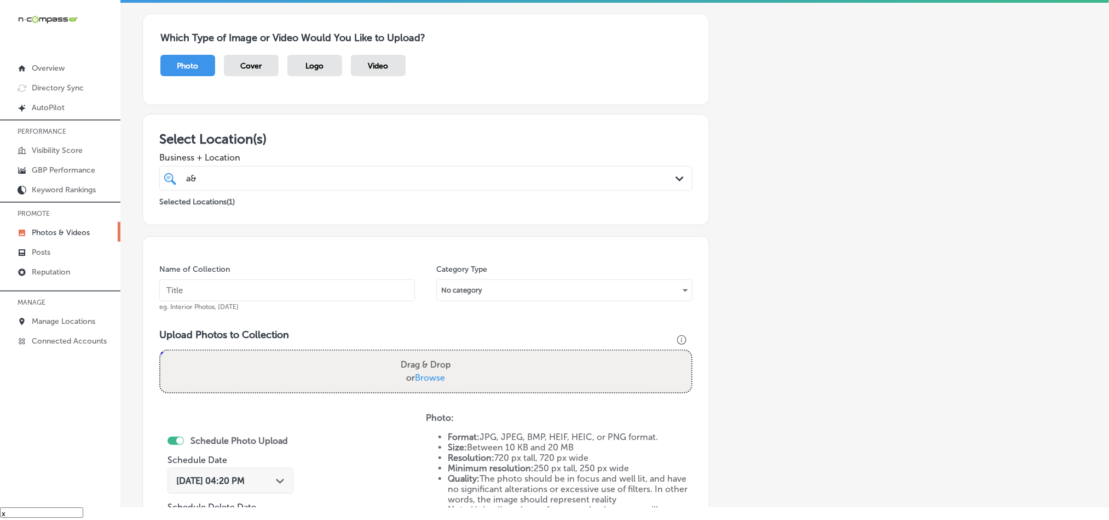
scroll to position [0, 0]
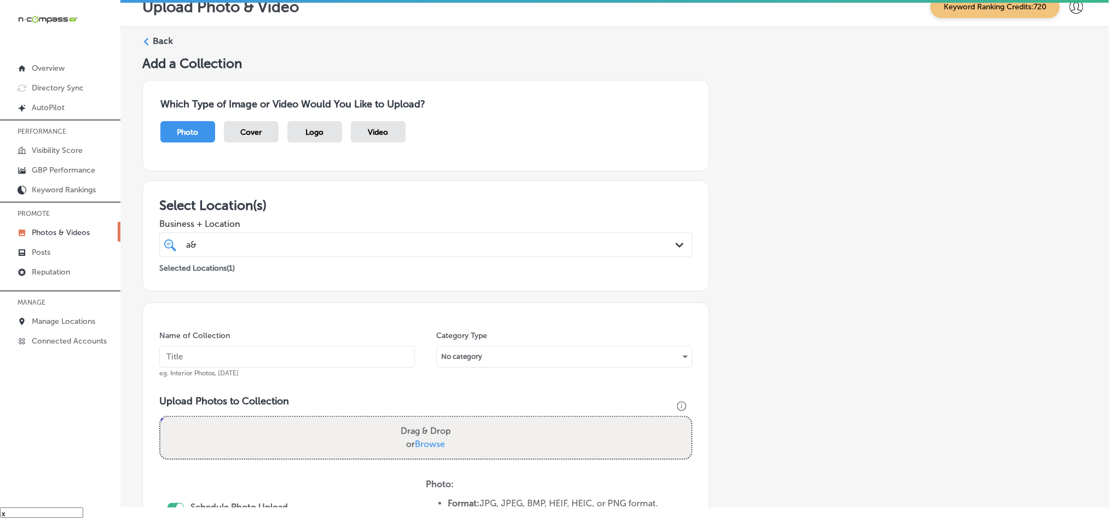
click at [153, 37] on label "Back" at bounding box center [163, 41] width 20 height 12
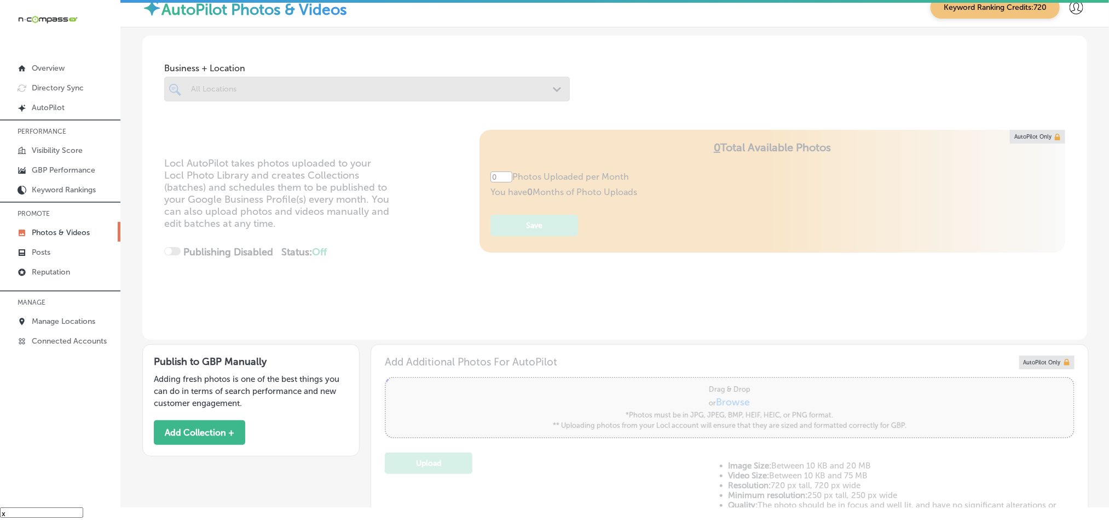
type input "5"
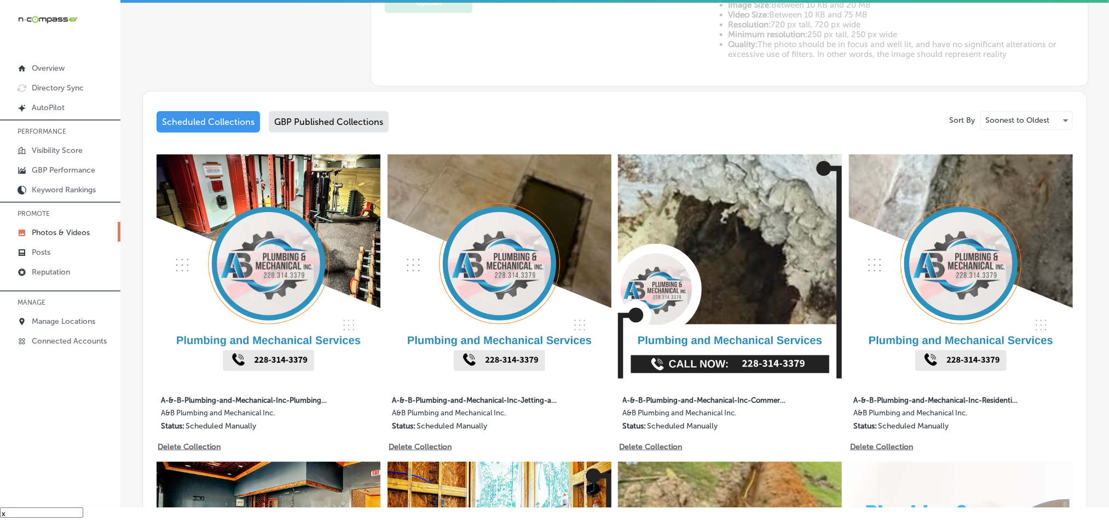
scroll to position [462, 0]
